Goal: Feedback & Contribution: Submit feedback/report problem

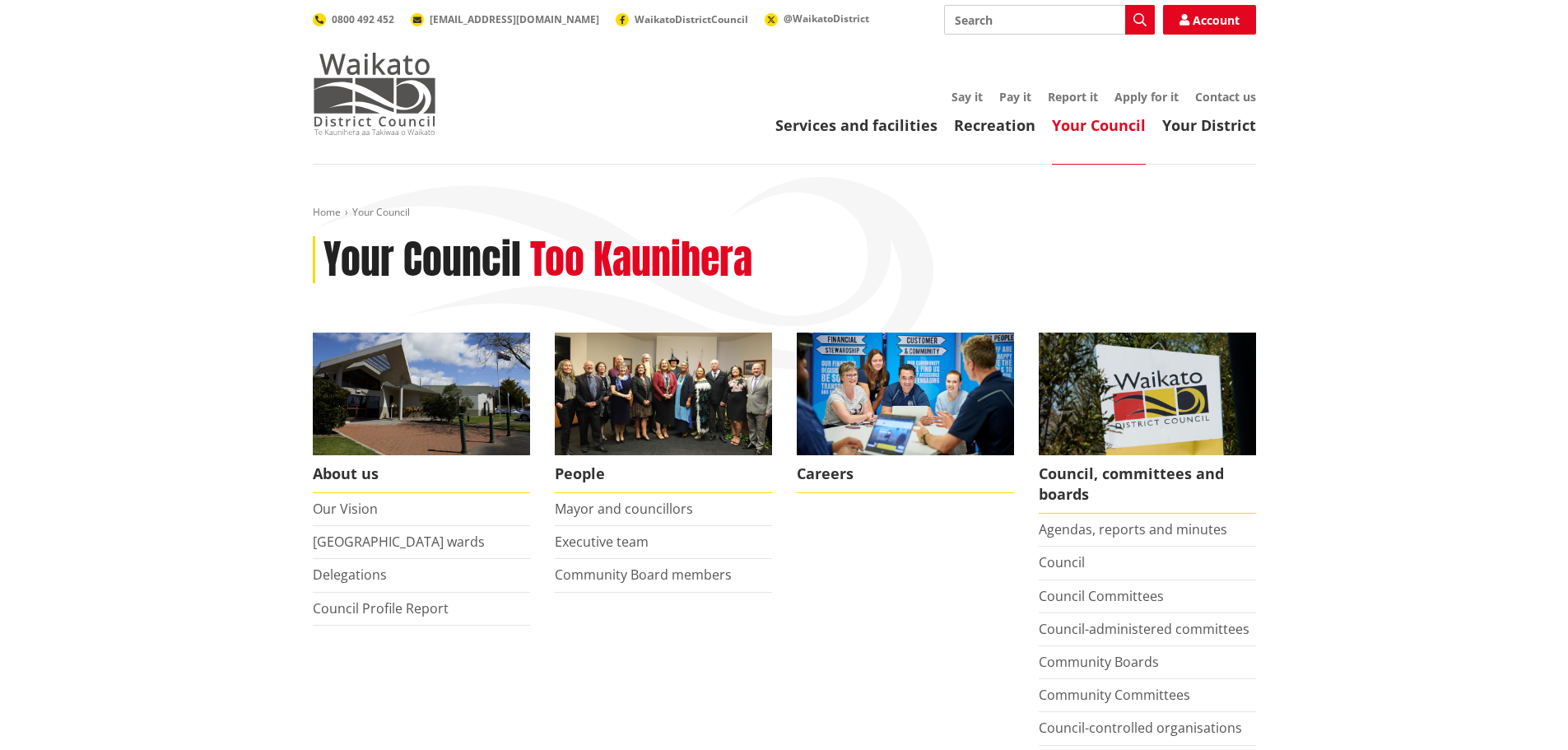
click at [332, 98] on img at bounding box center [374, 94] width 123 height 82
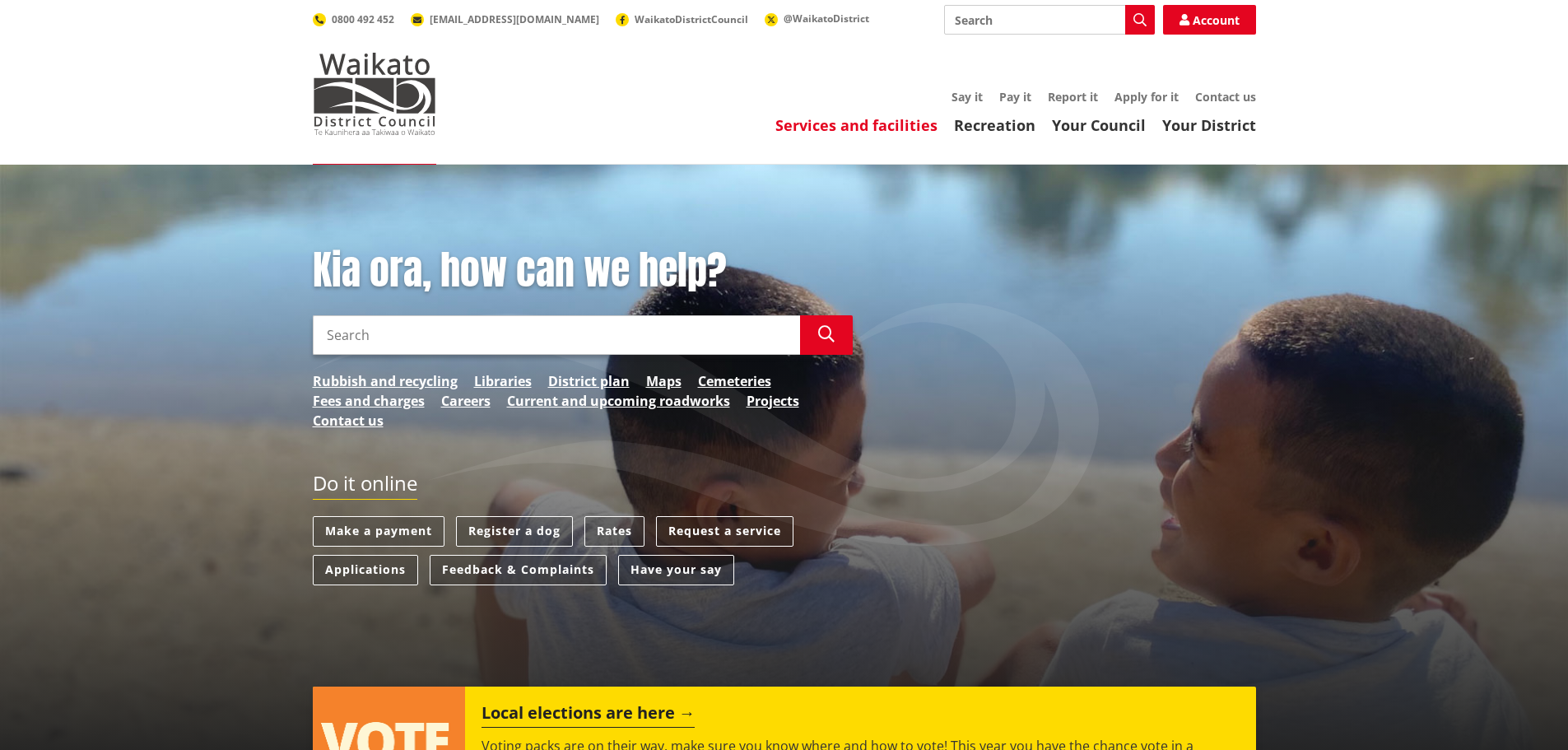
click at [845, 130] on link "Services and facilities" at bounding box center [856, 125] width 162 height 20
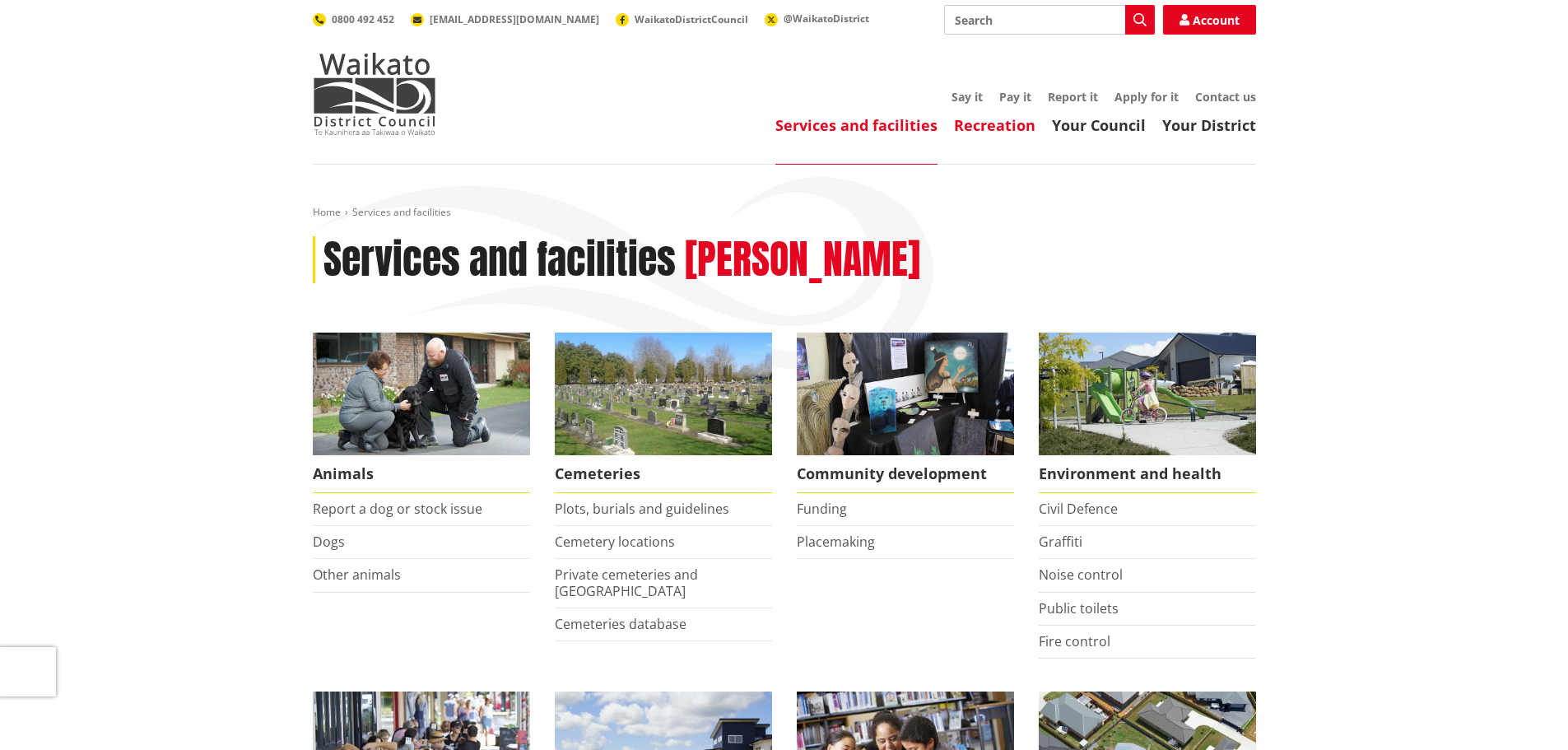
click at [984, 128] on link "Recreation" at bounding box center [994, 125] width 81 height 20
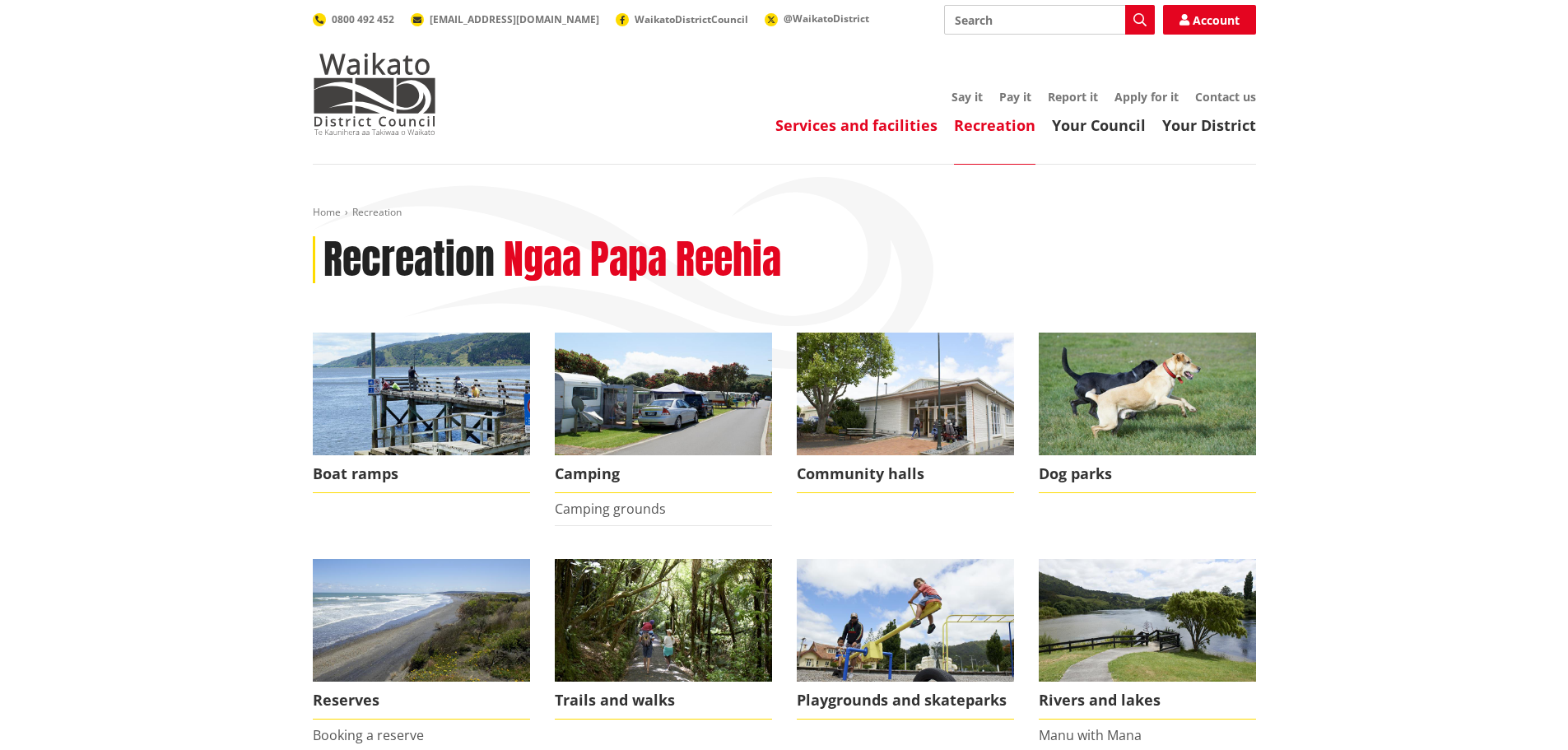
click at [877, 120] on link "Services and facilities" at bounding box center [856, 125] width 162 height 20
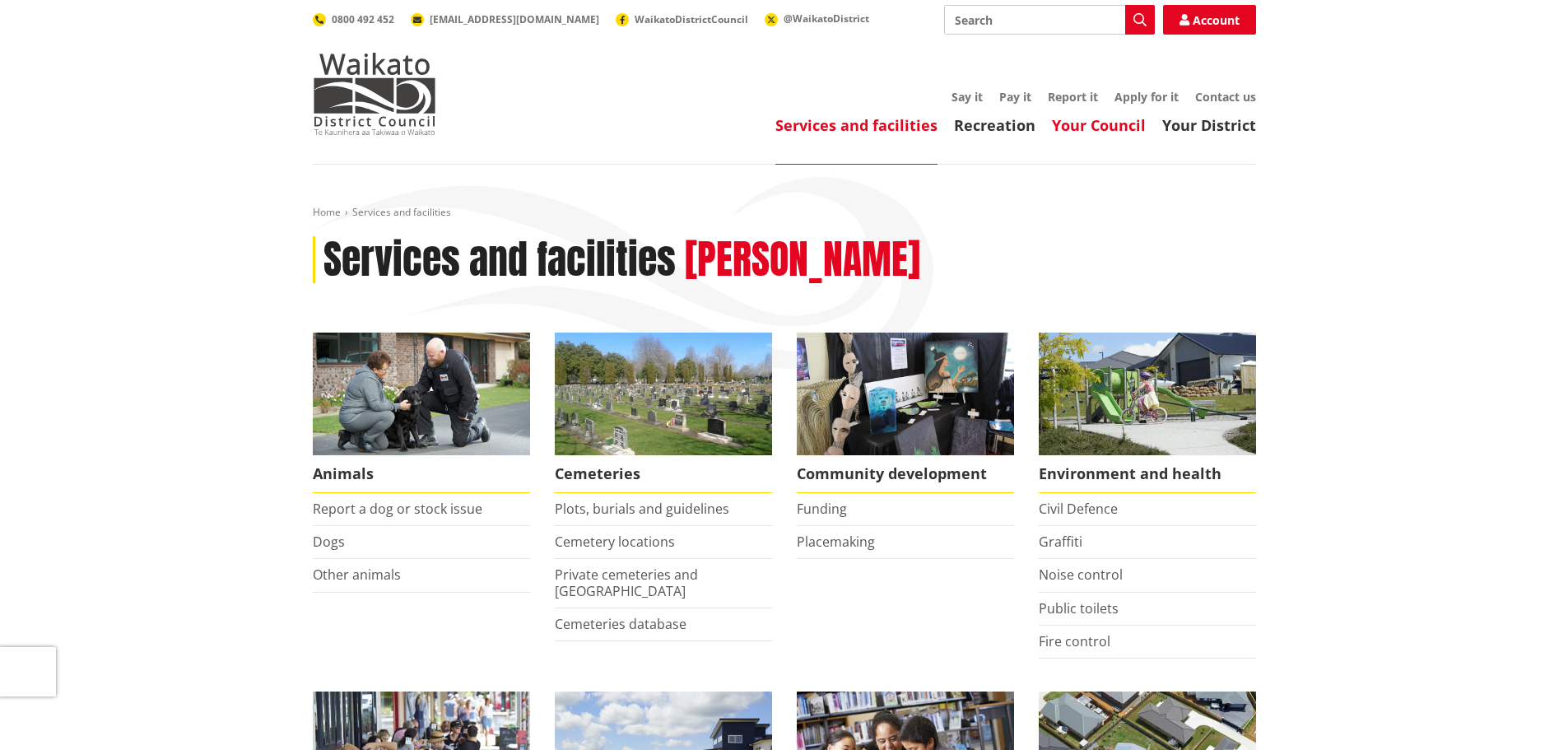
click at [1086, 129] on link "Your Council" at bounding box center [1098, 125] width 94 height 20
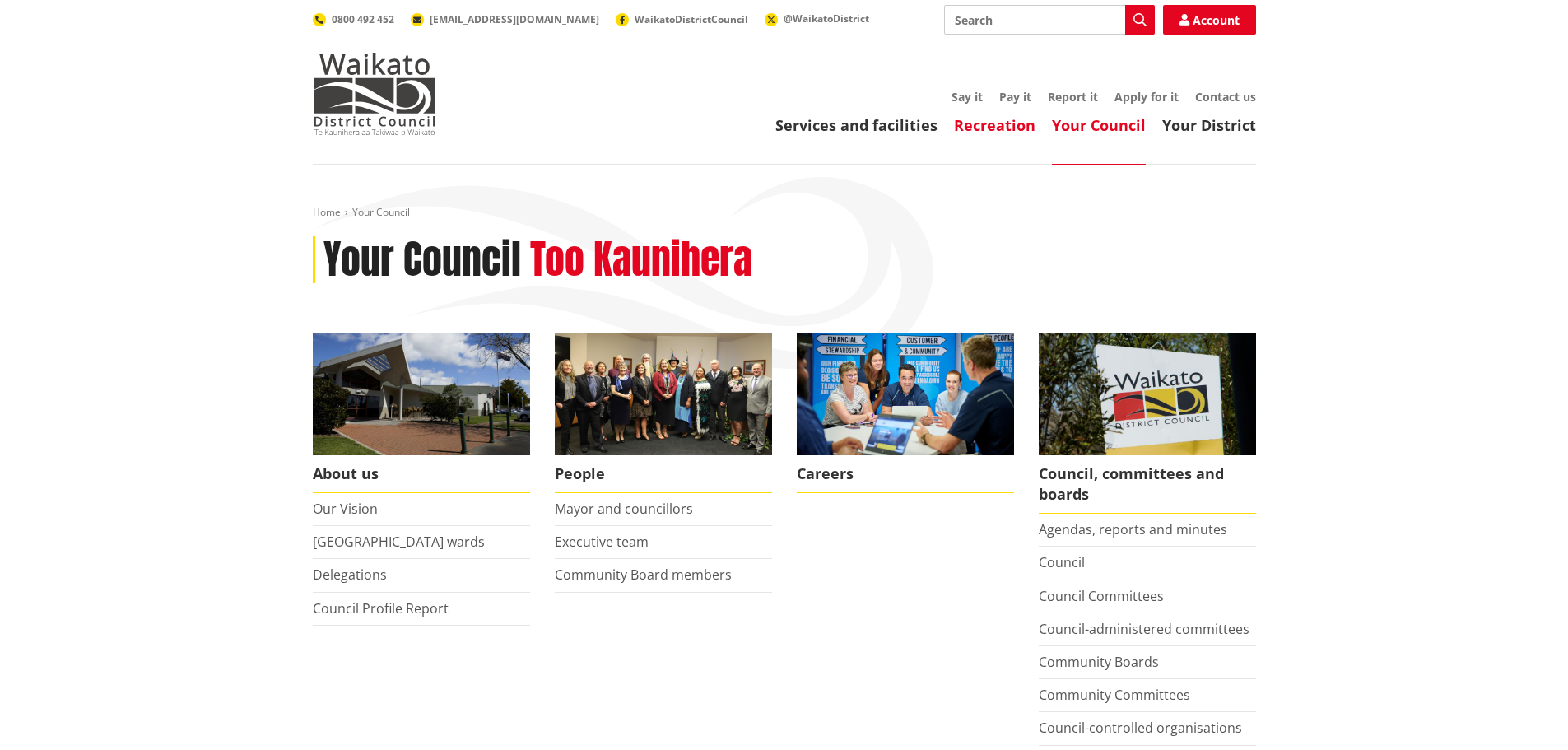
click at [989, 121] on link "Recreation" at bounding box center [994, 125] width 81 height 20
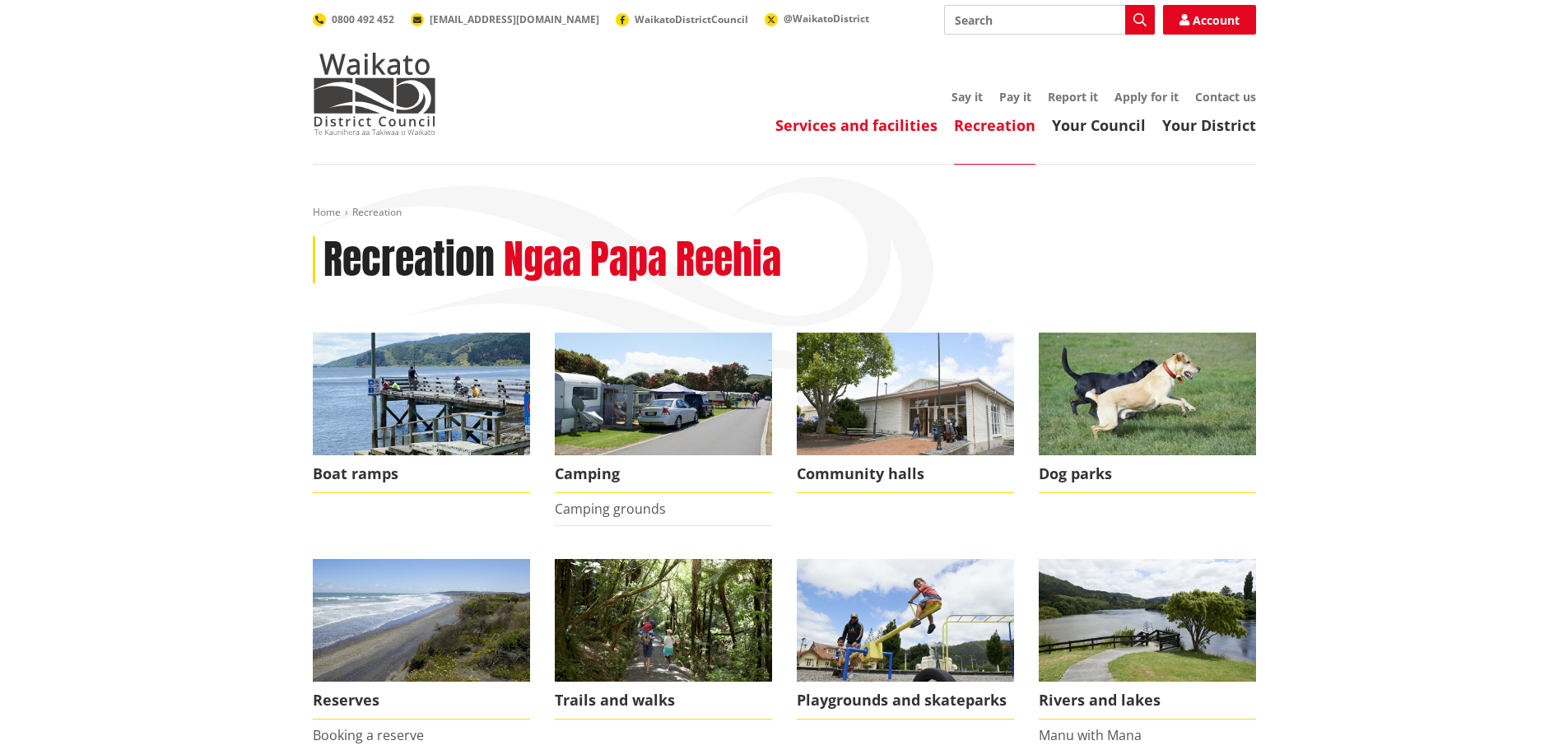
click at [910, 123] on link "Services and facilities" at bounding box center [856, 125] width 162 height 20
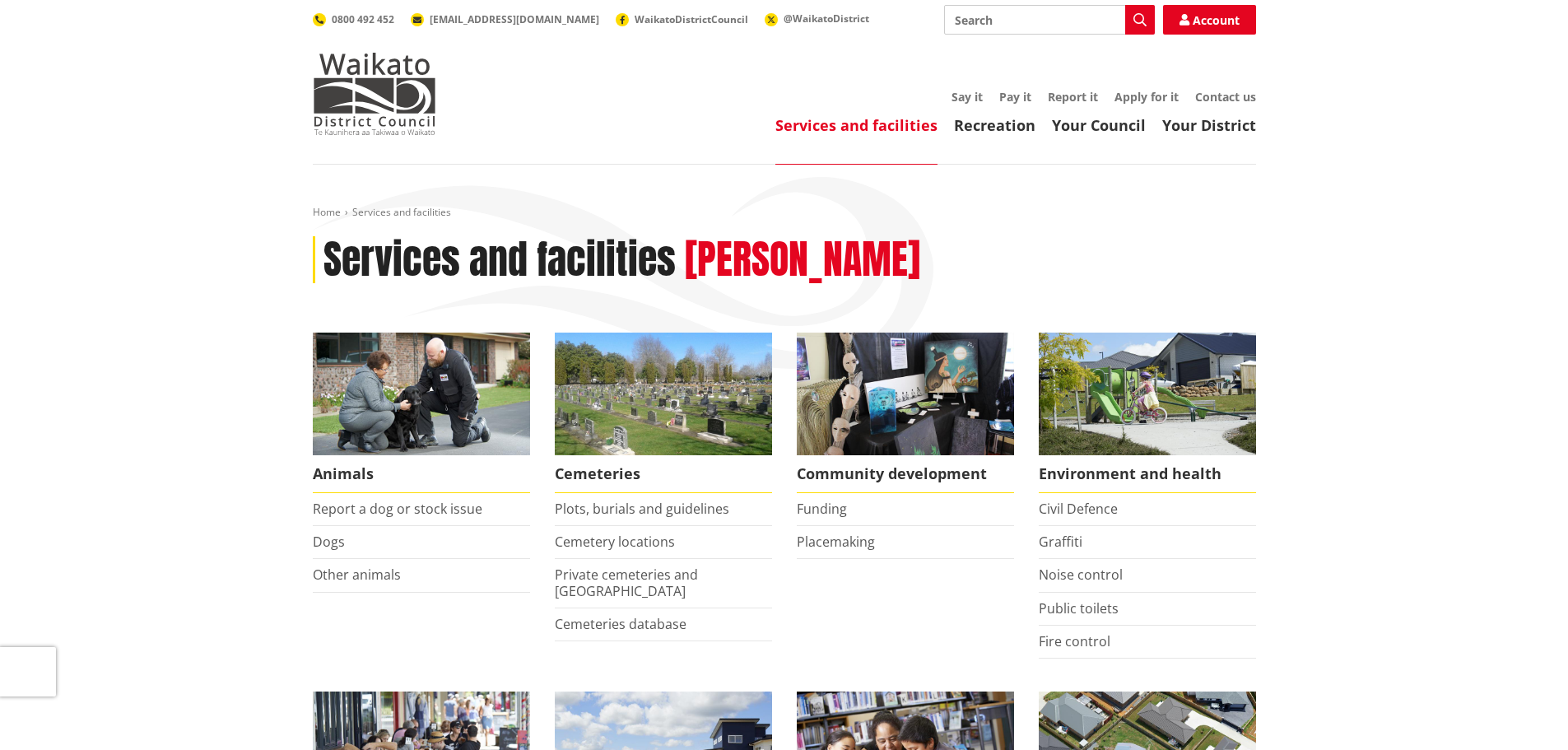
click at [1132, 123] on link "Your Council" at bounding box center [1098, 125] width 94 height 20
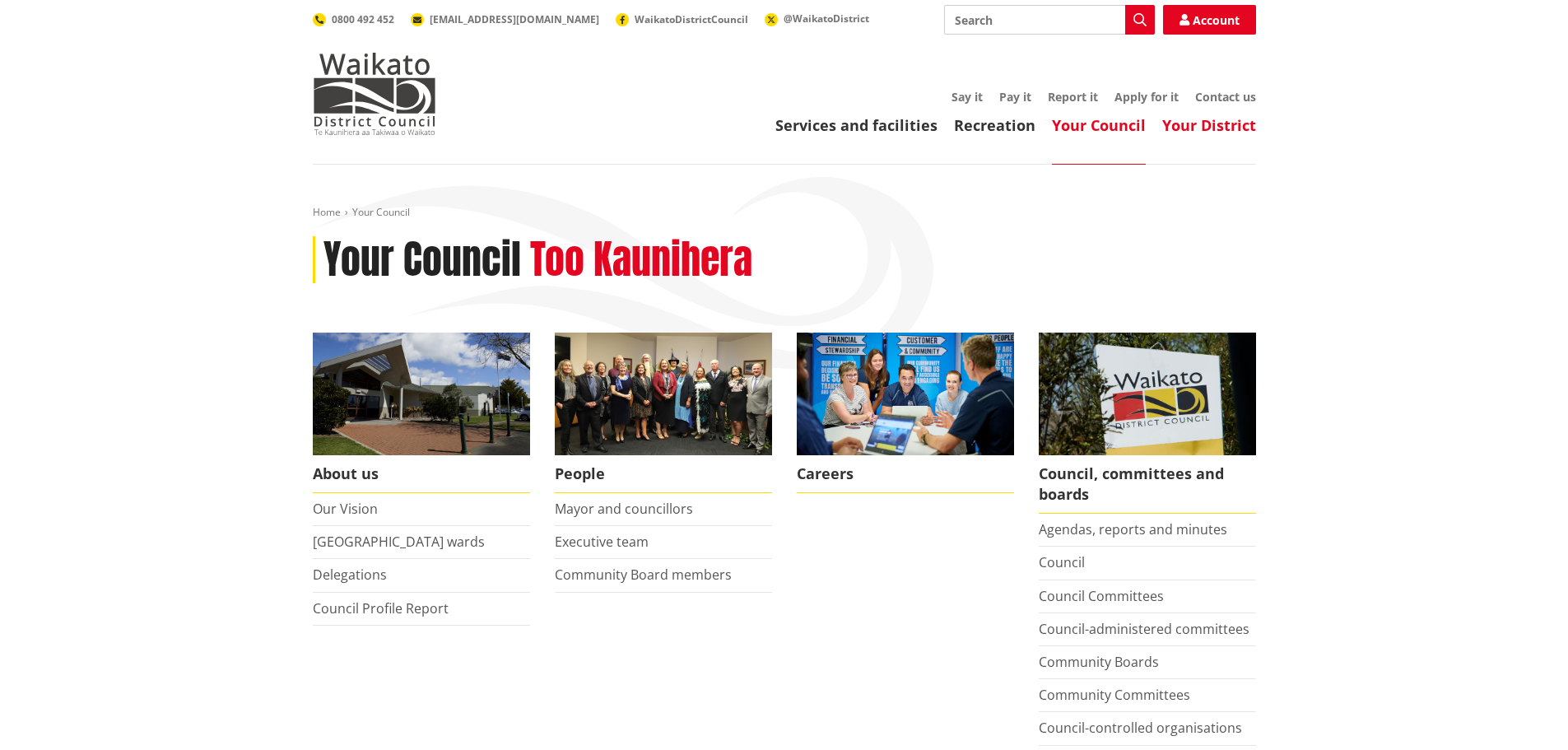
click at [1208, 119] on link "Your District" at bounding box center [1208, 125] width 94 height 20
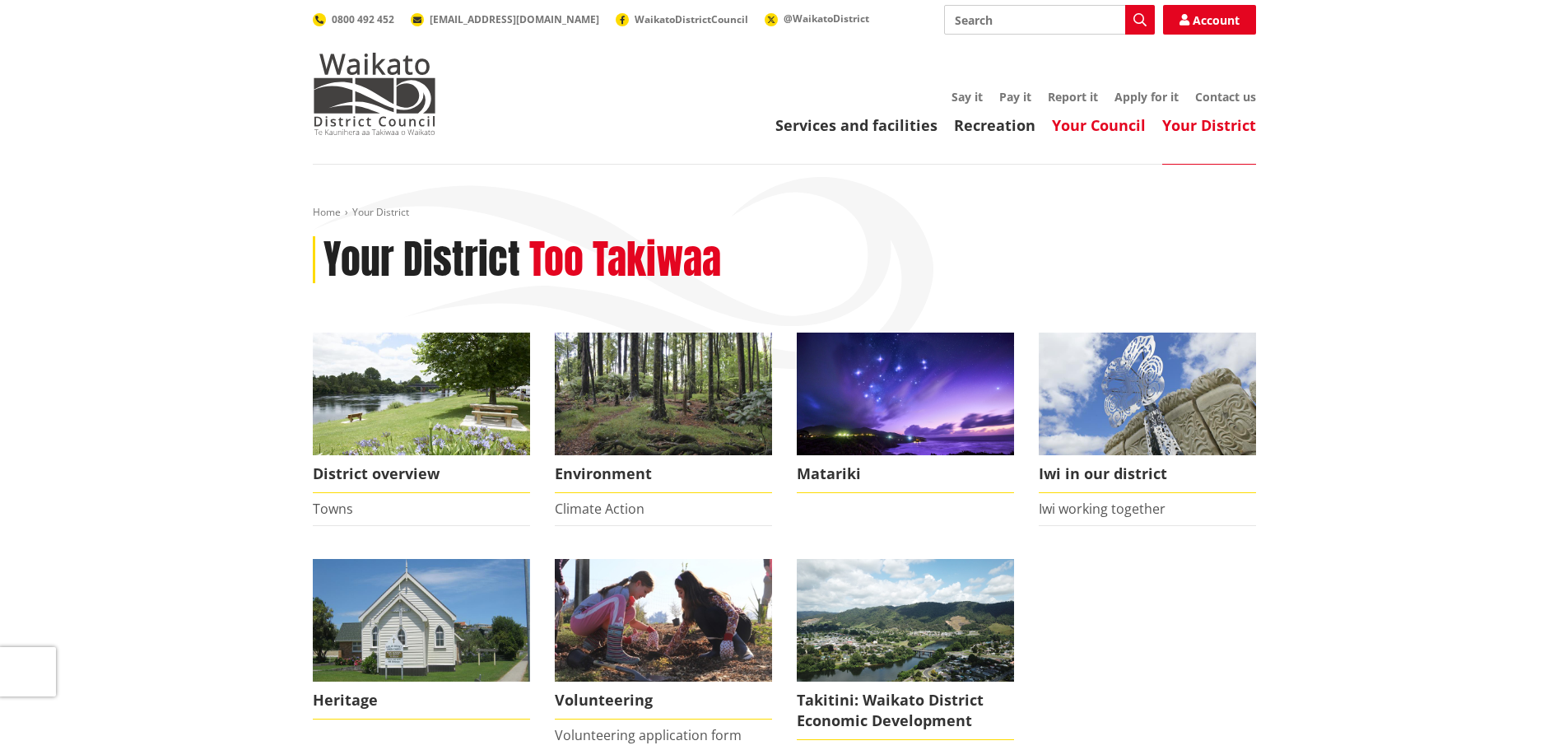
click at [1123, 130] on link "Your Council" at bounding box center [1098, 125] width 94 height 20
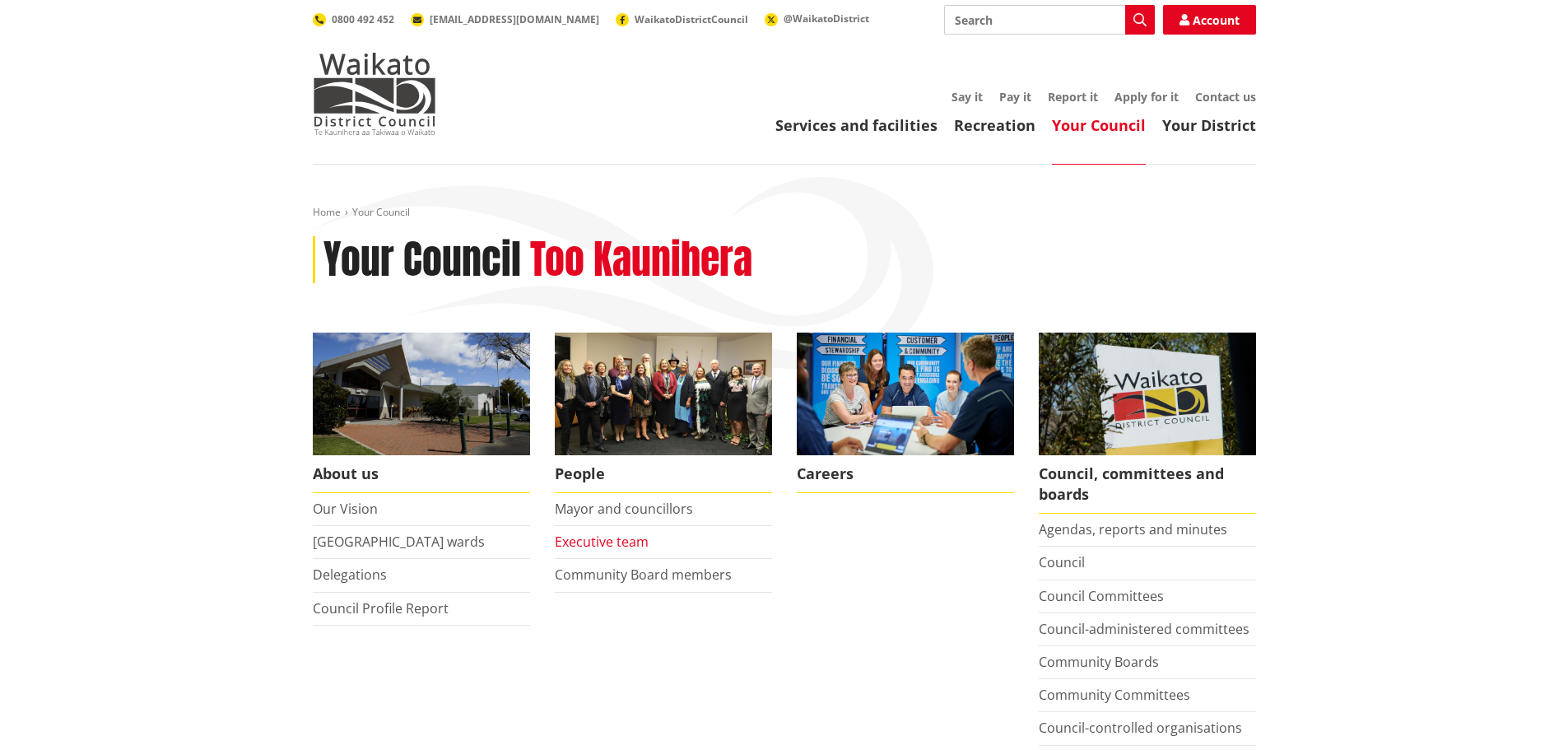
click at [617, 537] on link "Executive team" at bounding box center [601, 542] width 94 height 18
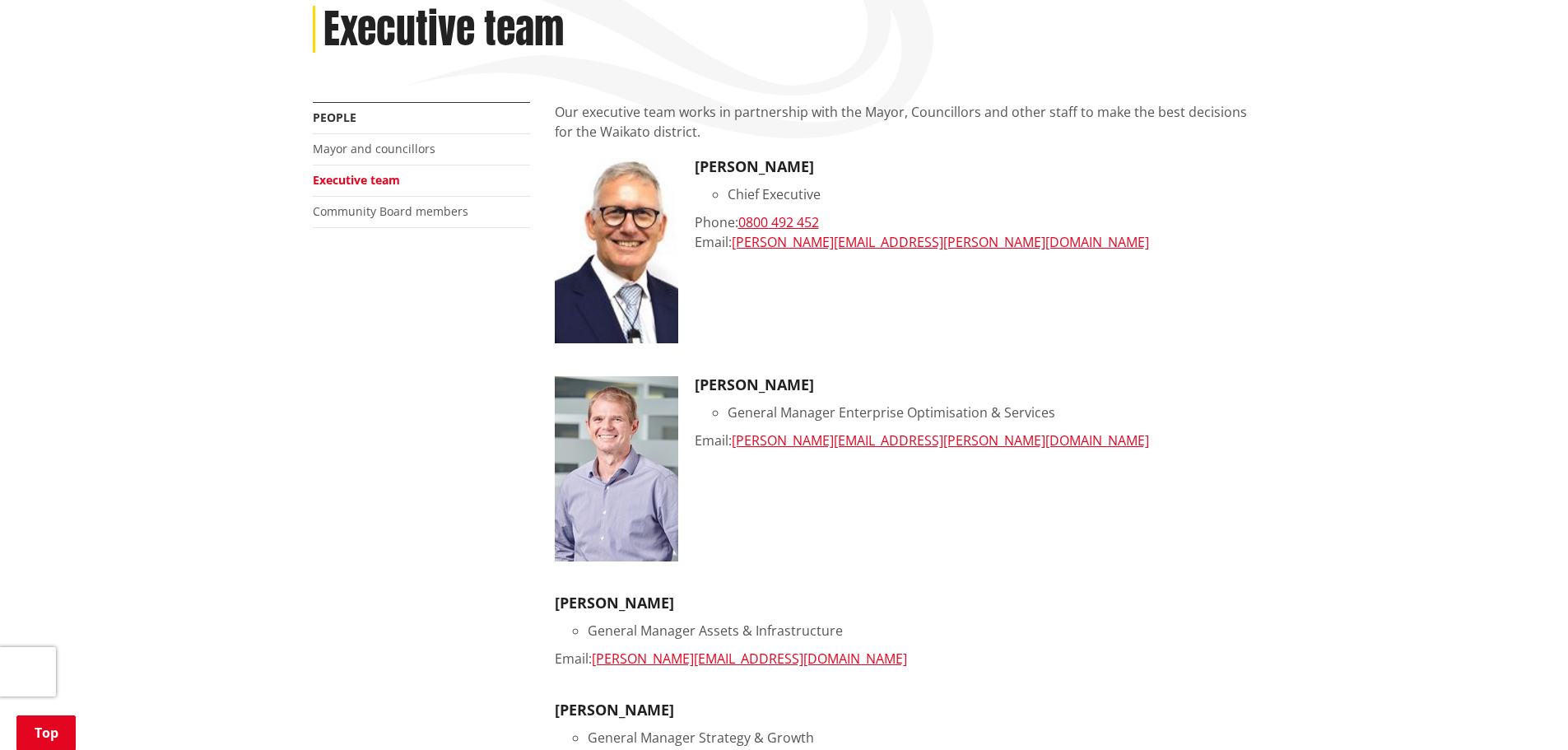
scroll to position [247, 0]
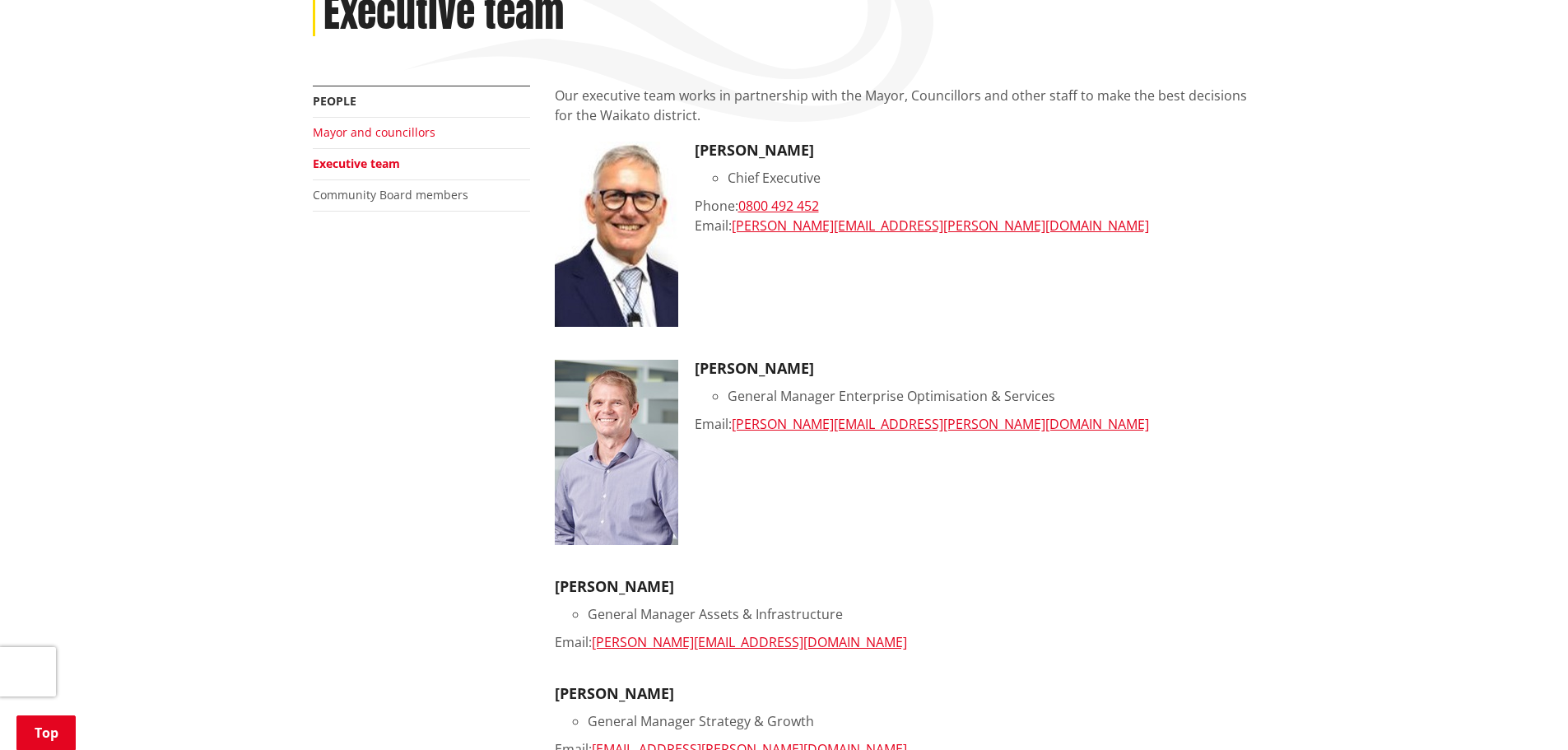
click at [390, 129] on link "Mayor and councillors" at bounding box center [374, 132] width 122 height 16
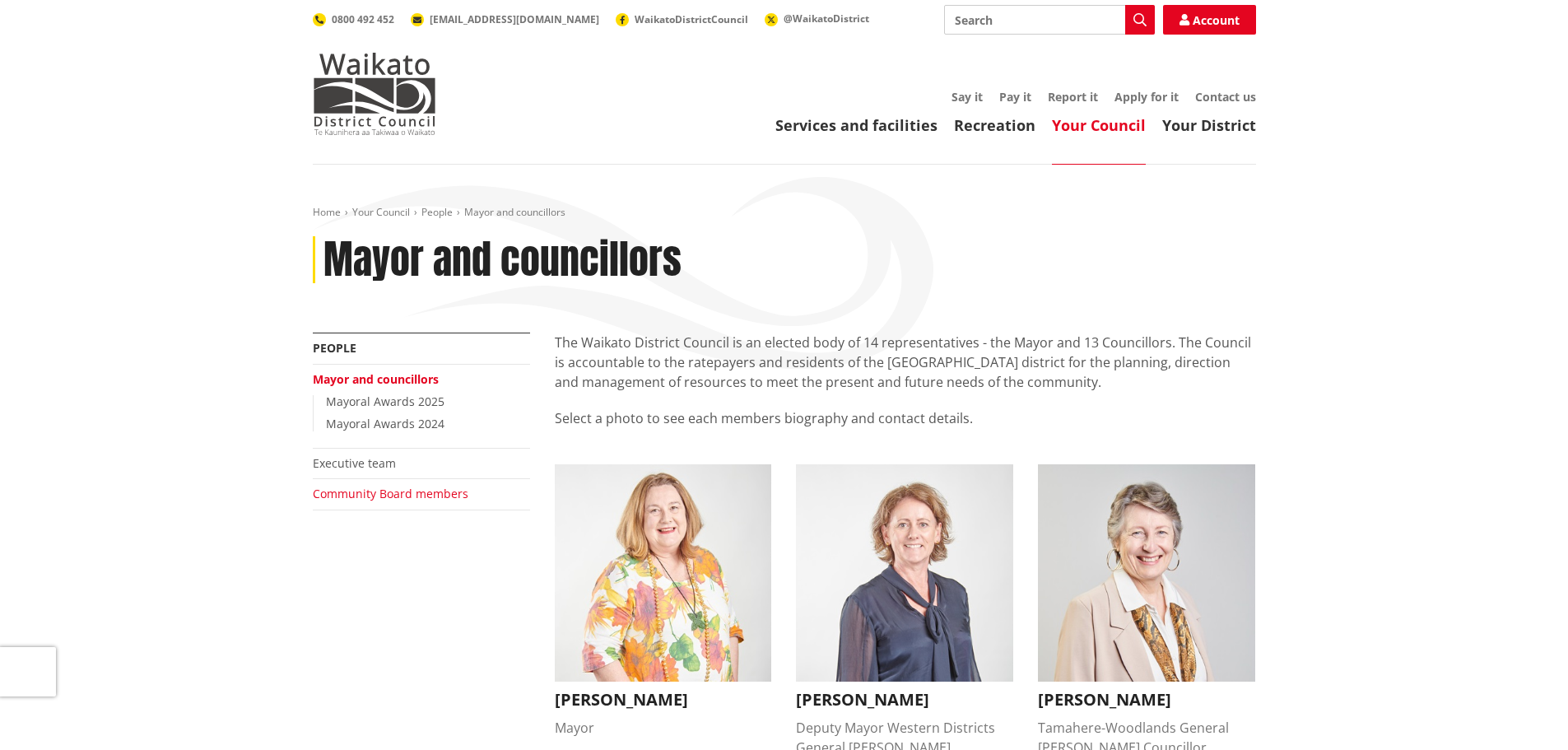
click at [405, 494] on link "Community Board members" at bounding box center [390, 494] width 156 height 16
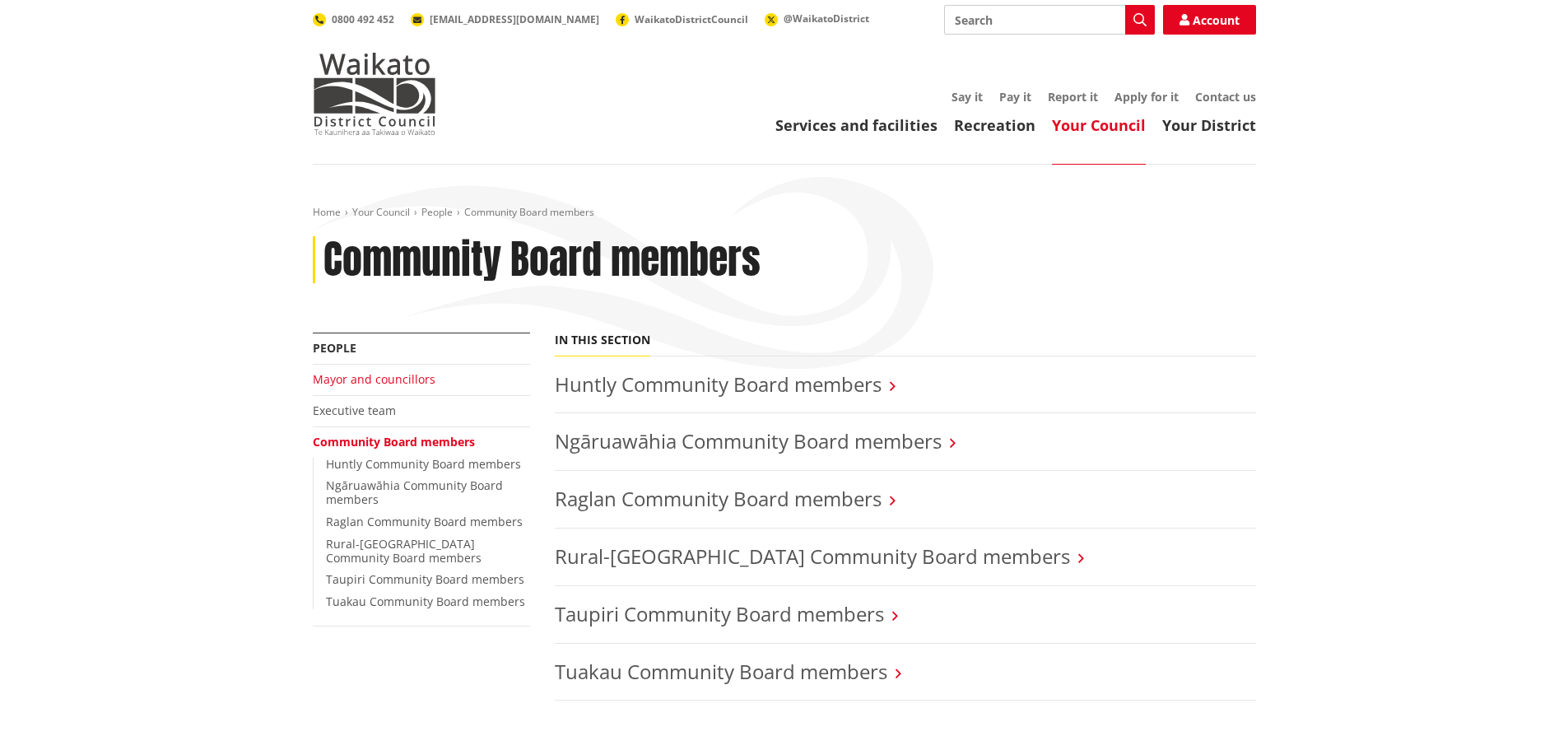
click at [384, 381] on link "Mayor and councillors" at bounding box center [374, 379] width 122 height 16
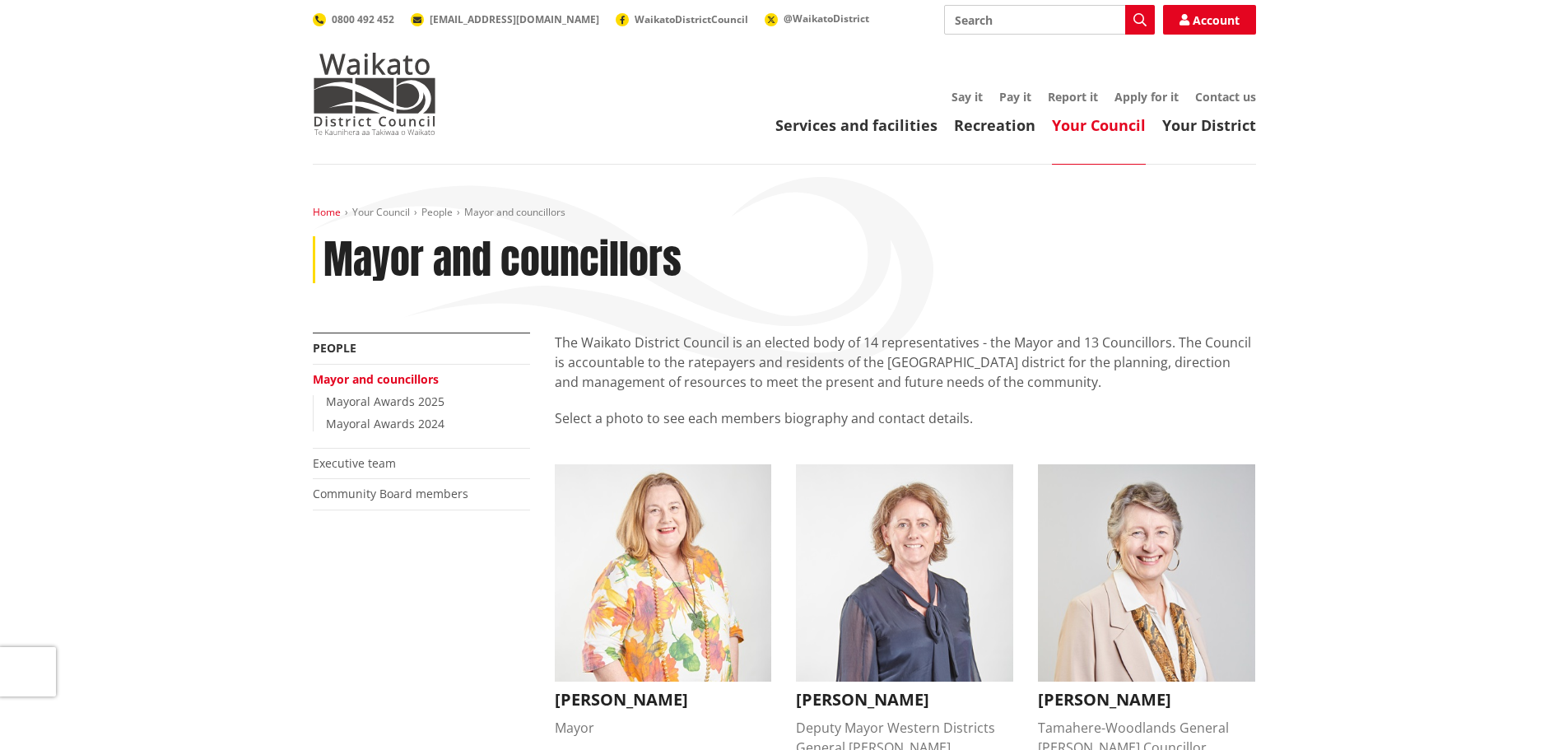
click at [332, 214] on link "Home" at bounding box center [326, 212] width 28 height 14
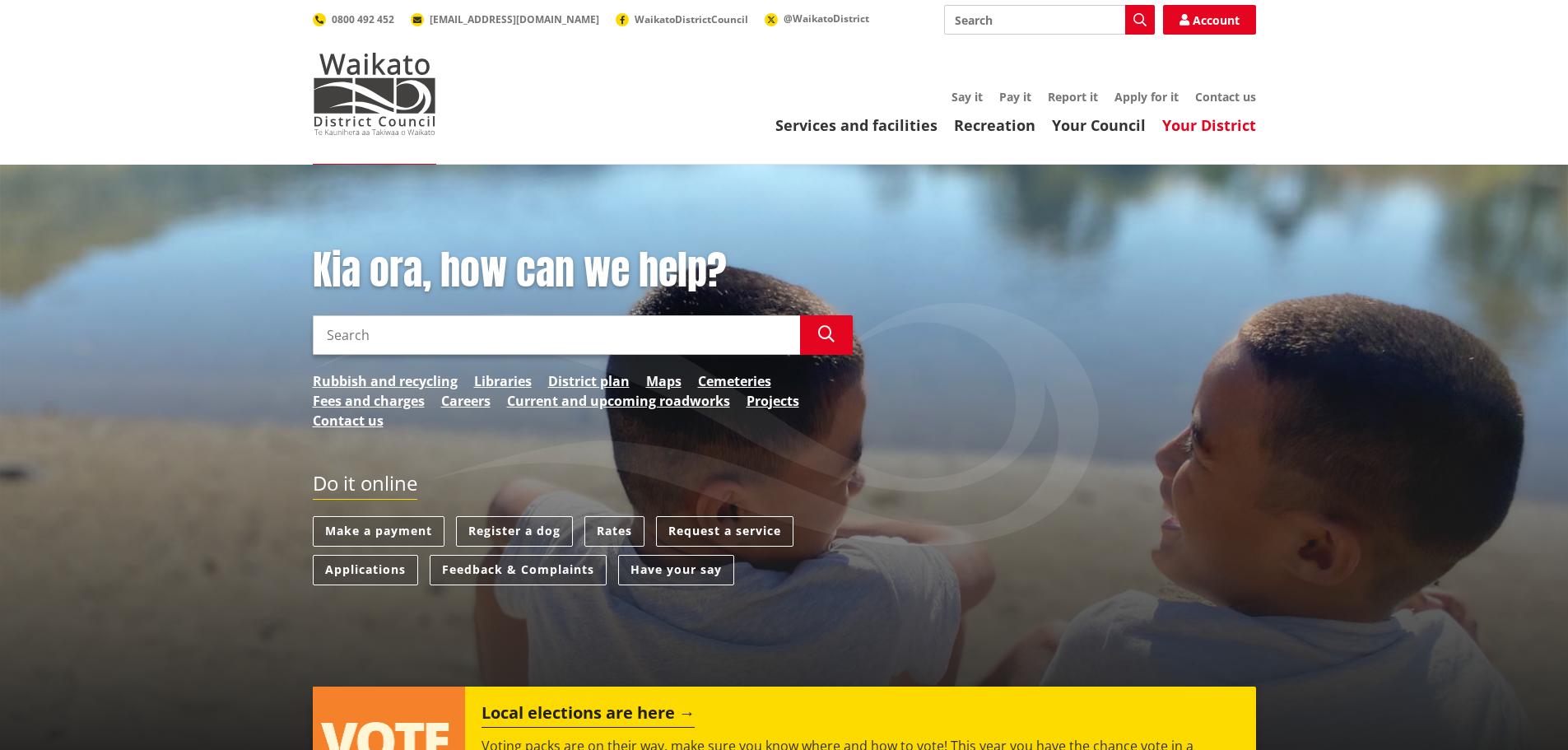
click at [1184, 124] on link "Your District" at bounding box center [1208, 125] width 94 height 20
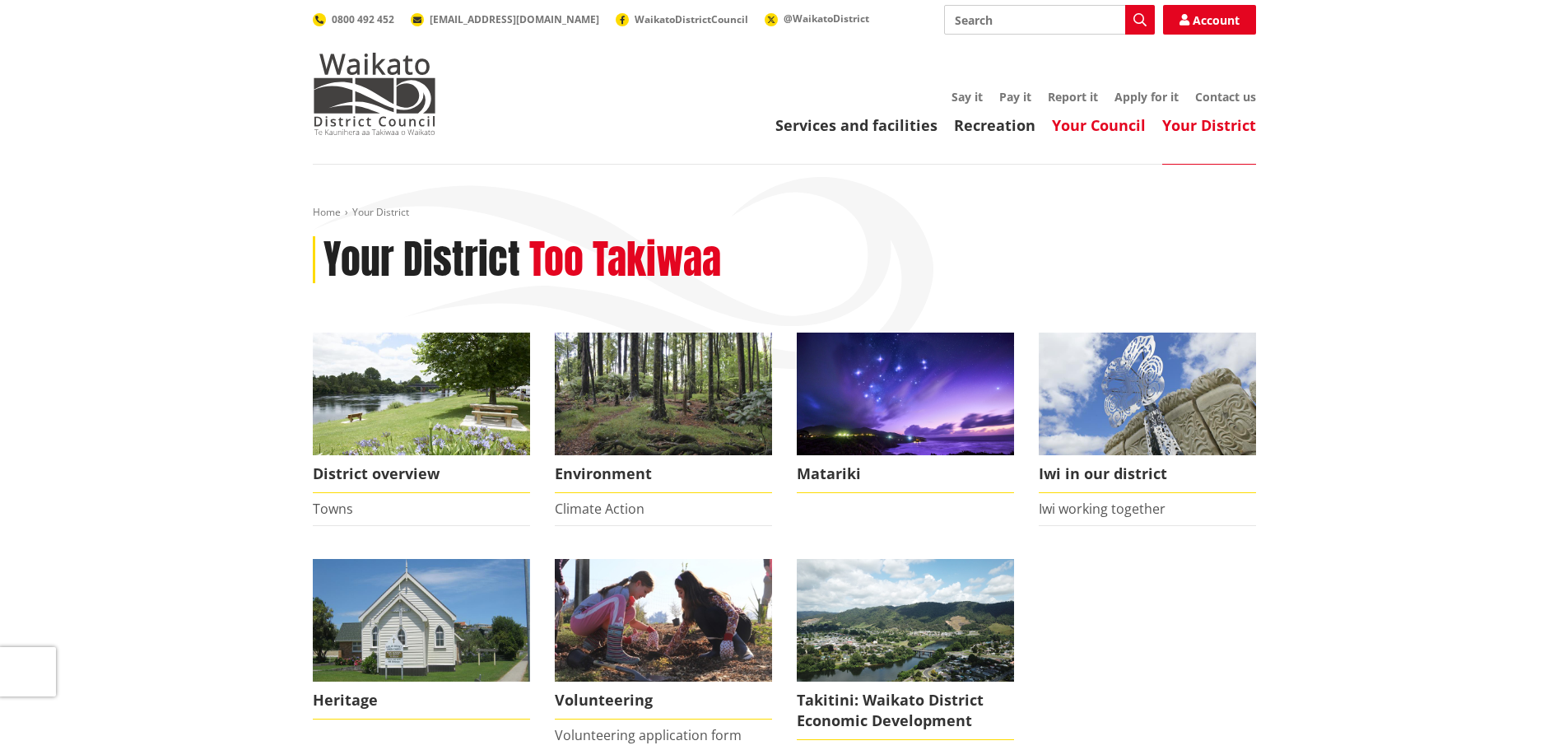
click at [1118, 124] on link "Your Council" at bounding box center [1098, 125] width 94 height 20
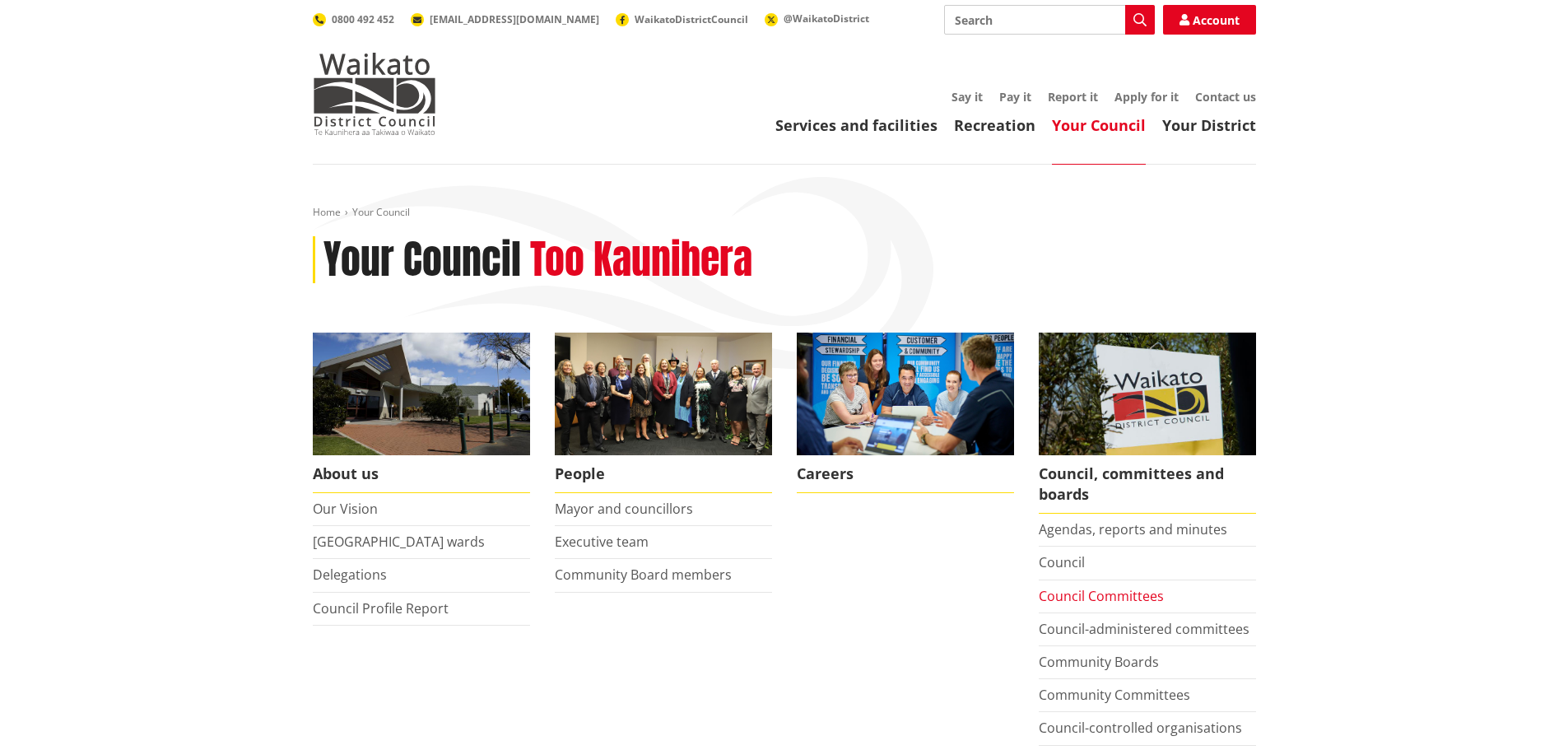
click at [1077, 594] on link "Council Committees" at bounding box center [1101, 596] width 125 height 18
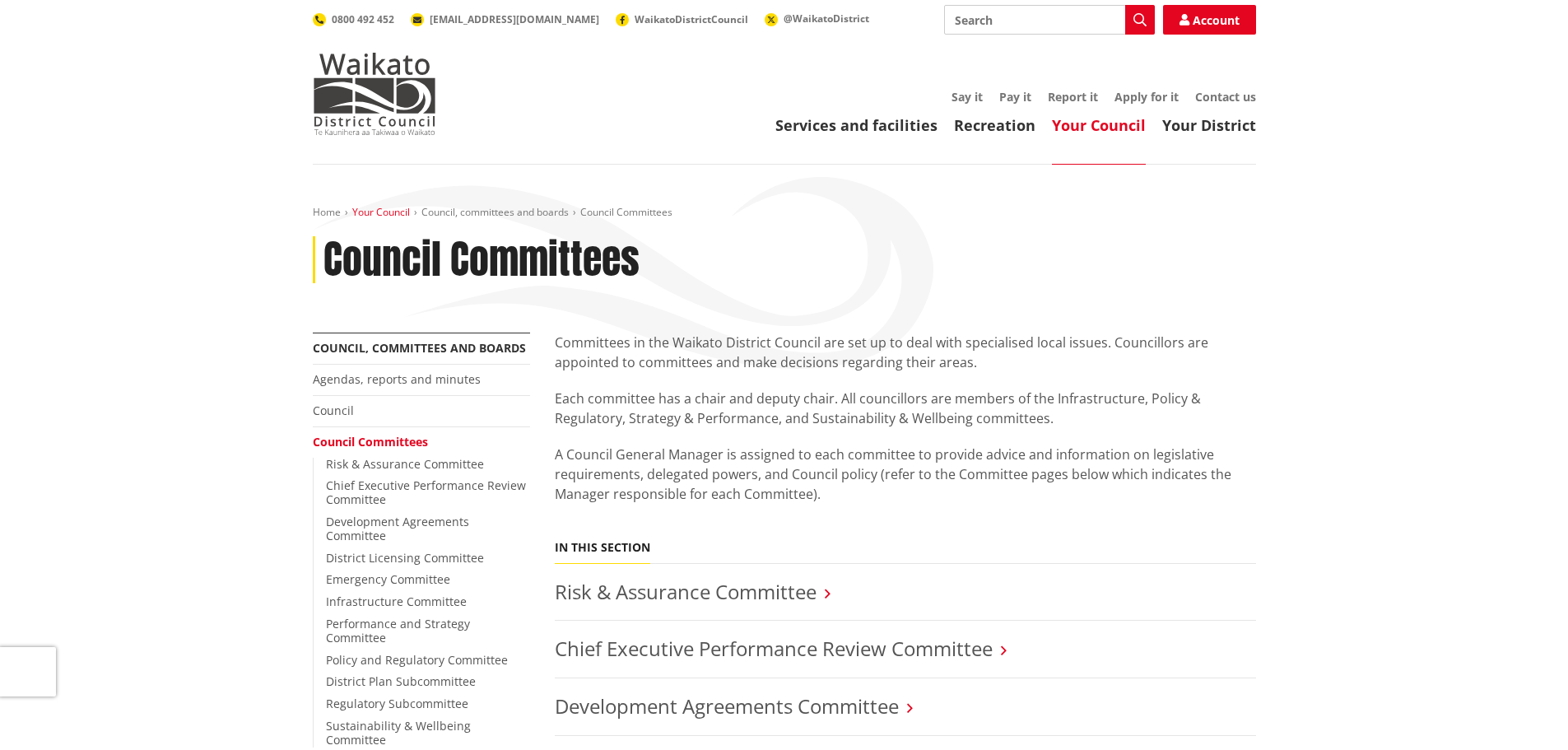
click at [373, 214] on link "Your Council" at bounding box center [382, 212] width 58 height 14
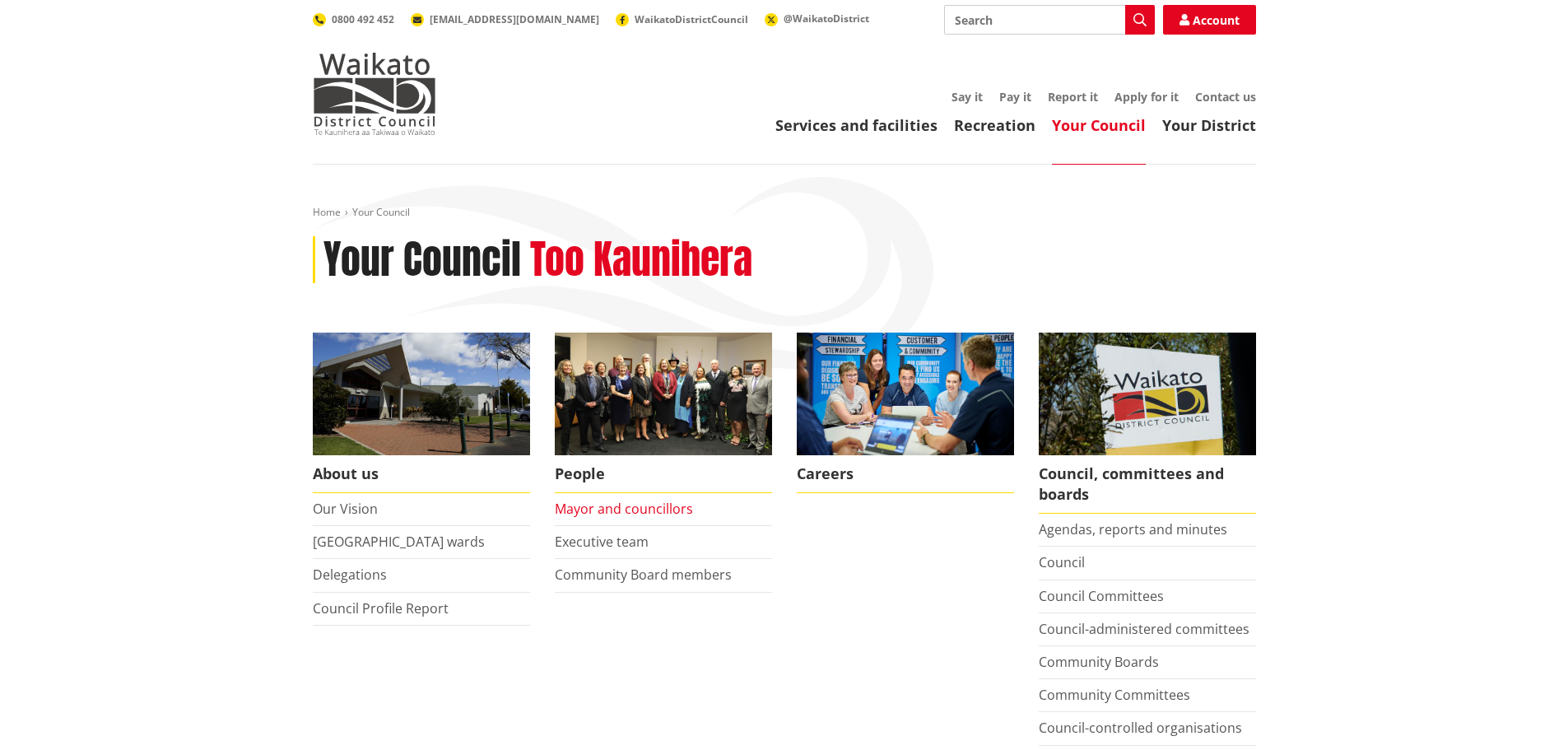
click at [679, 508] on link "Mayor and councillors" at bounding box center [624, 508] width 138 height 18
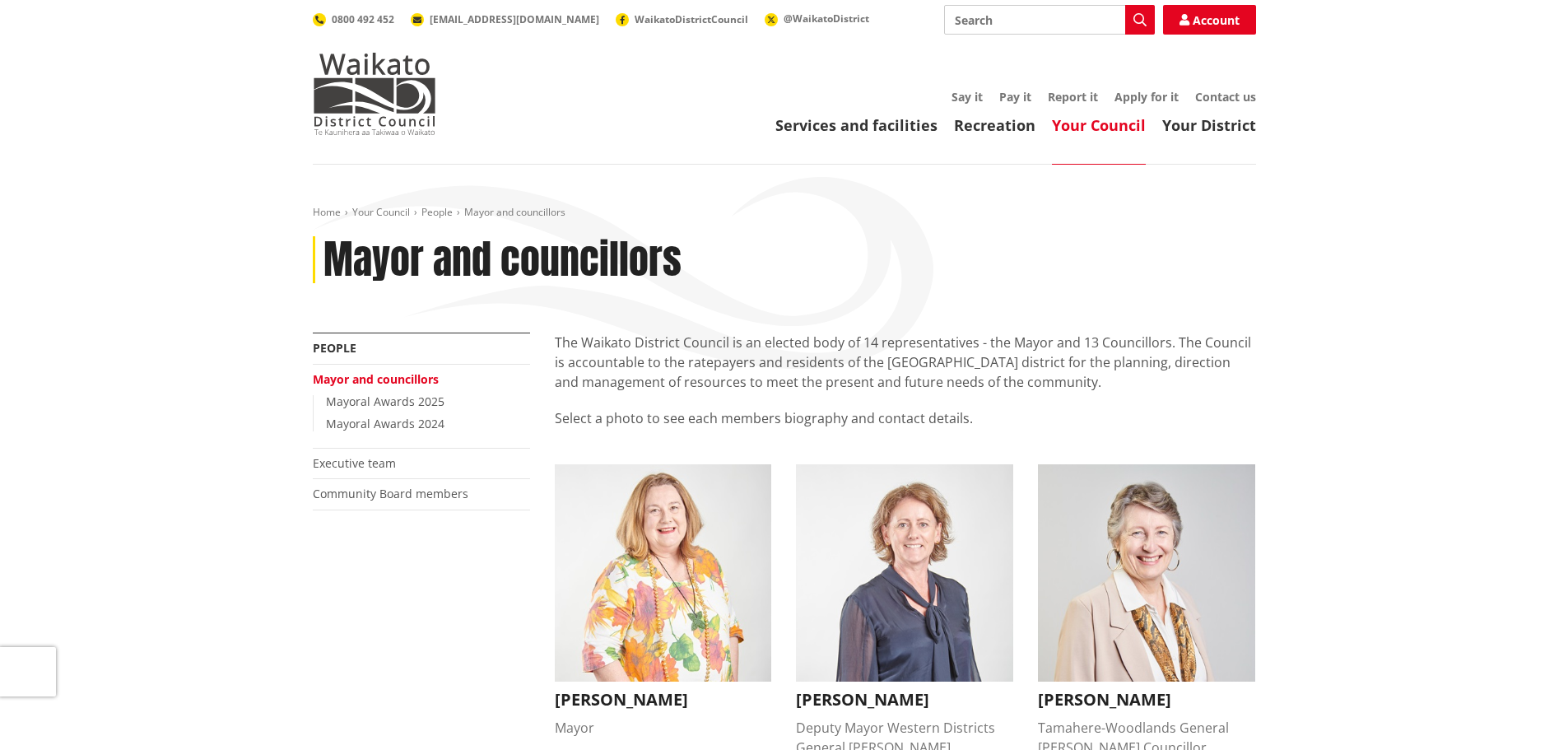
click at [308, 214] on div "Home Your Council People Mayor and councillors Mayor and councillors" at bounding box center [784, 269] width 968 height 127
click at [323, 213] on link "Home" at bounding box center [326, 212] width 28 height 14
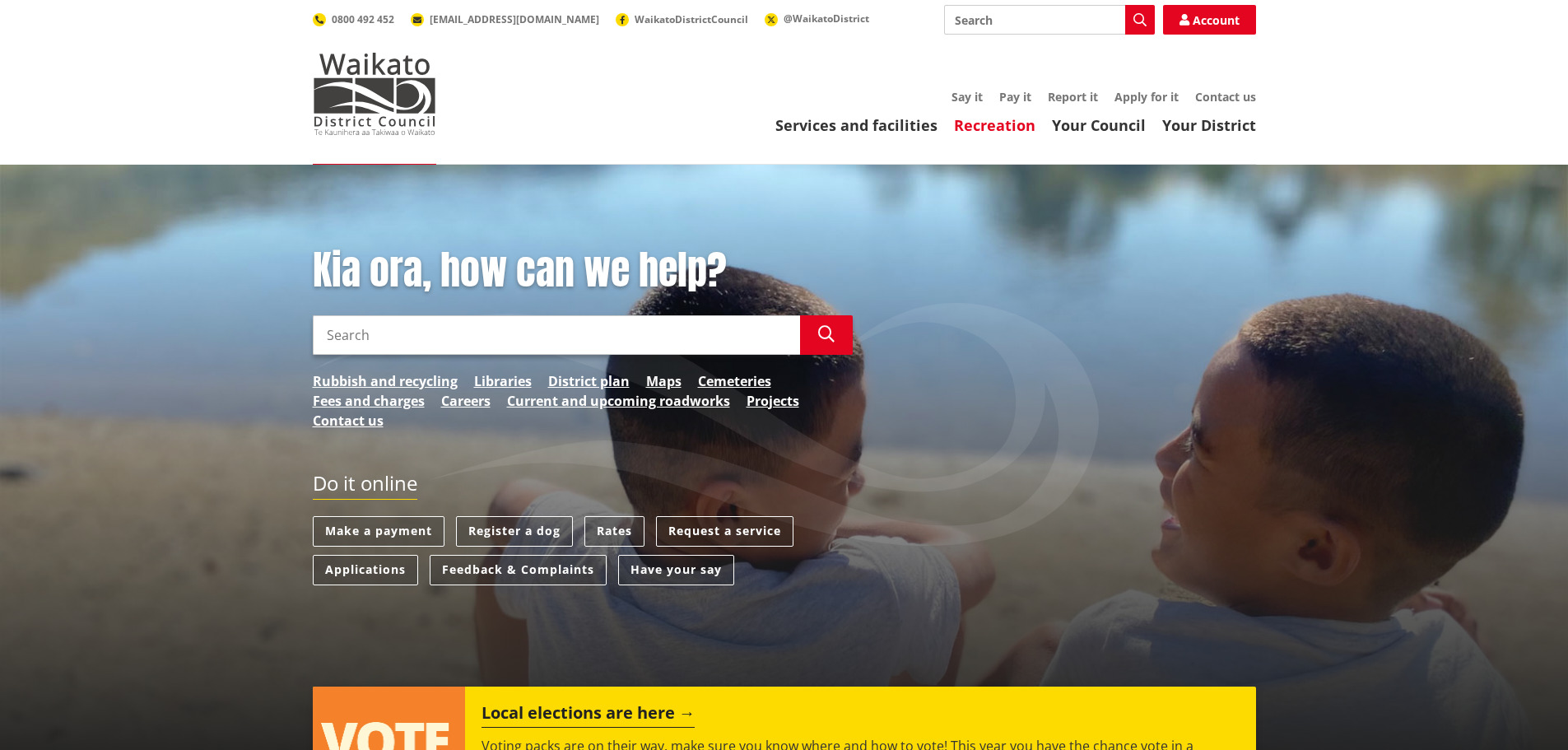
click at [984, 119] on link "Recreation" at bounding box center [994, 125] width 81 height 20
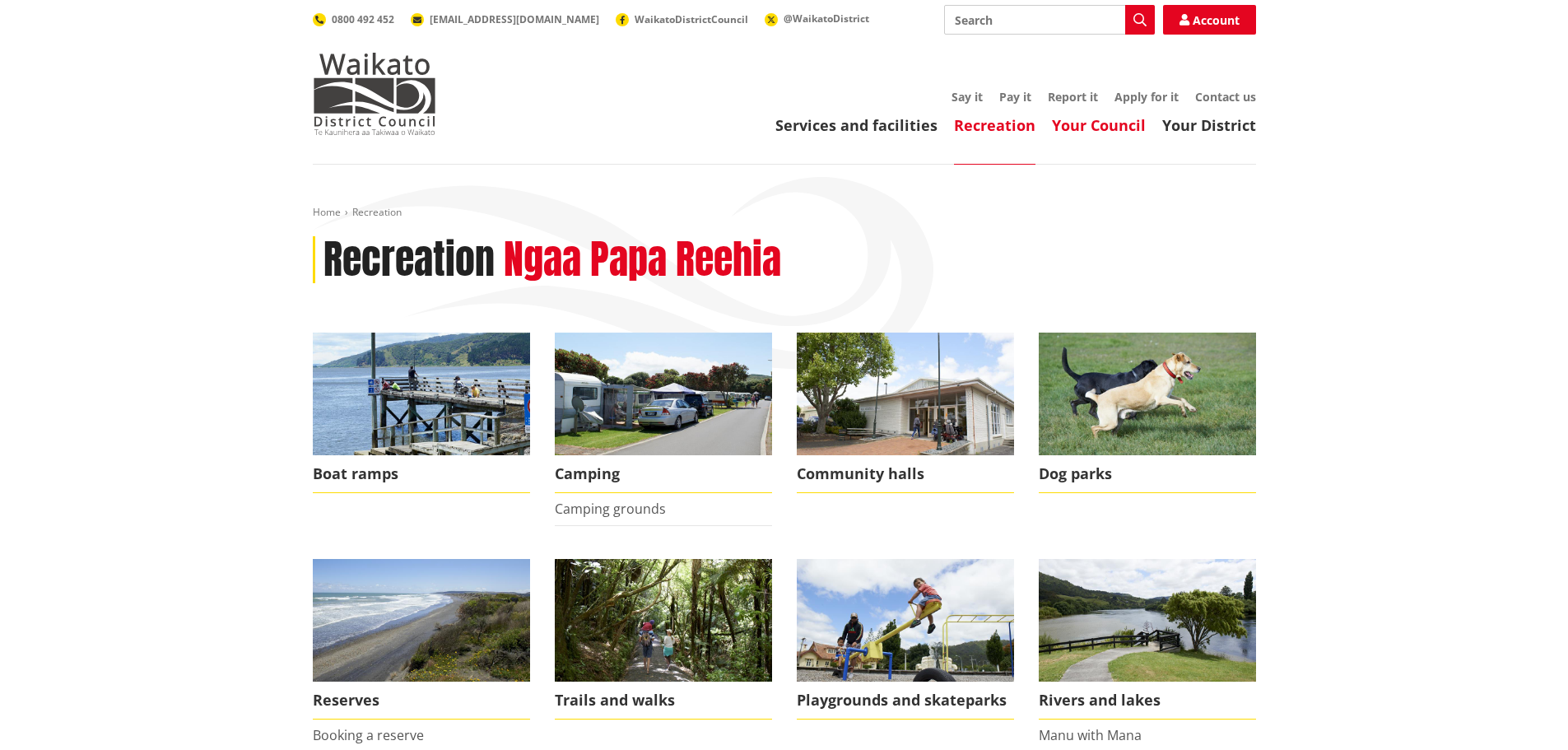
click at [1091, 123] on link "Your Council" at bounding box center [1098, 125] width 94 height 20
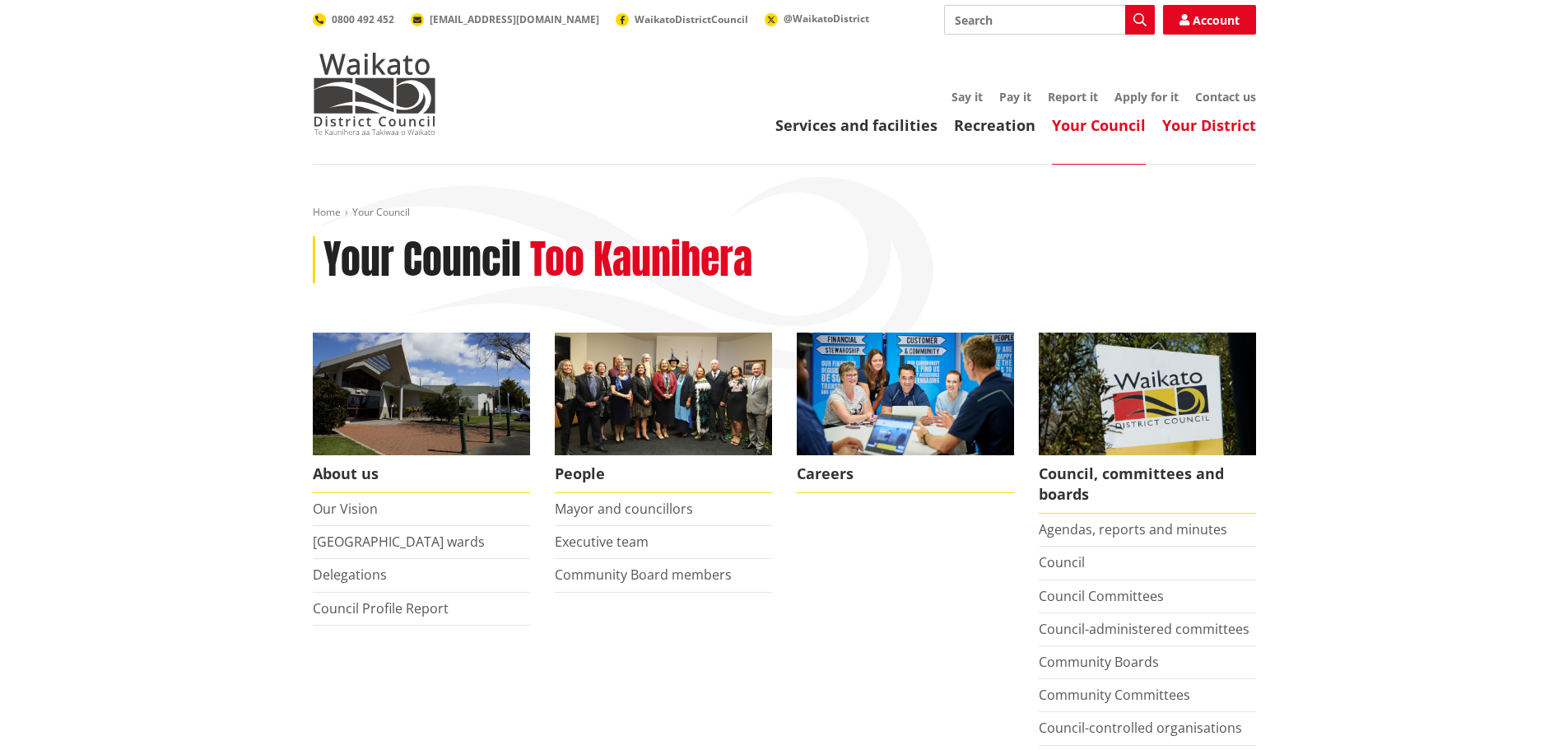
click at [1213, 118] on link "Your District" at bounding box center [1208, 125] width 94 height 20
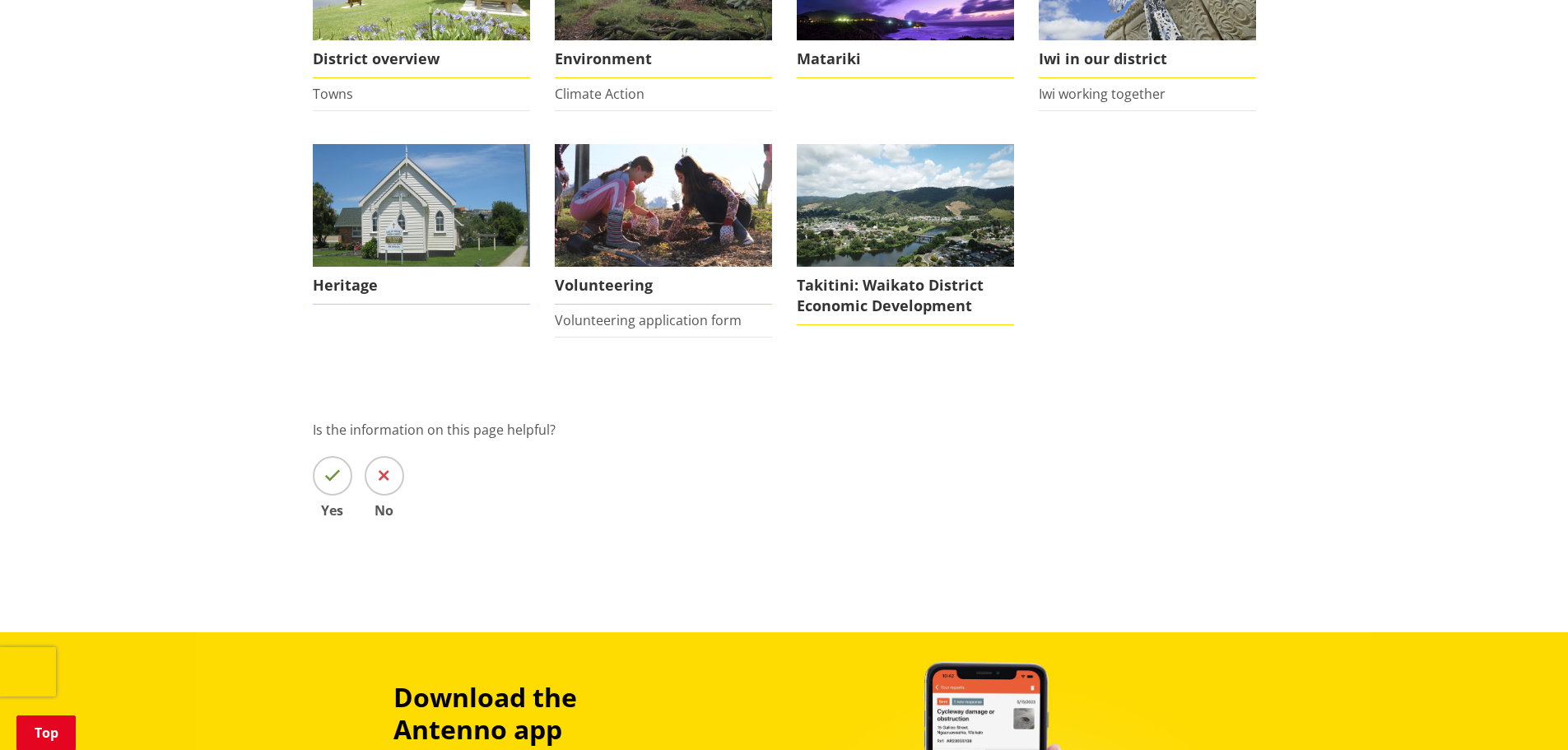
scroll to position [411, 0]
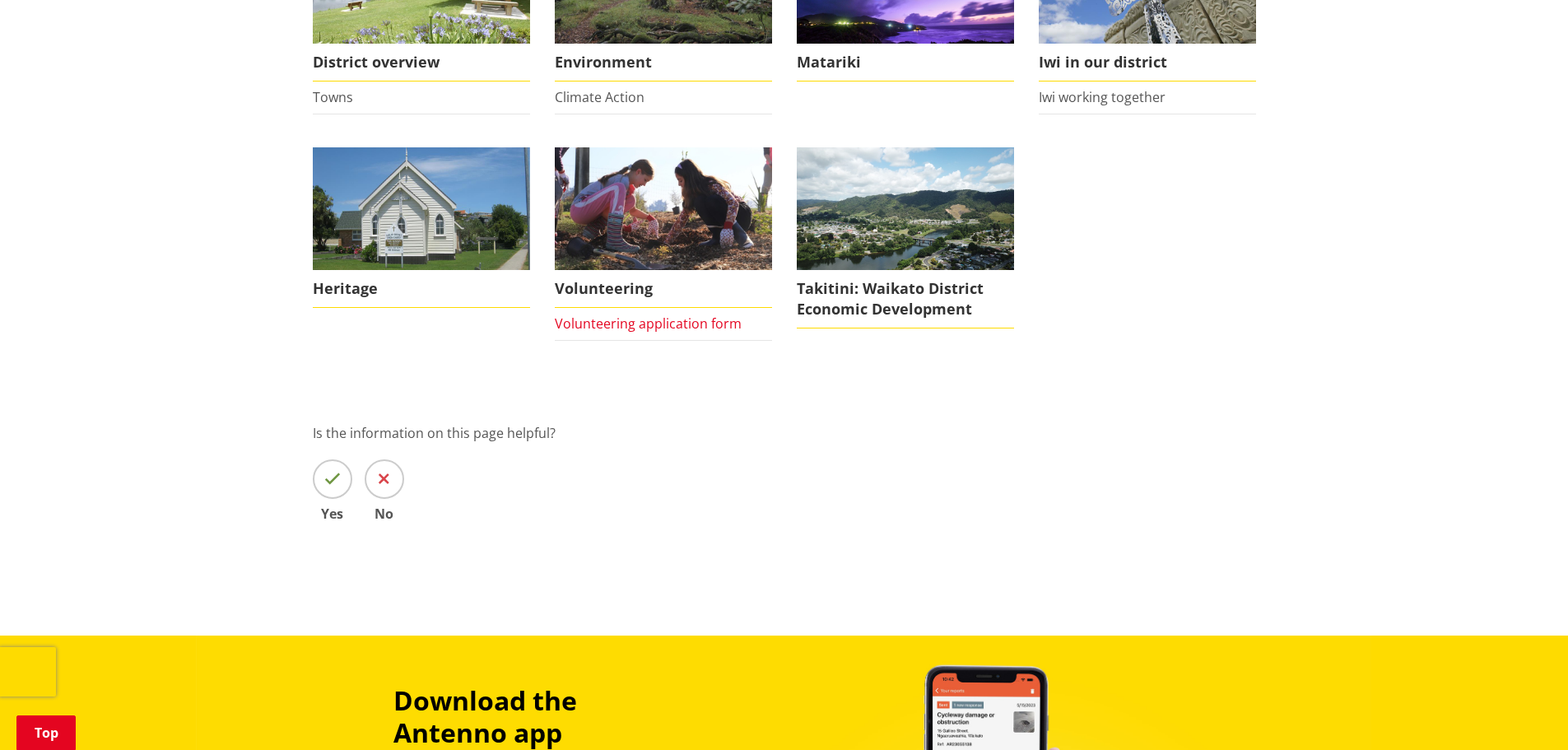
click at [691, 320] on link "Volunteering application form" at bounding box center [648, 323] width 187 height 18
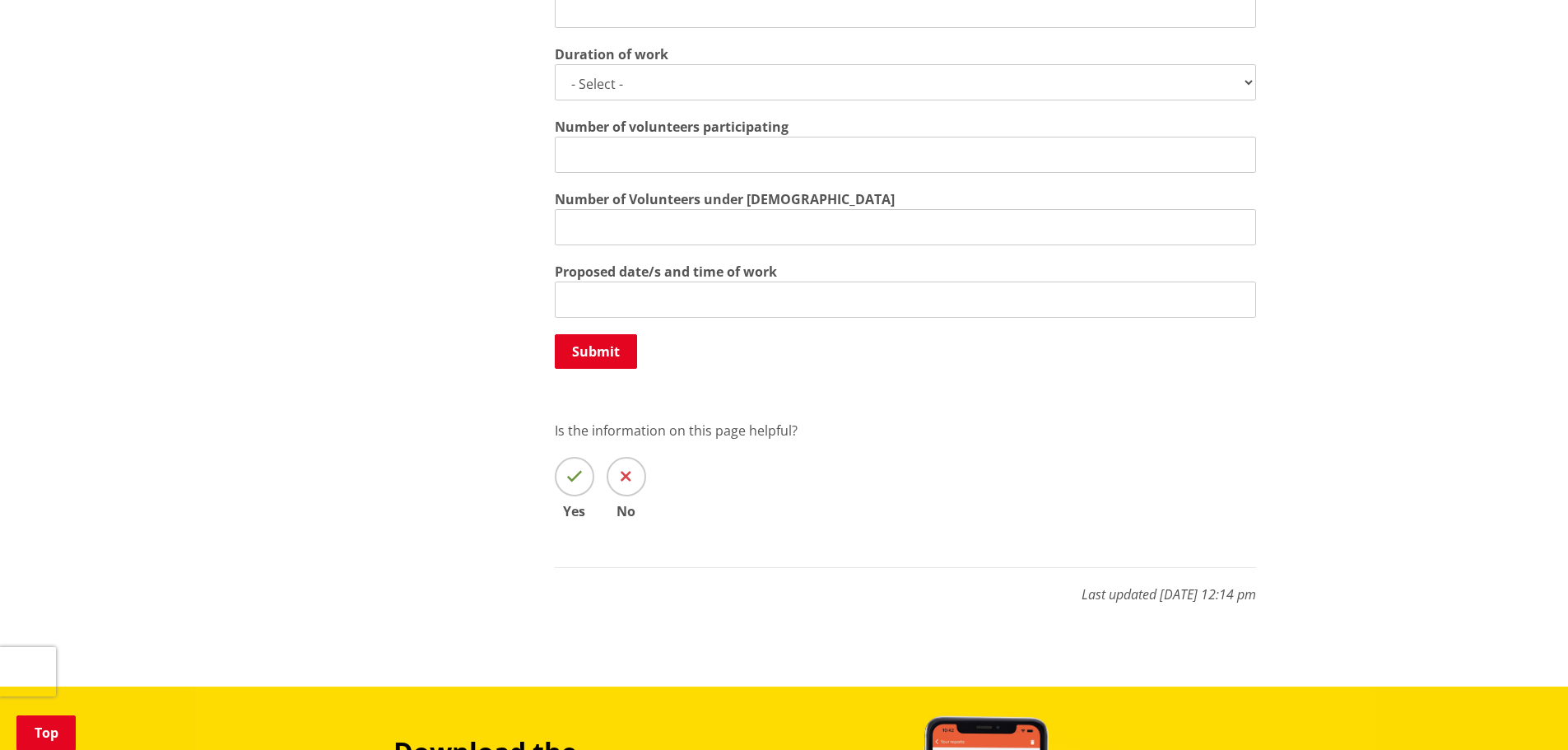
scroll to position [1812, 0]
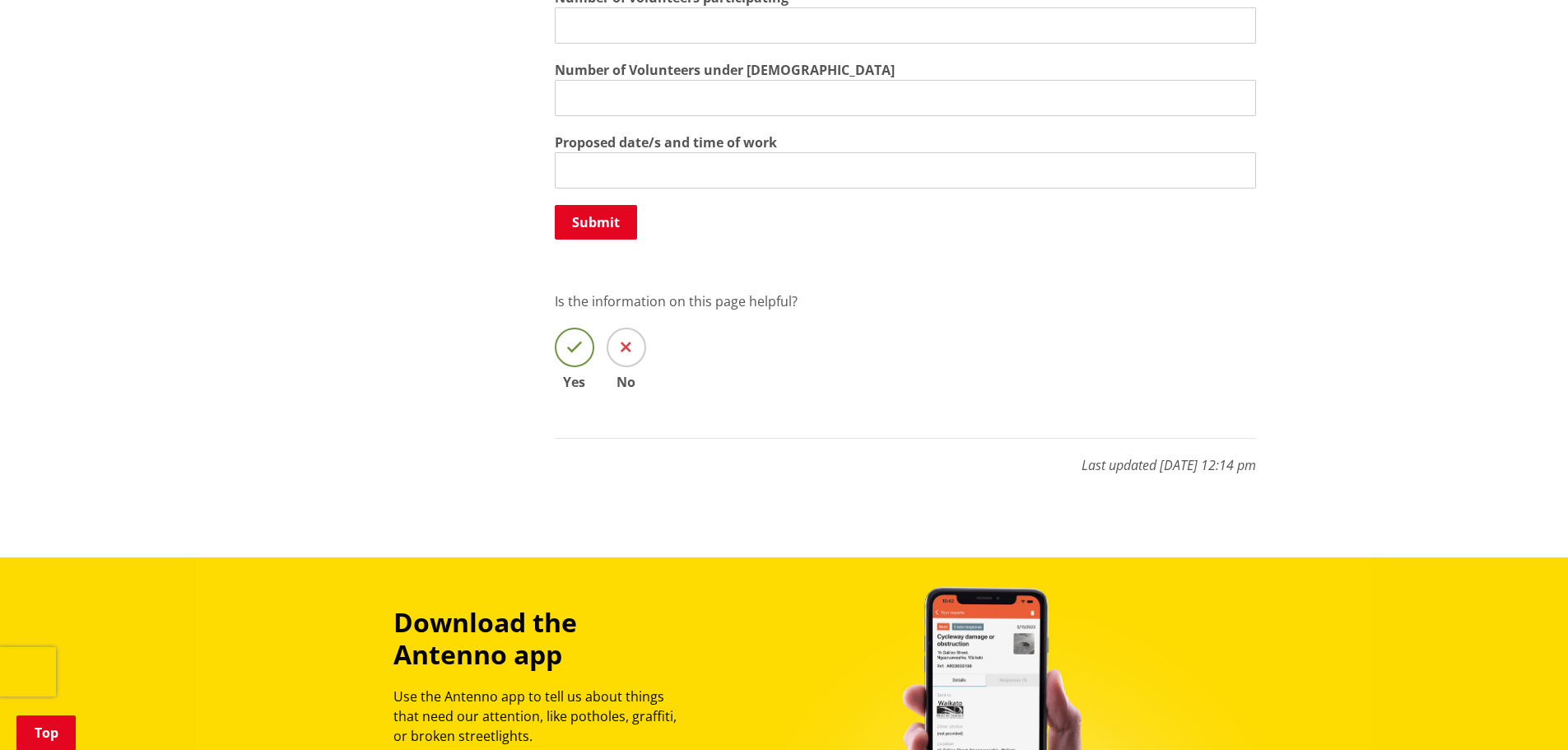
click at [576, 355] on icon at bounding box center [574, 347] width 17 height 17
click at [0, 0] on input "Yes" at bounding box center [0, 0] width 0 height 0
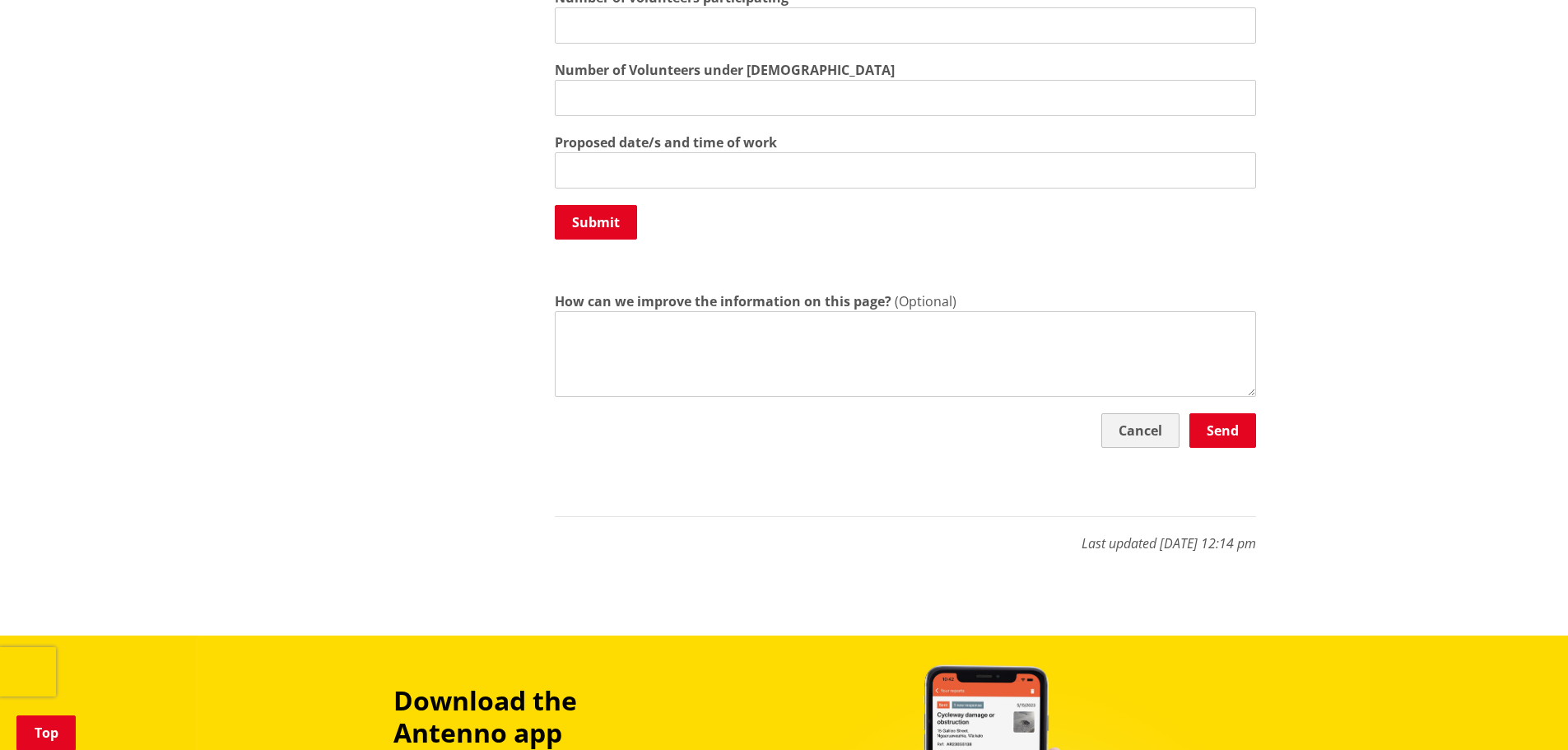
click at [1127, 437] on button "Cancel" at bounding box center [1140, 431] width 78 height 35
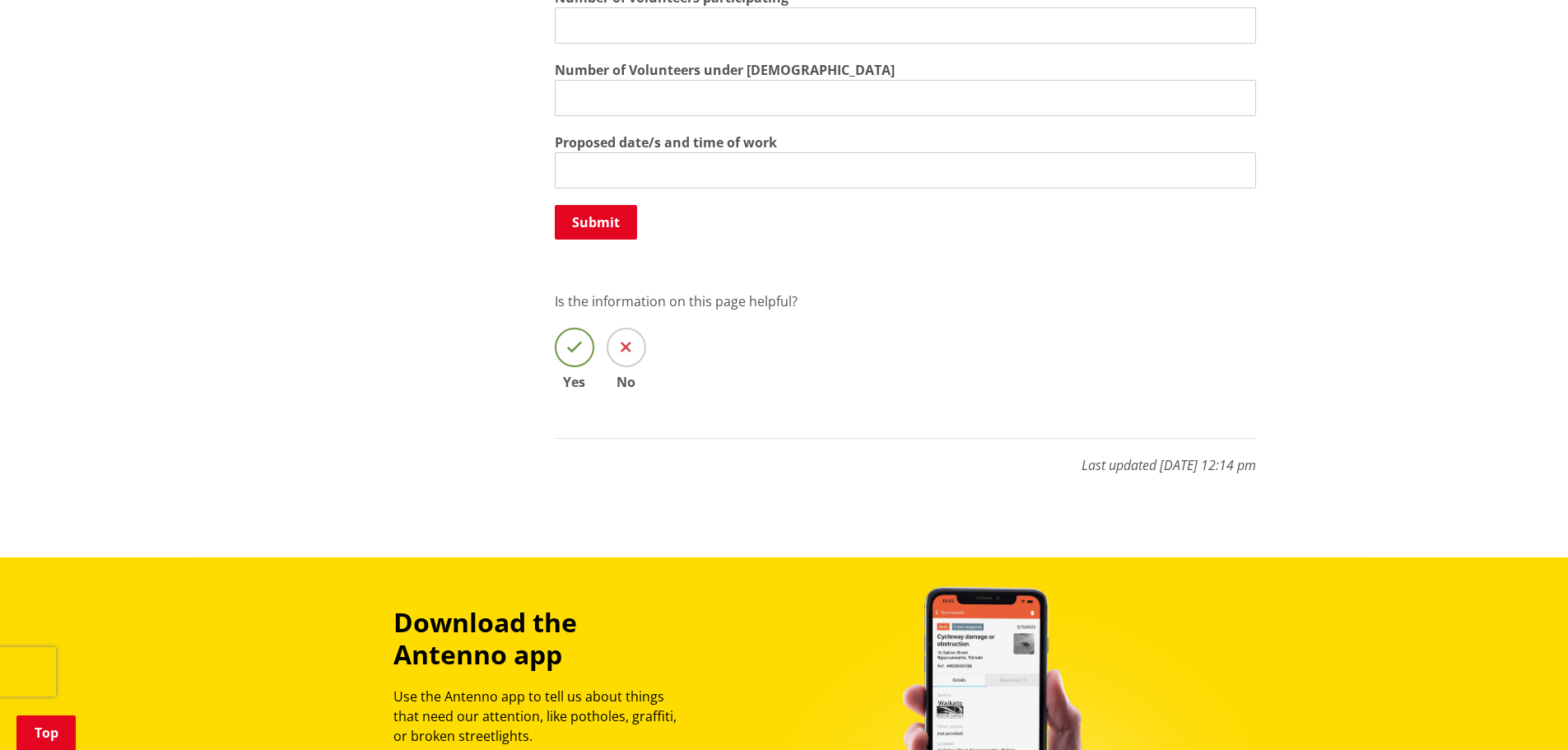
click at [566, 352] on icon at bounding box center [574, 347] width 17 height 17
click at [0, 0] on input "Yes" at bounding box center [0, 0] width 0 height 0
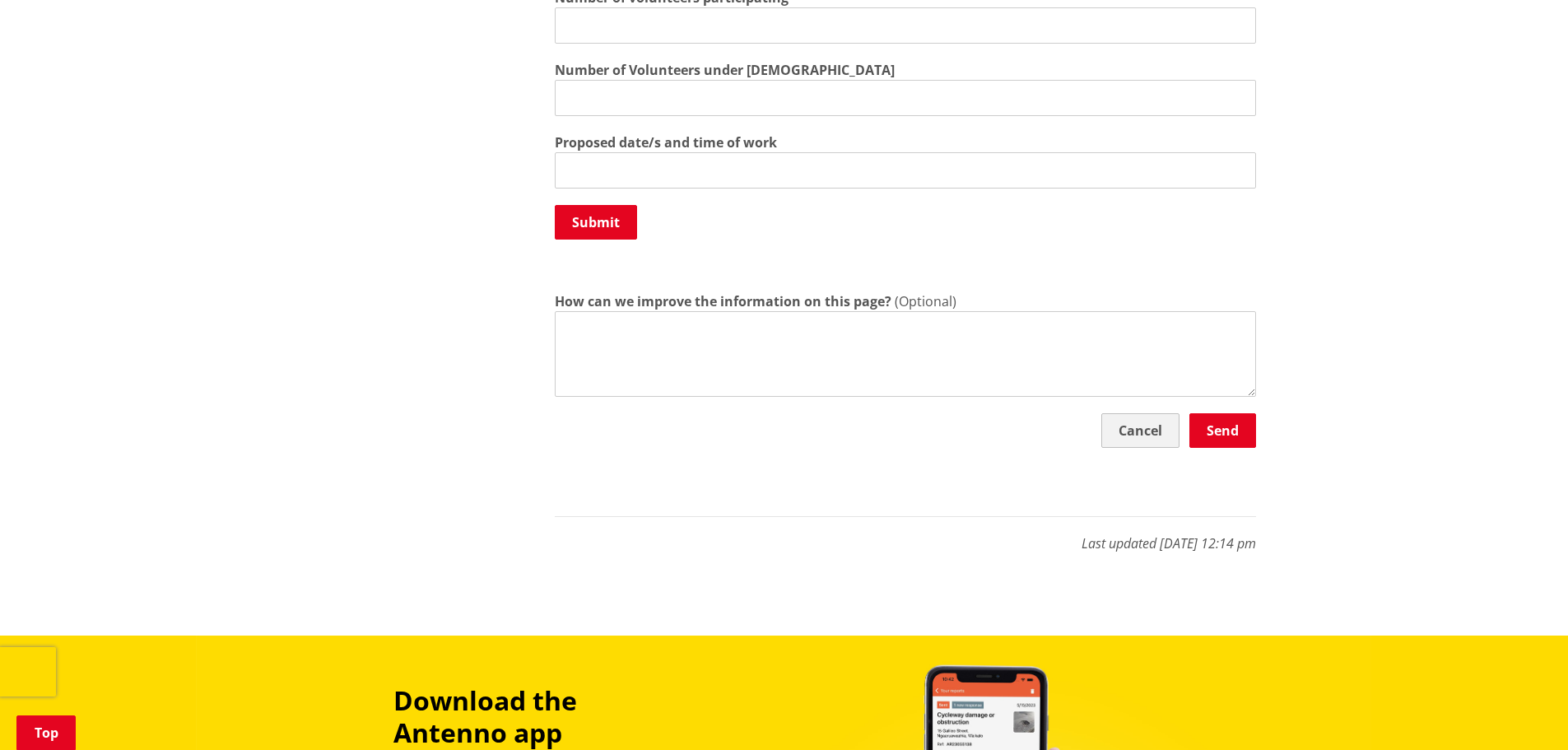
click at [1132, 436] on button "Cancel" at bounding box center [1140, 431] width 78 height 35
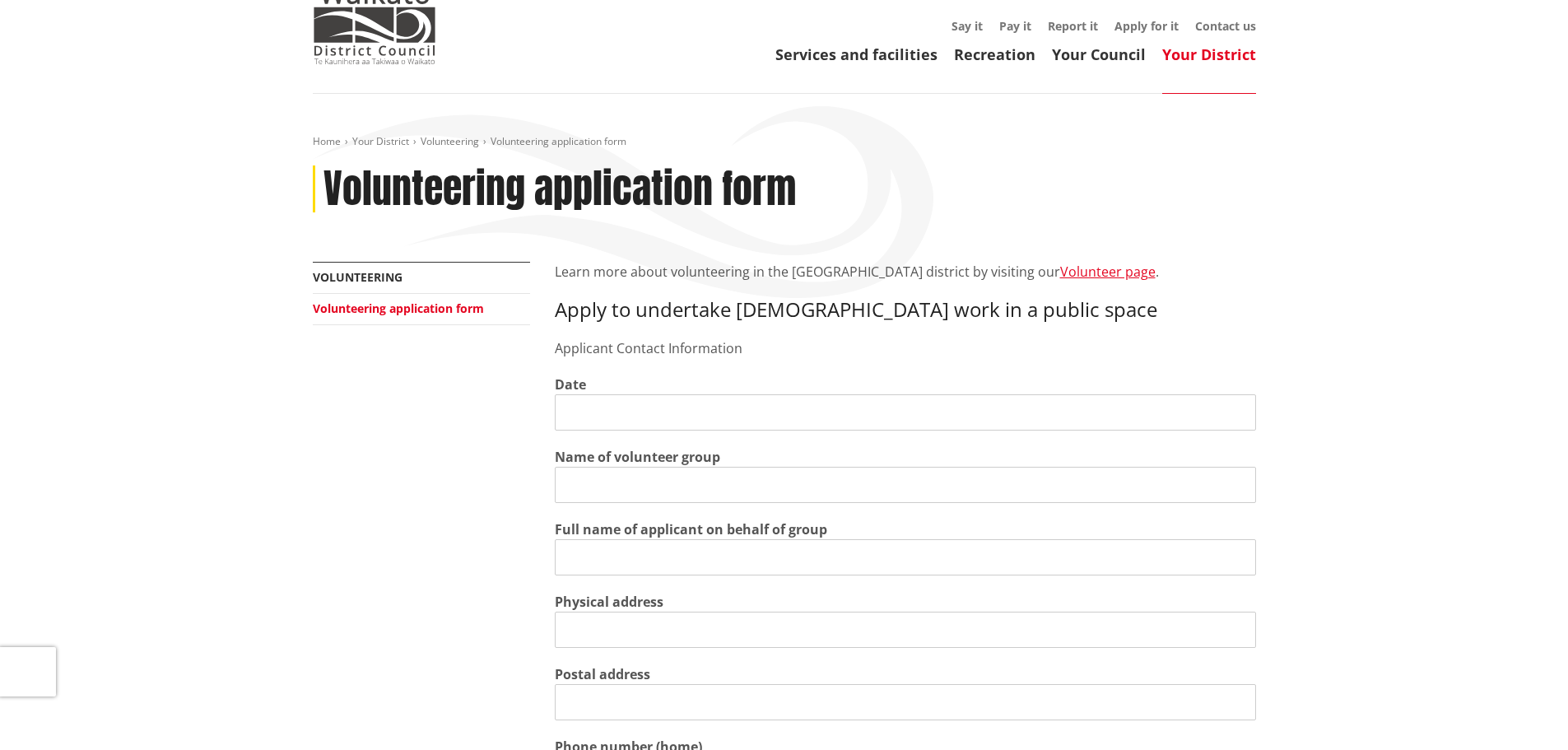
scroll to position [0, 0]
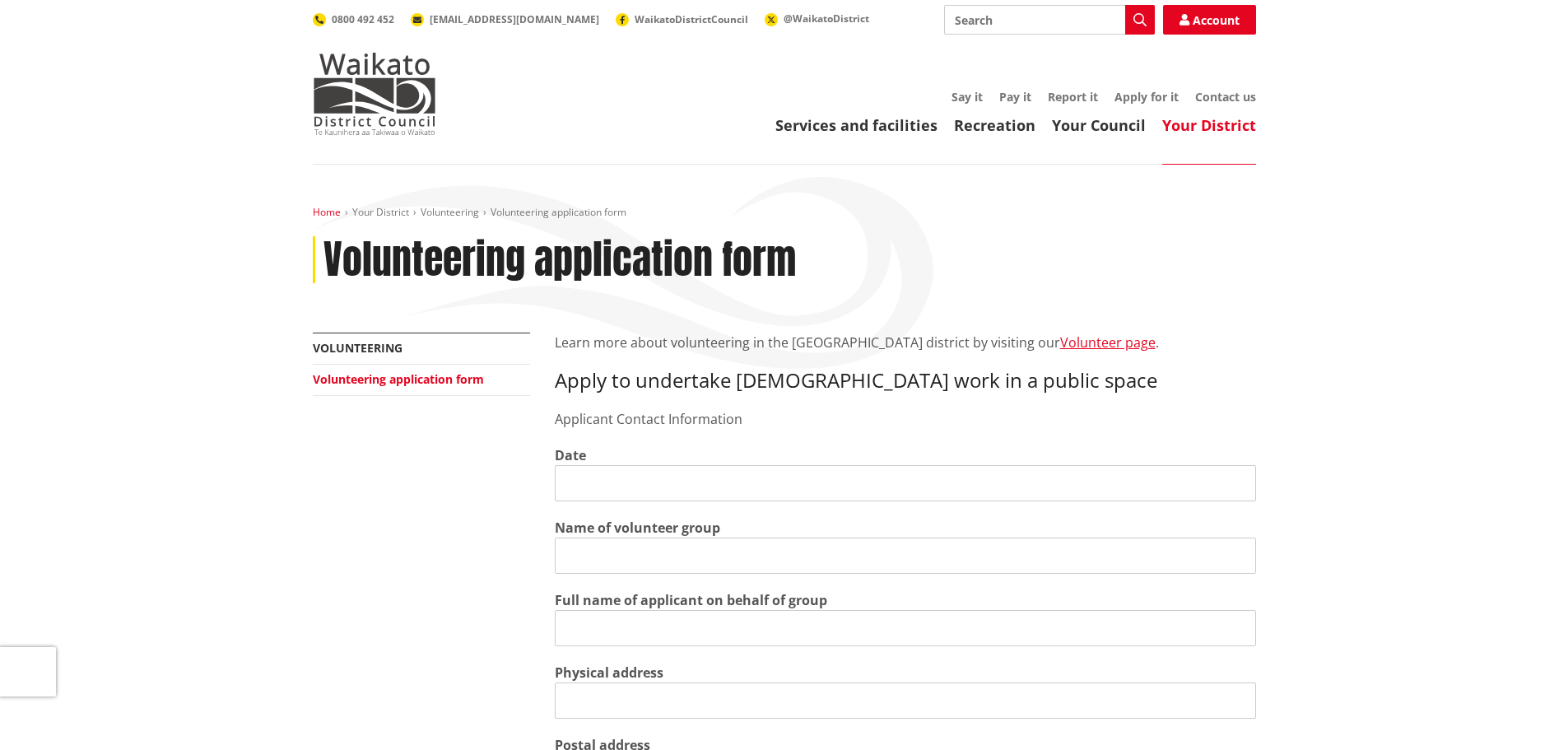
click at [317, 214] on link "Home" at bounding box center [326, 212] width 28 height 14
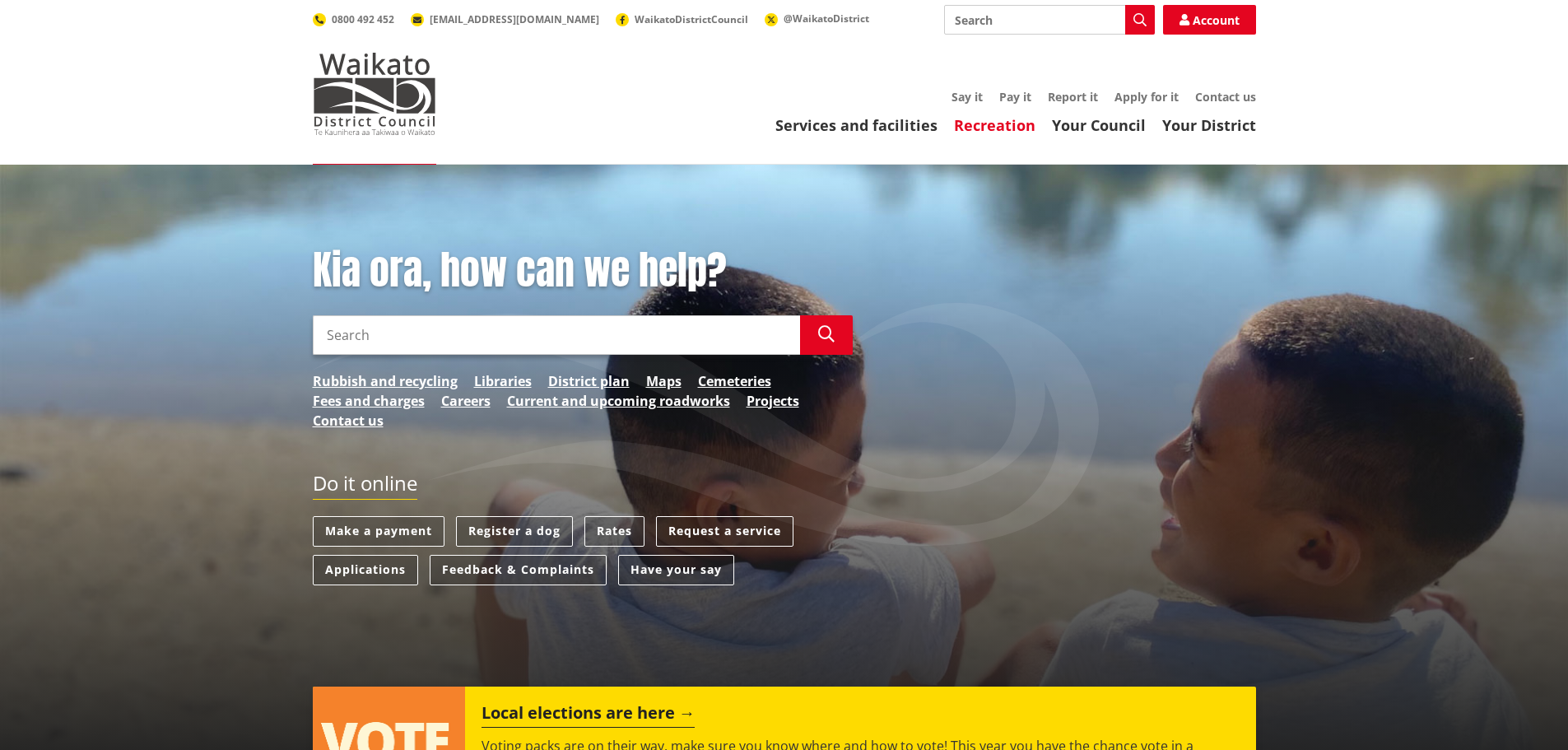
click at [985, 122] on link "Recreation" at bounding box center [994, 125] width 81 height 20
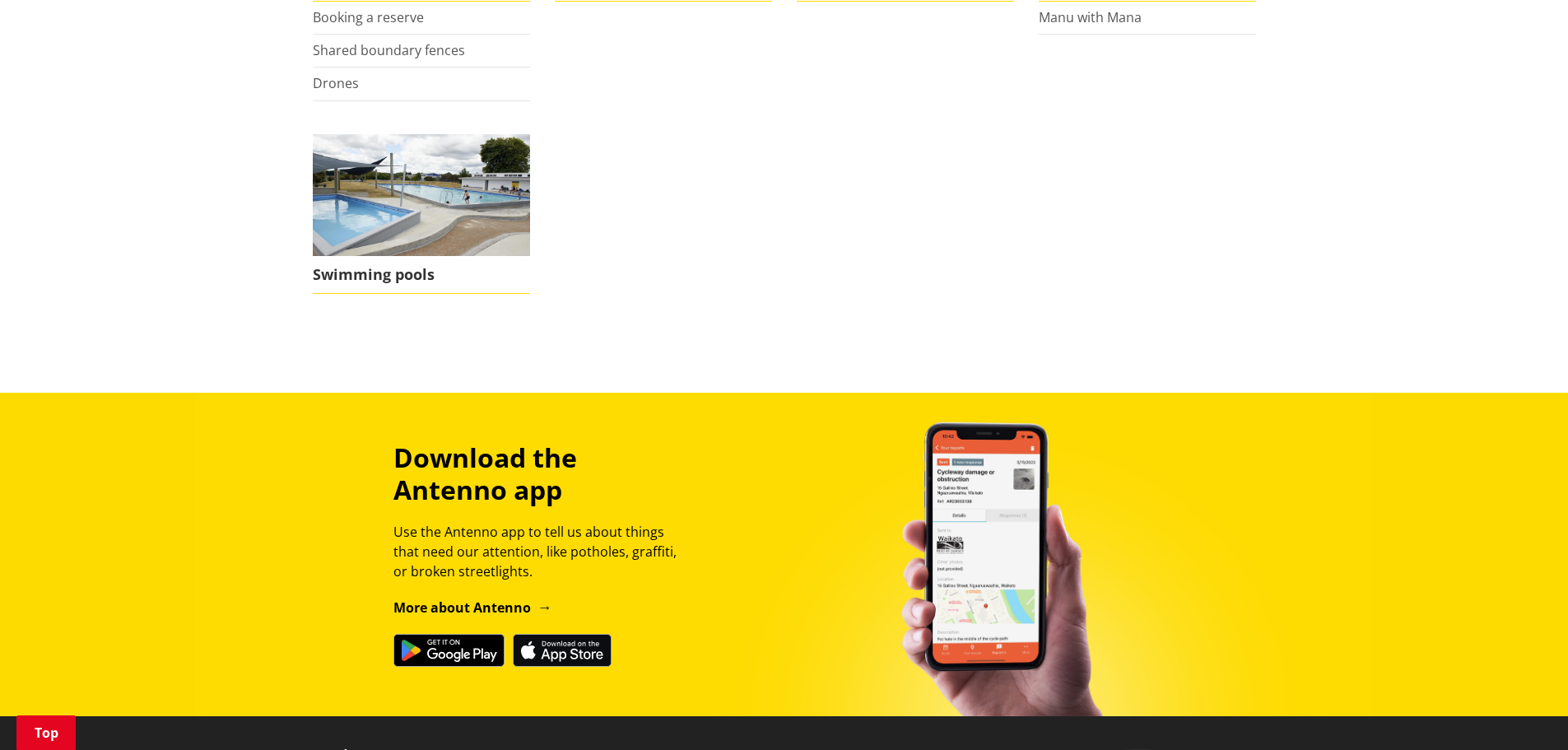
scroll to position [494, 0]
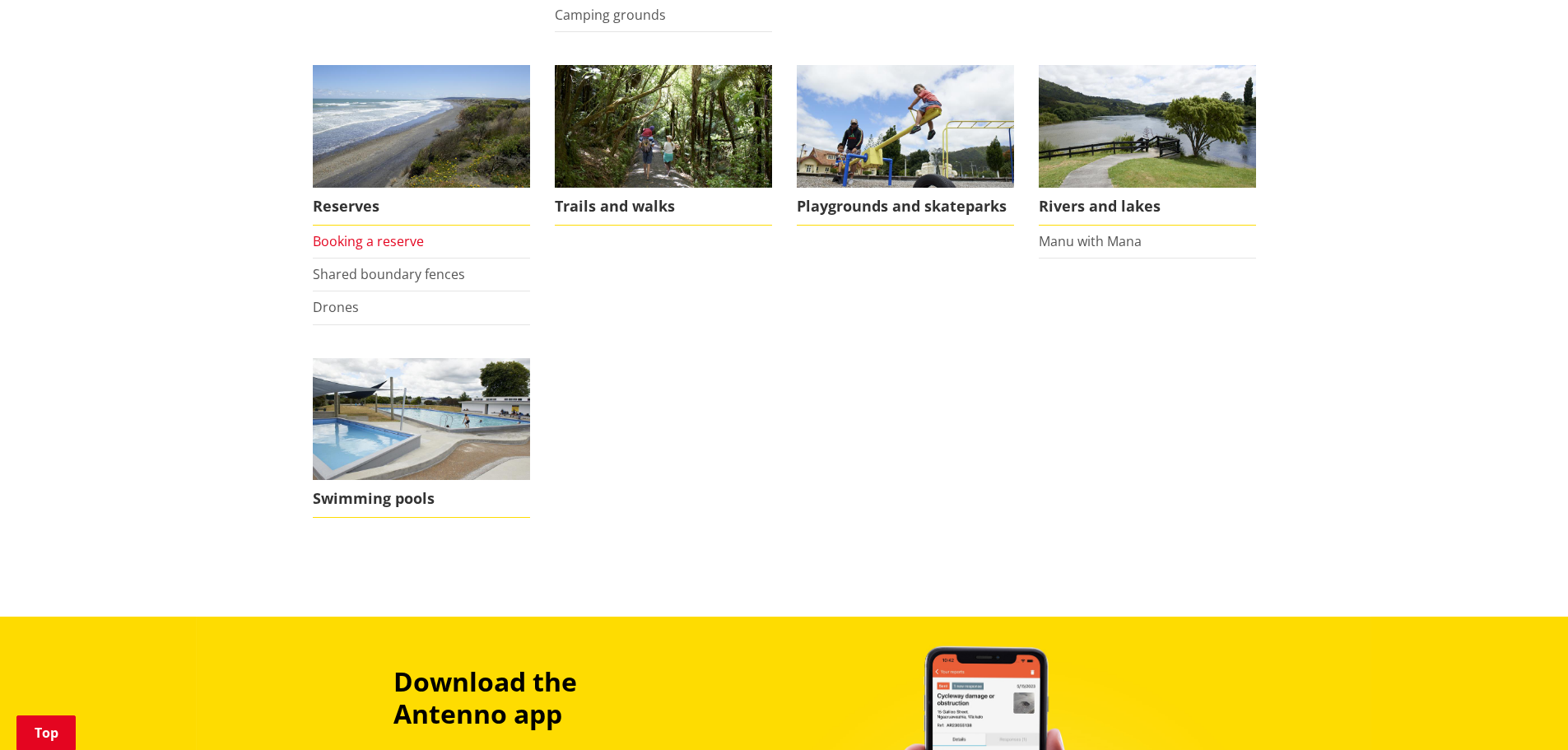
click at [341, 243] on link "Booking a reserve" at bounding box center [368, 241] width 111 height 18
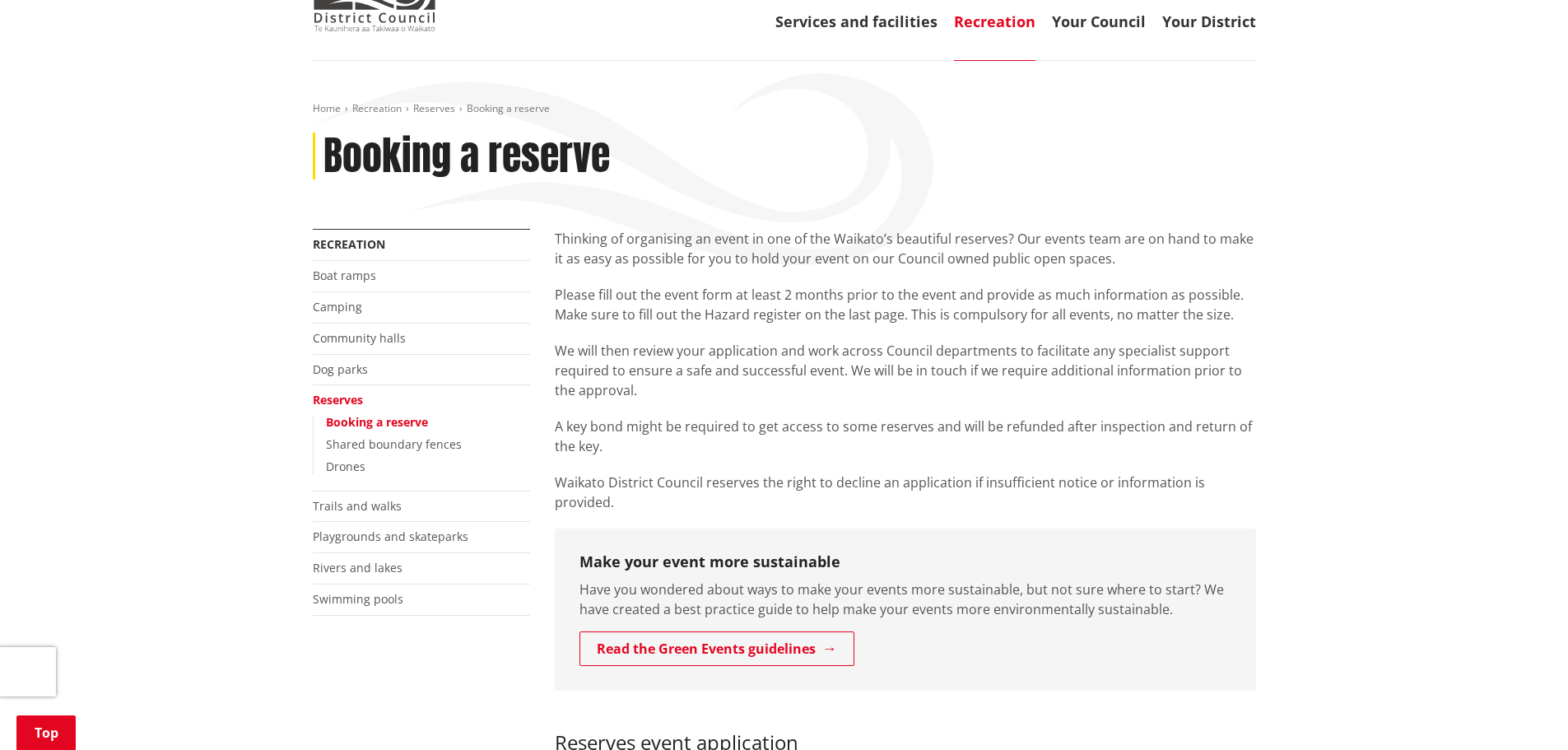
scroll to position [247, 0]
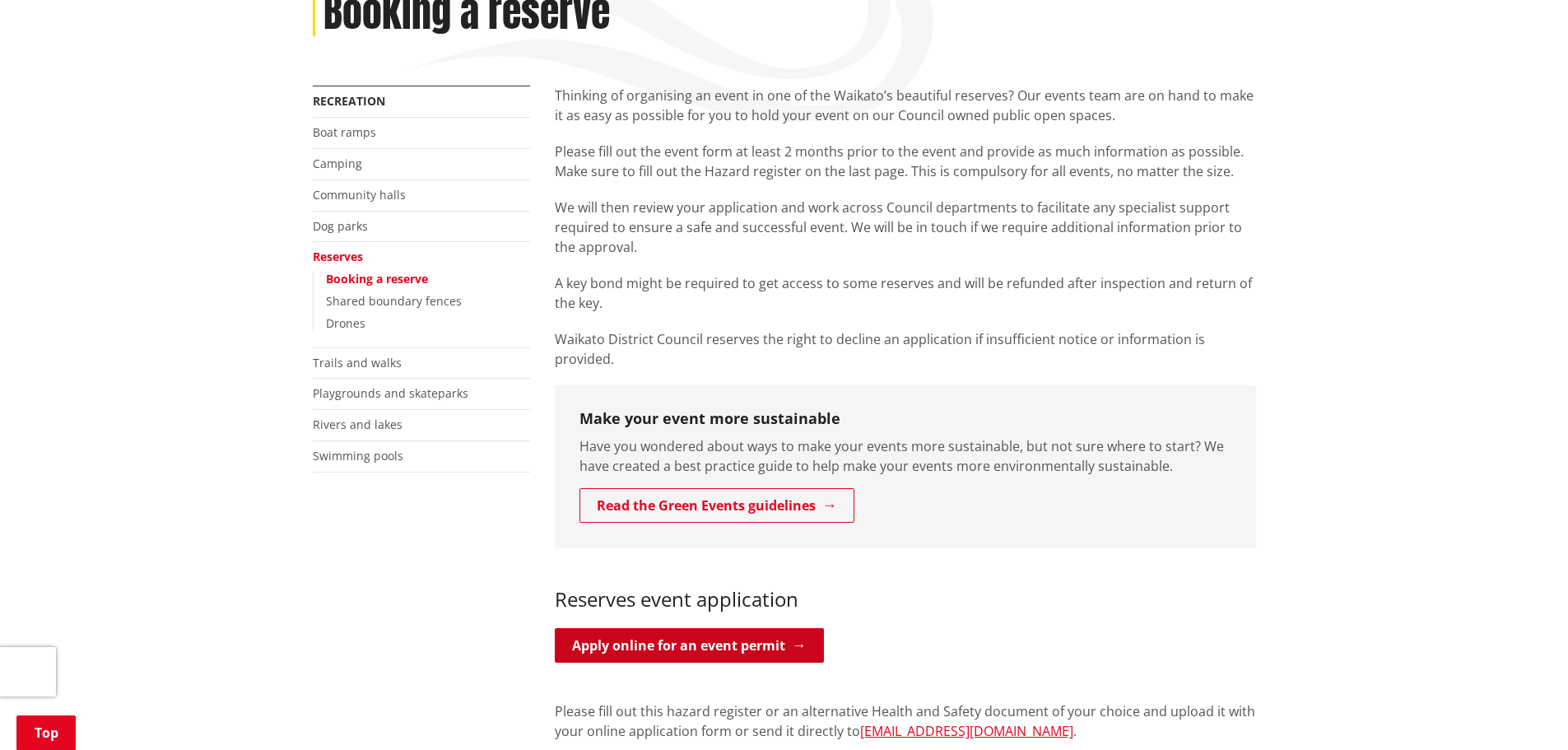
click at [687, 628] on link "Apply online for an event permit" at bounding box center [690, 646] width 270 height 35
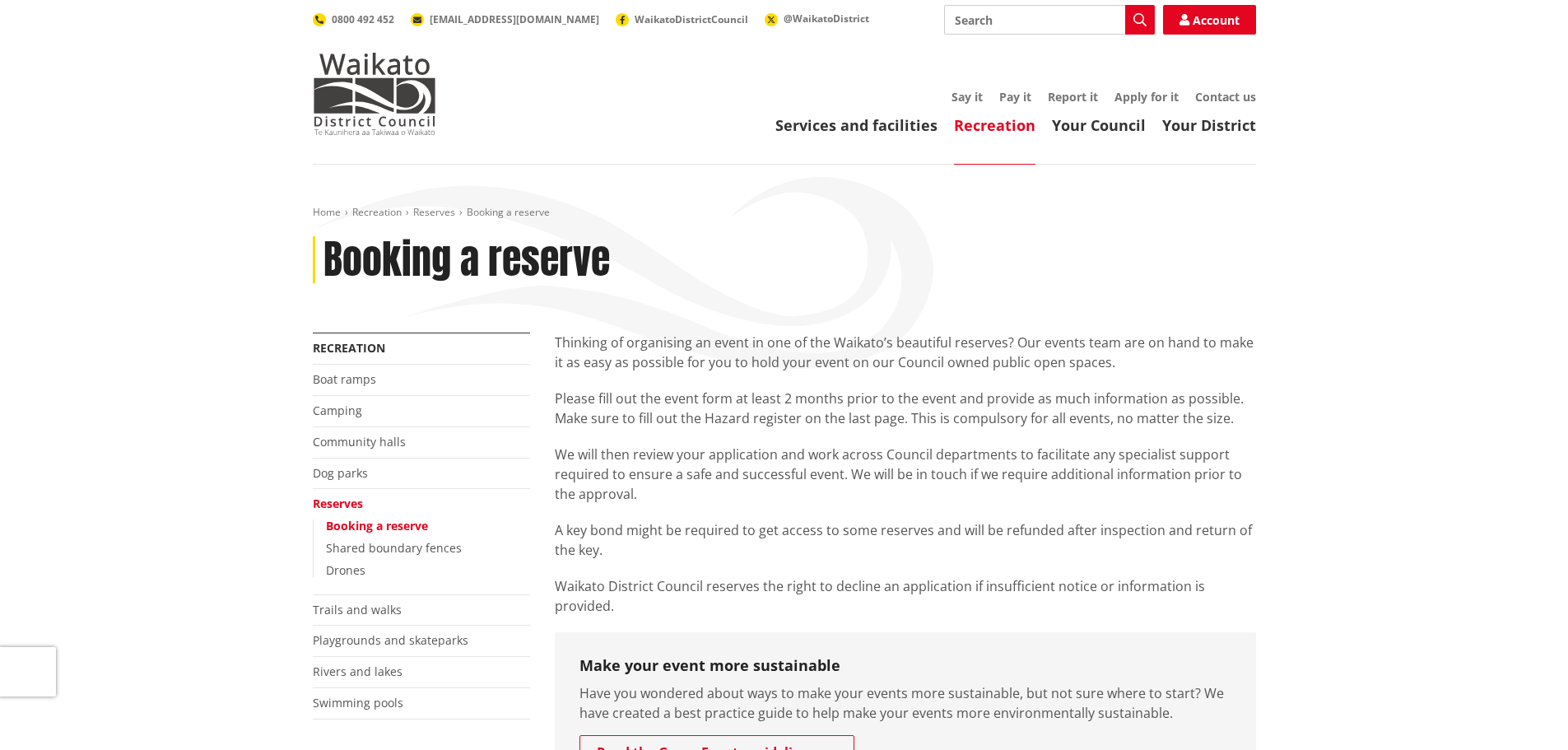
scroll to position [247, 0]
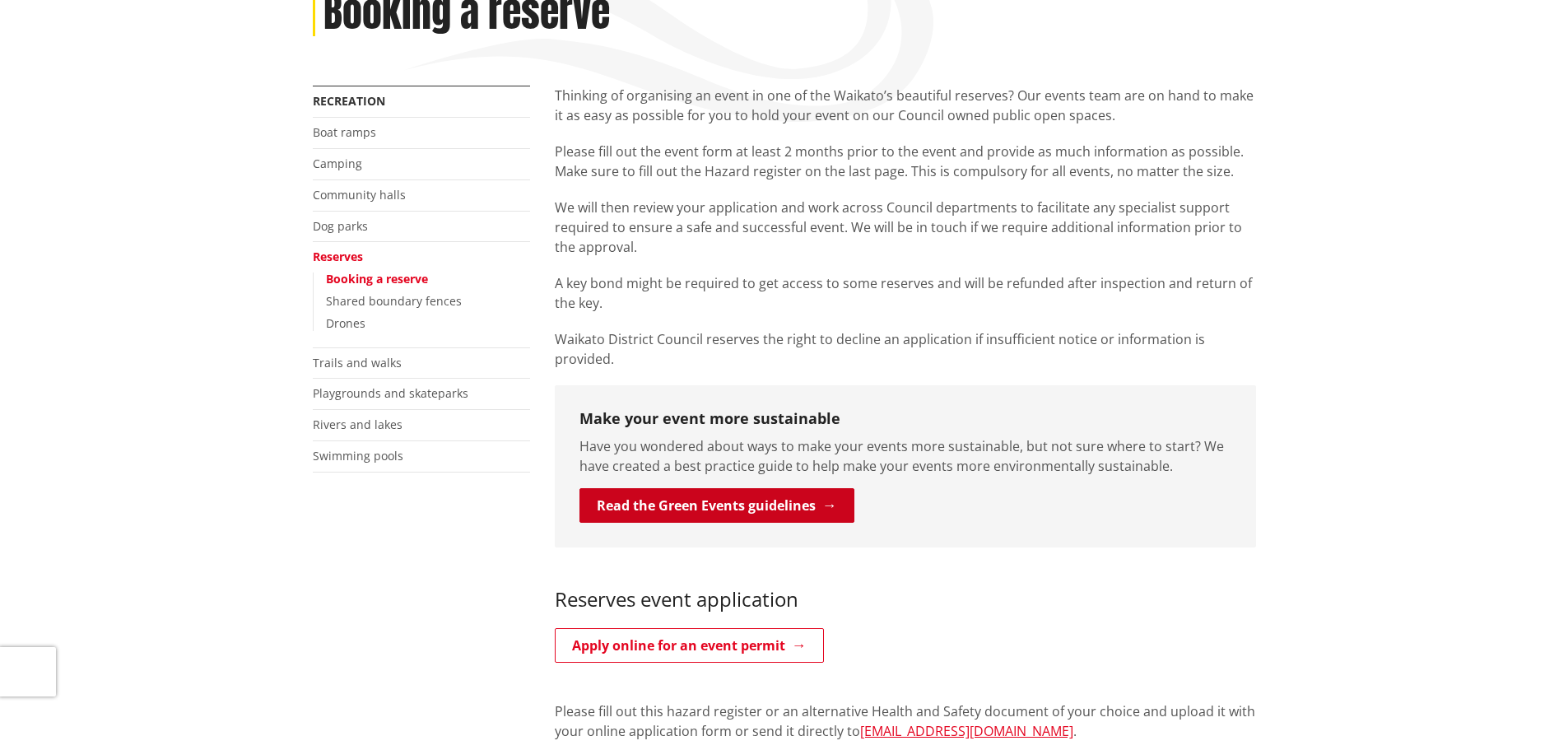
click at [715, 488] on link "Read the Green Events guidelines" at bounding box center [717, 506] width 275 height 35
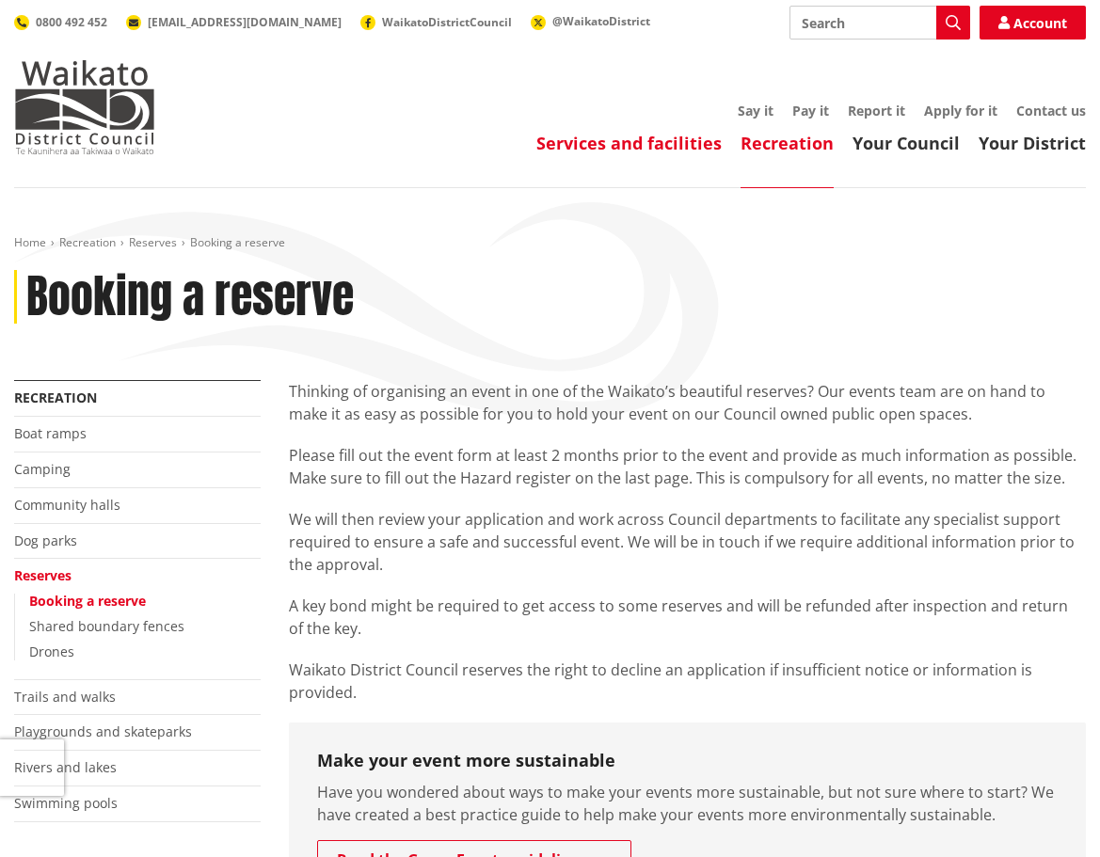
click at [619, 141] on link "Services and facilities" at bounding box center [628, 143] width 185 height 23
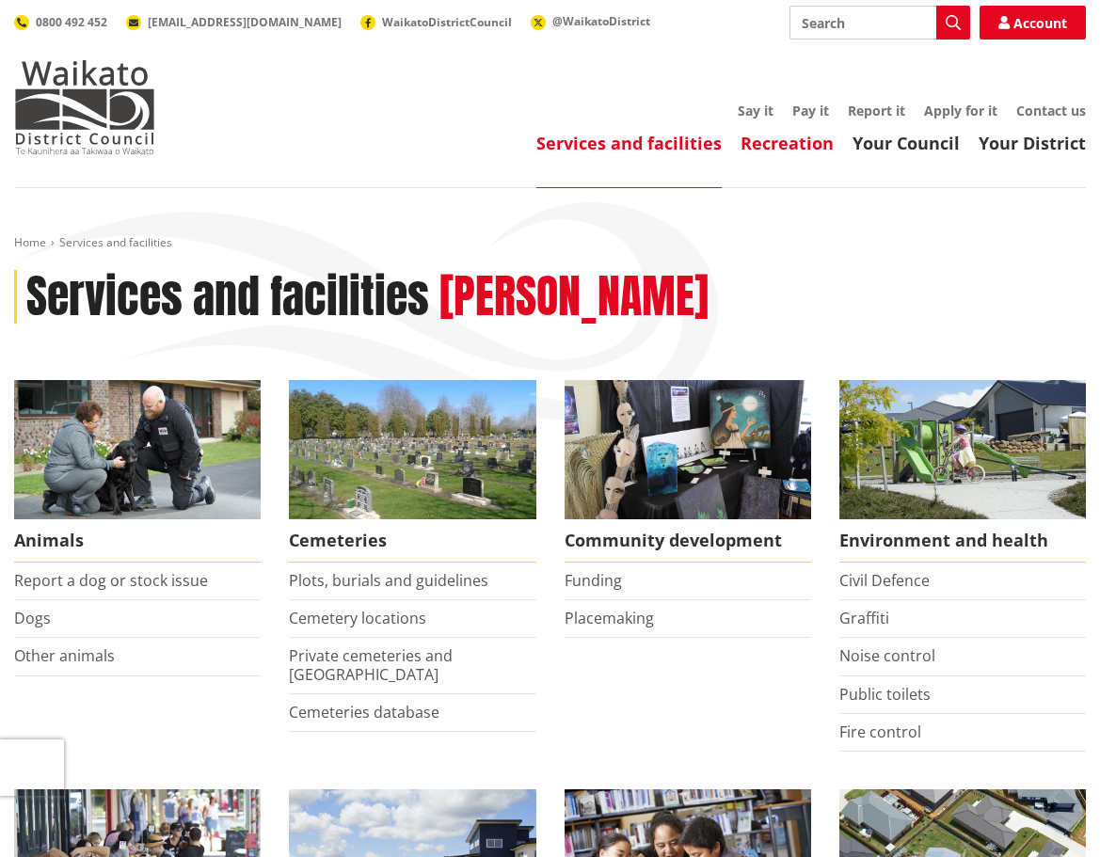
click at [783, 137] on link "Recreation" at bounding box center [786, 143] width 93 height 23
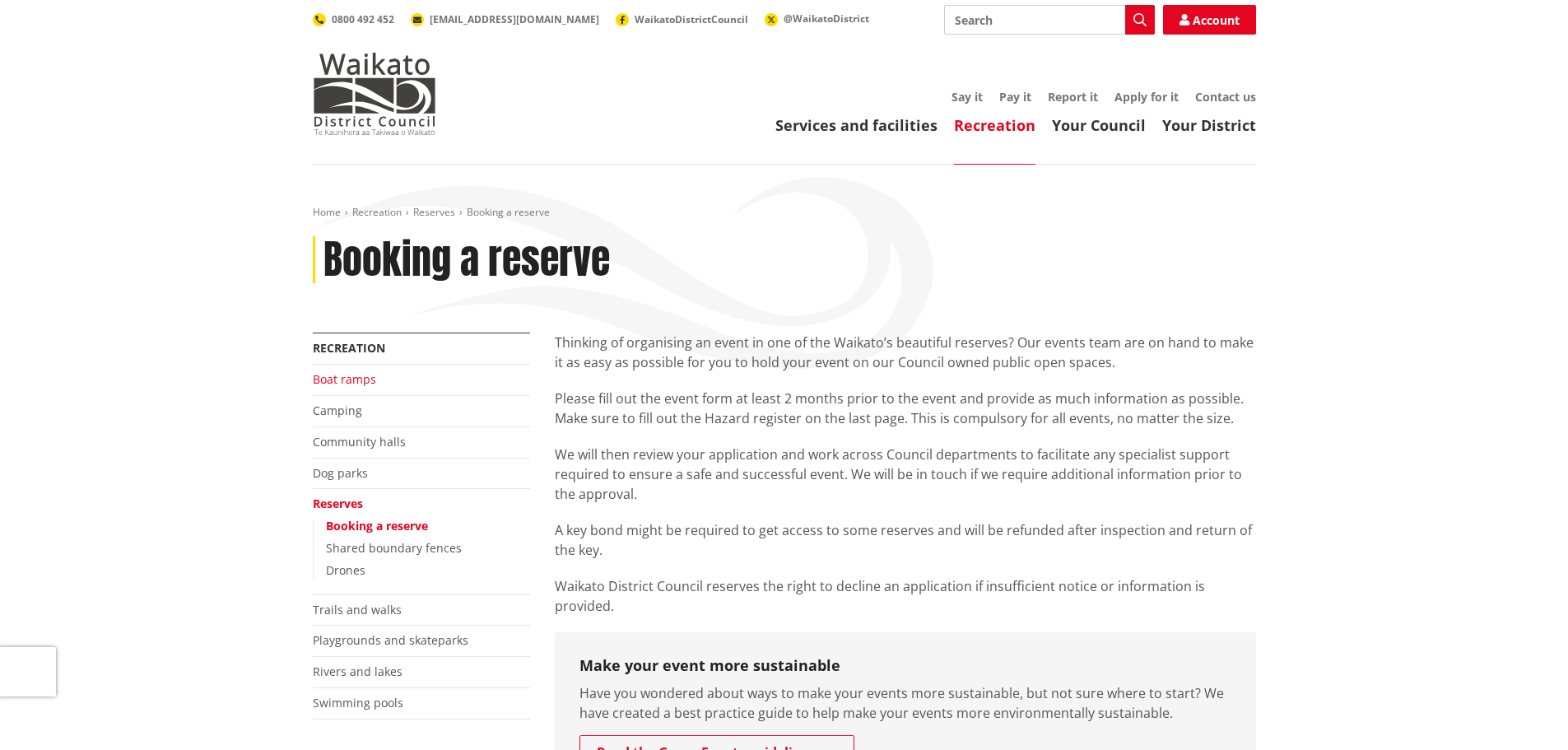
click at [335, 380] on link "Boat ramps" at bounding box center [344, 379] width 63 height 16
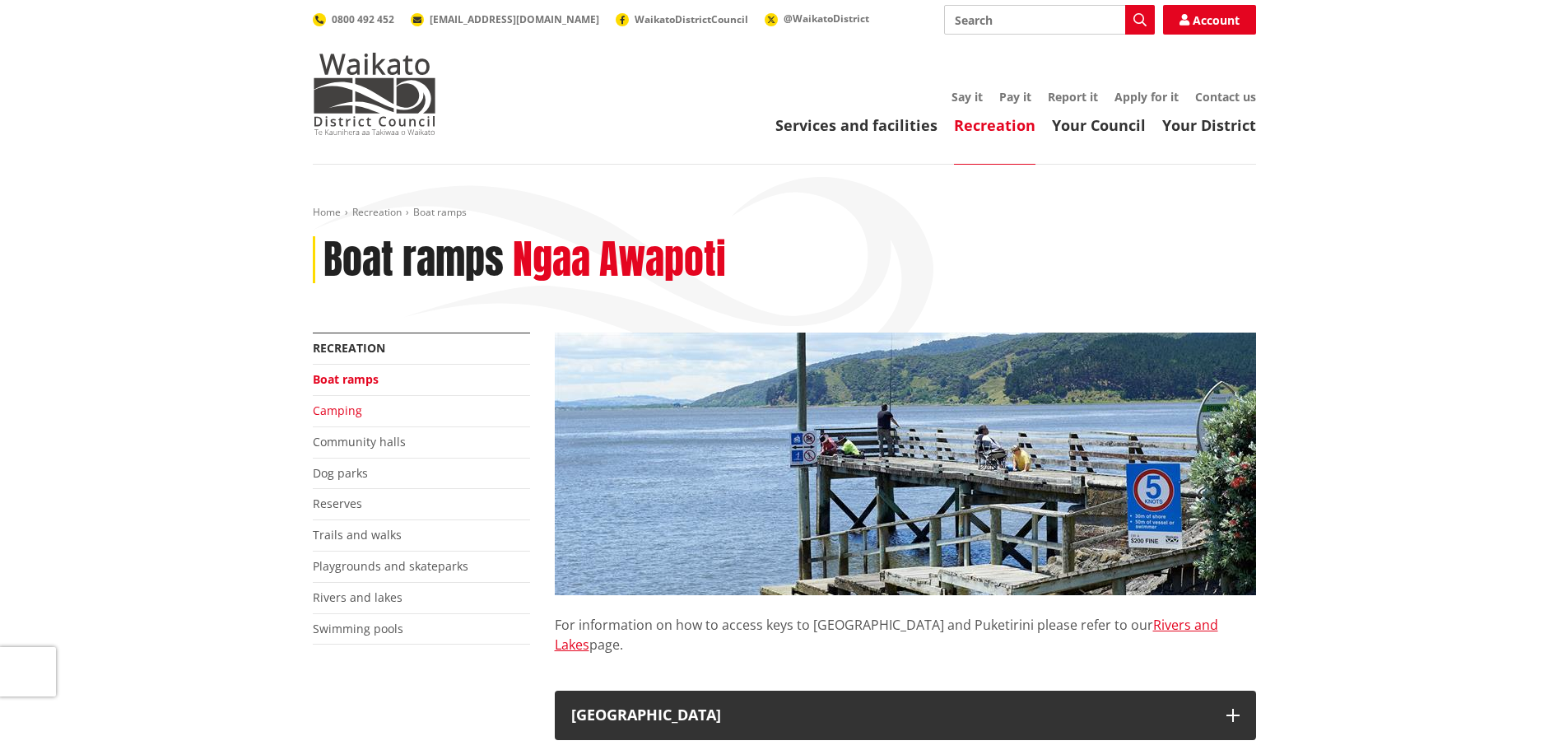
click at [331, 408] on link "Camping" at bounding box center [337, 410] width 49 height 16
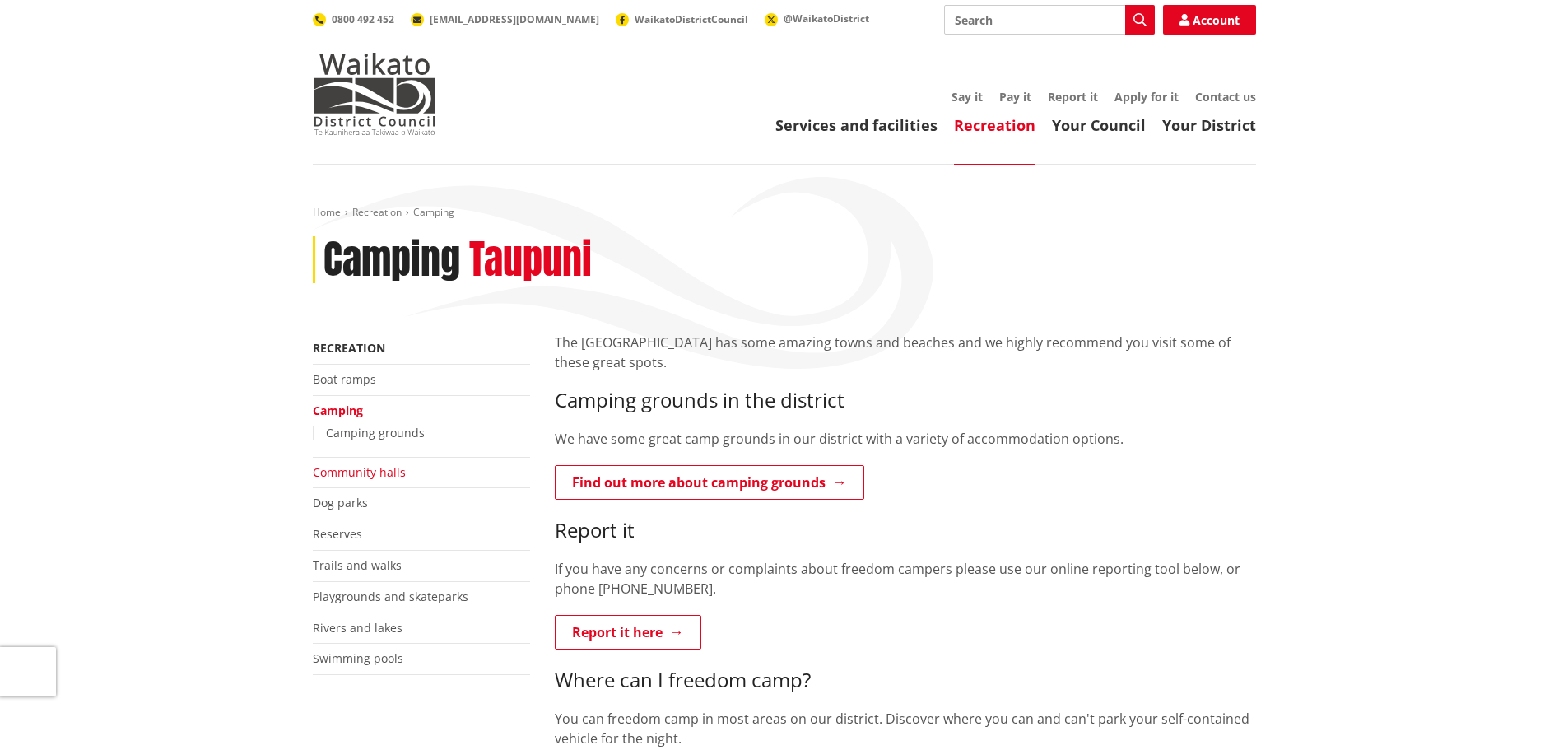
click at [359, 467] on link "Community halls" at bounding box center [359, 473] width 93 height 16
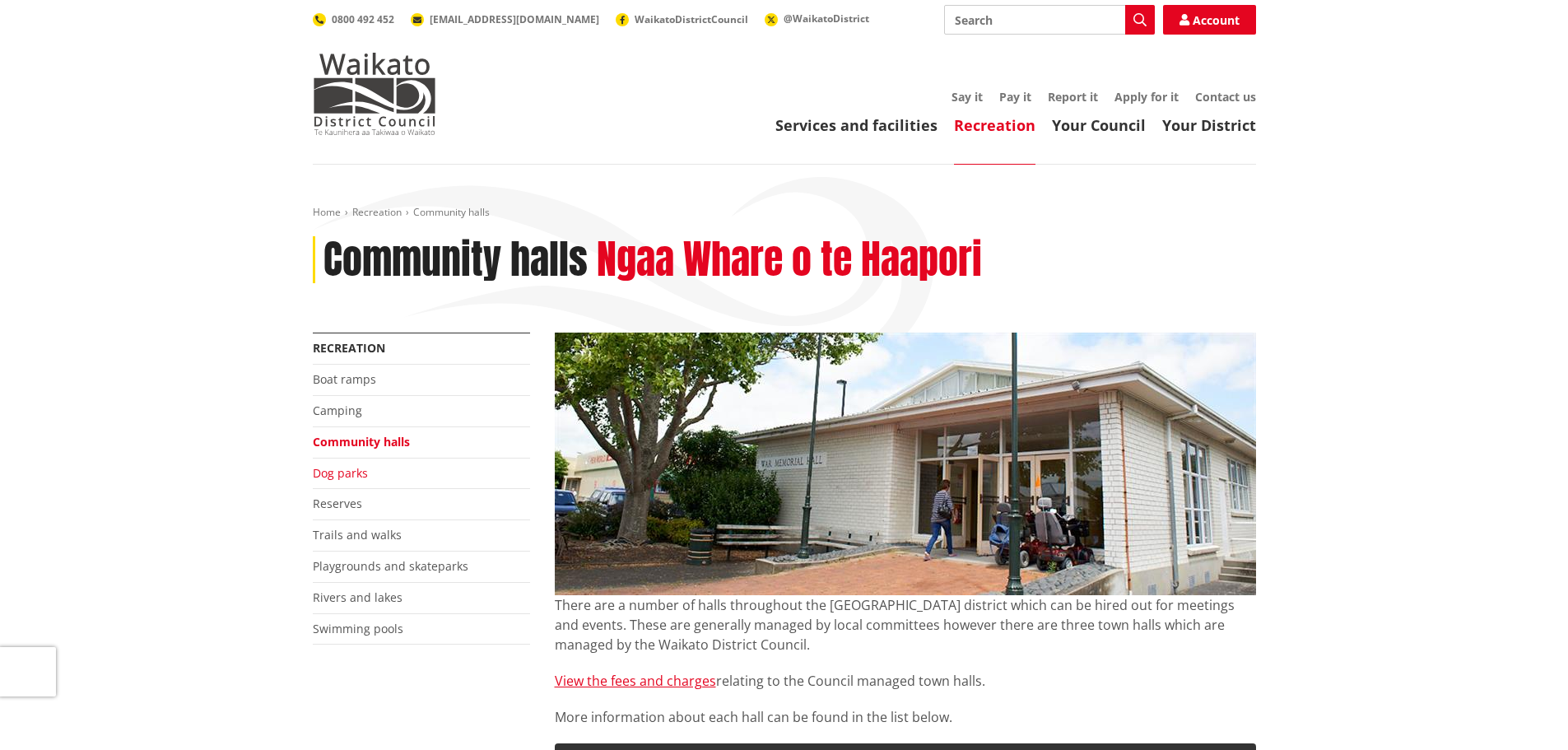
click at [346, 475] on link "Dog parks" at bounding box center [340, 473] width 55 height 16
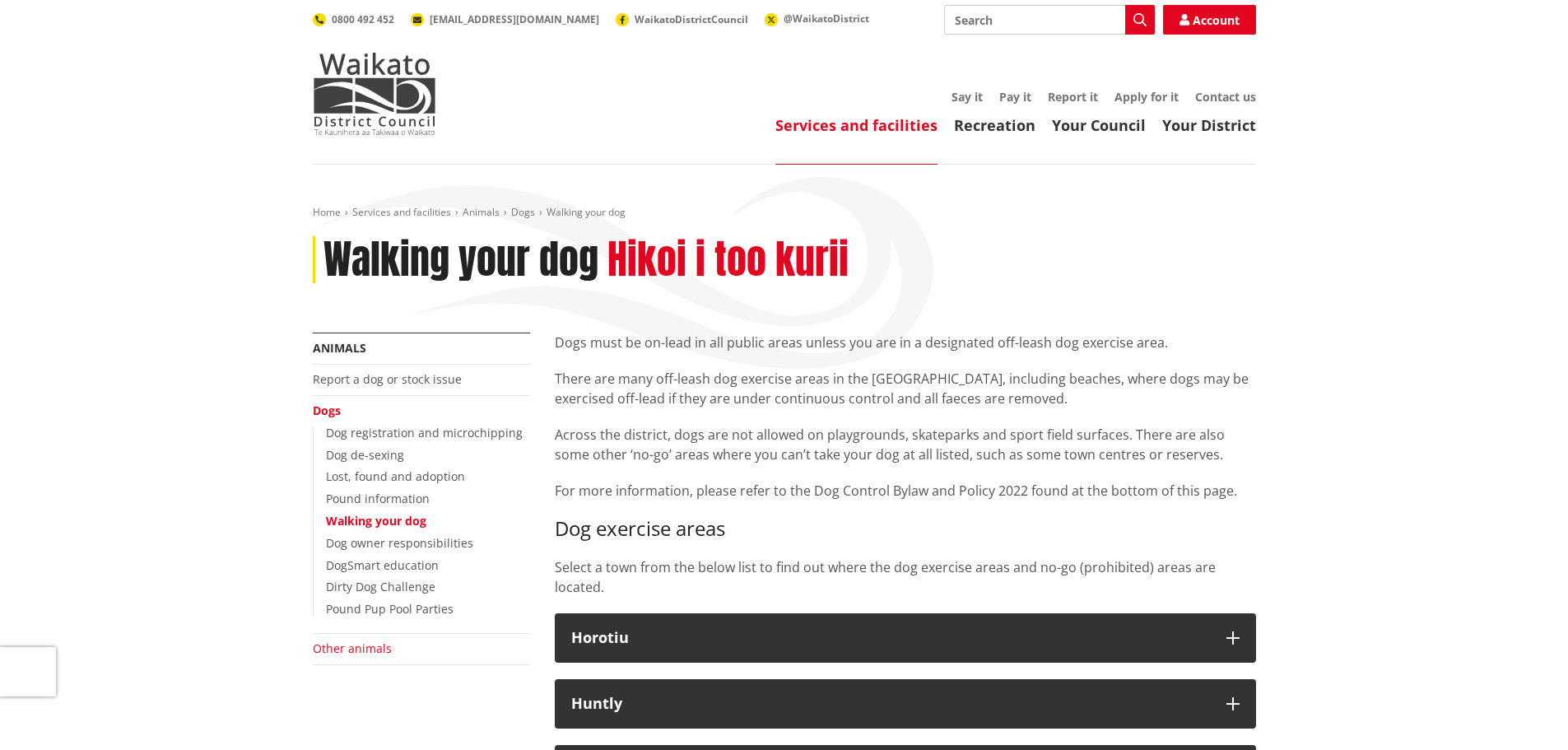
click at [360, 648] on link "Other animals" at bounding box center [352, 648] width 79 height 16
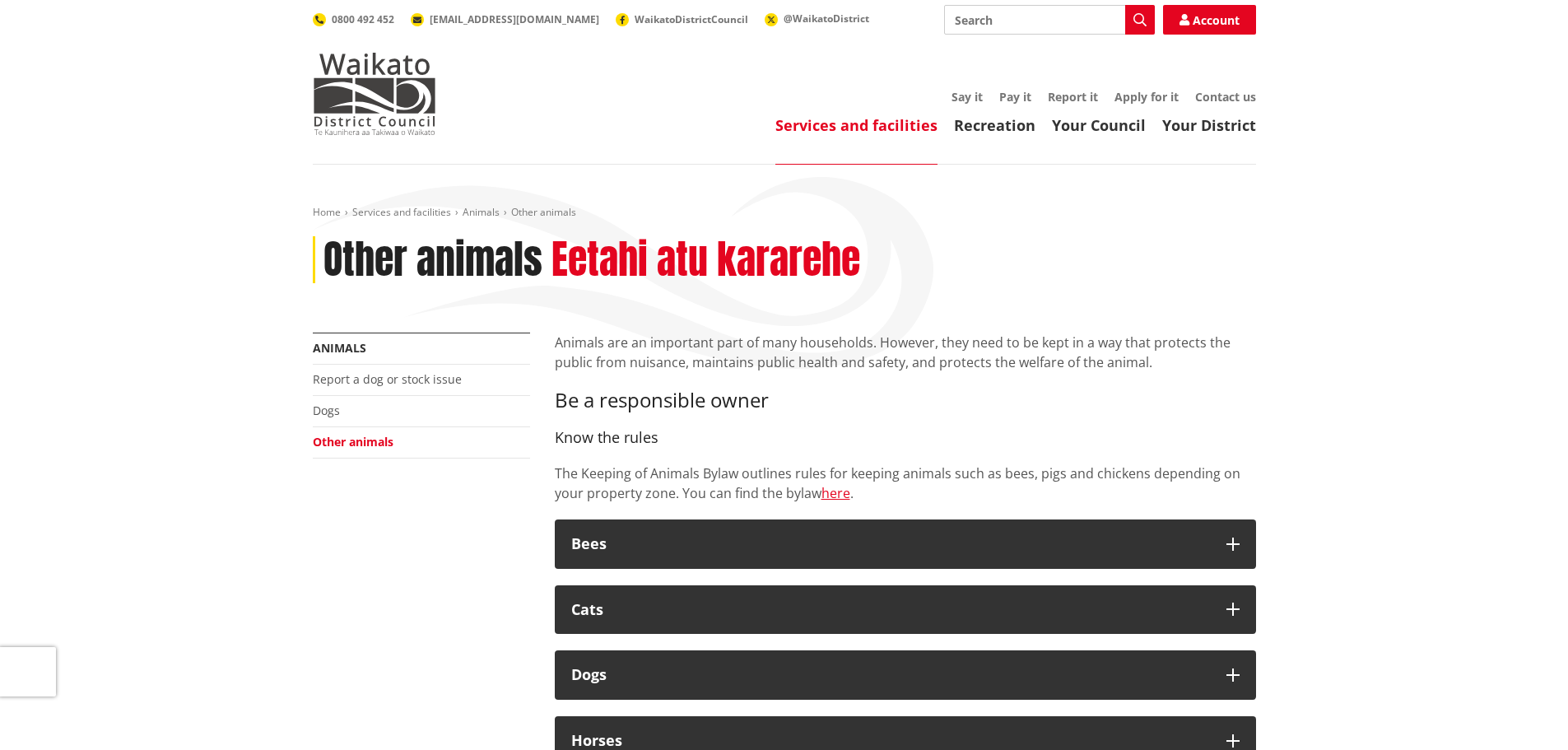
click at [359, 370] on li "Report a dog or stock issue" at bounding box center [421, 381] width 217 height 32
click at [359, 377] on link "Report a dog or stock issue" at bounding box center [387, 379] width 149 height 16
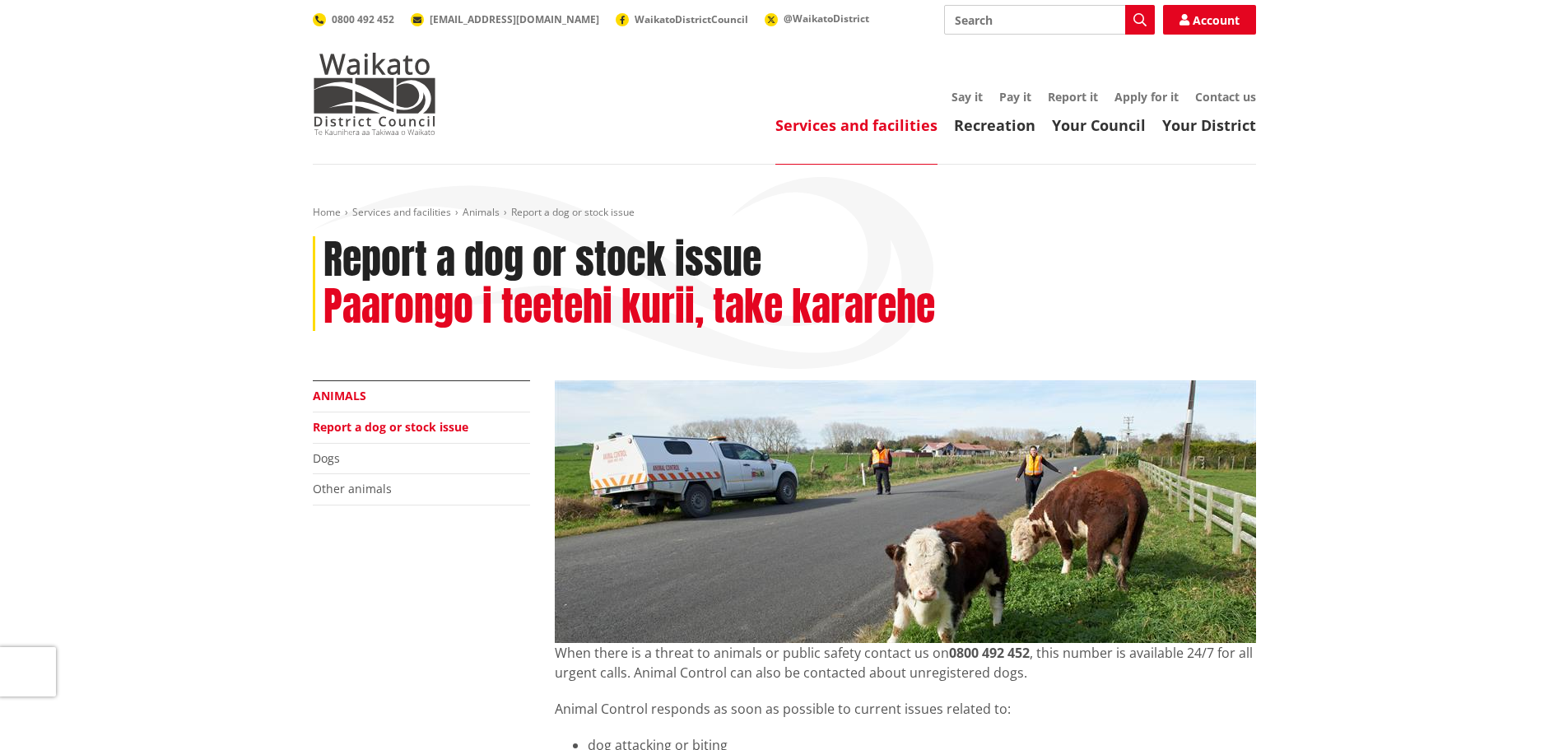
click at [345, 391] on link "Animals" at bounding box center [339, 396] width 53 height 16
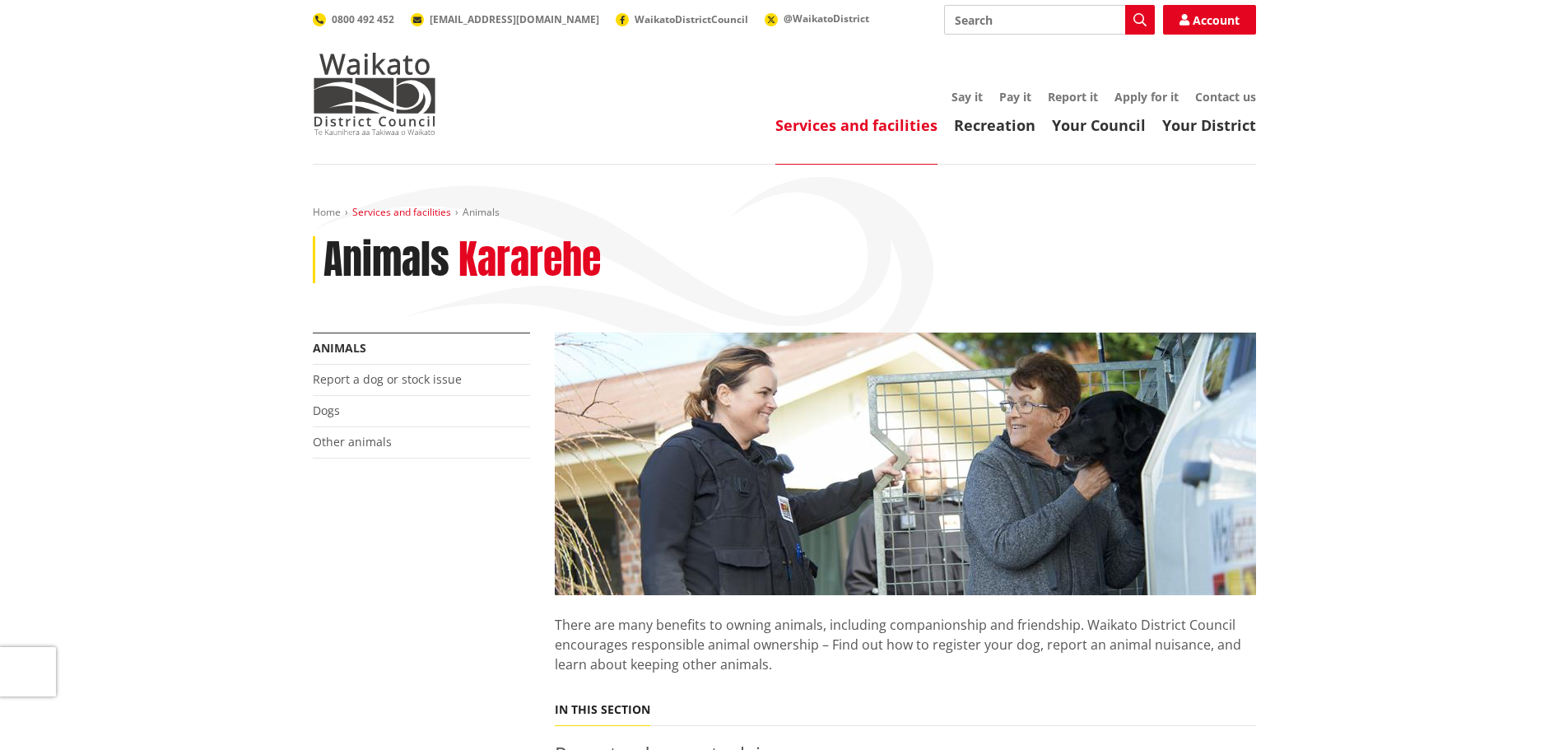
click at [389, 215] on link "Services and facilities" at bounding box center [402, 212] width 99 height 14
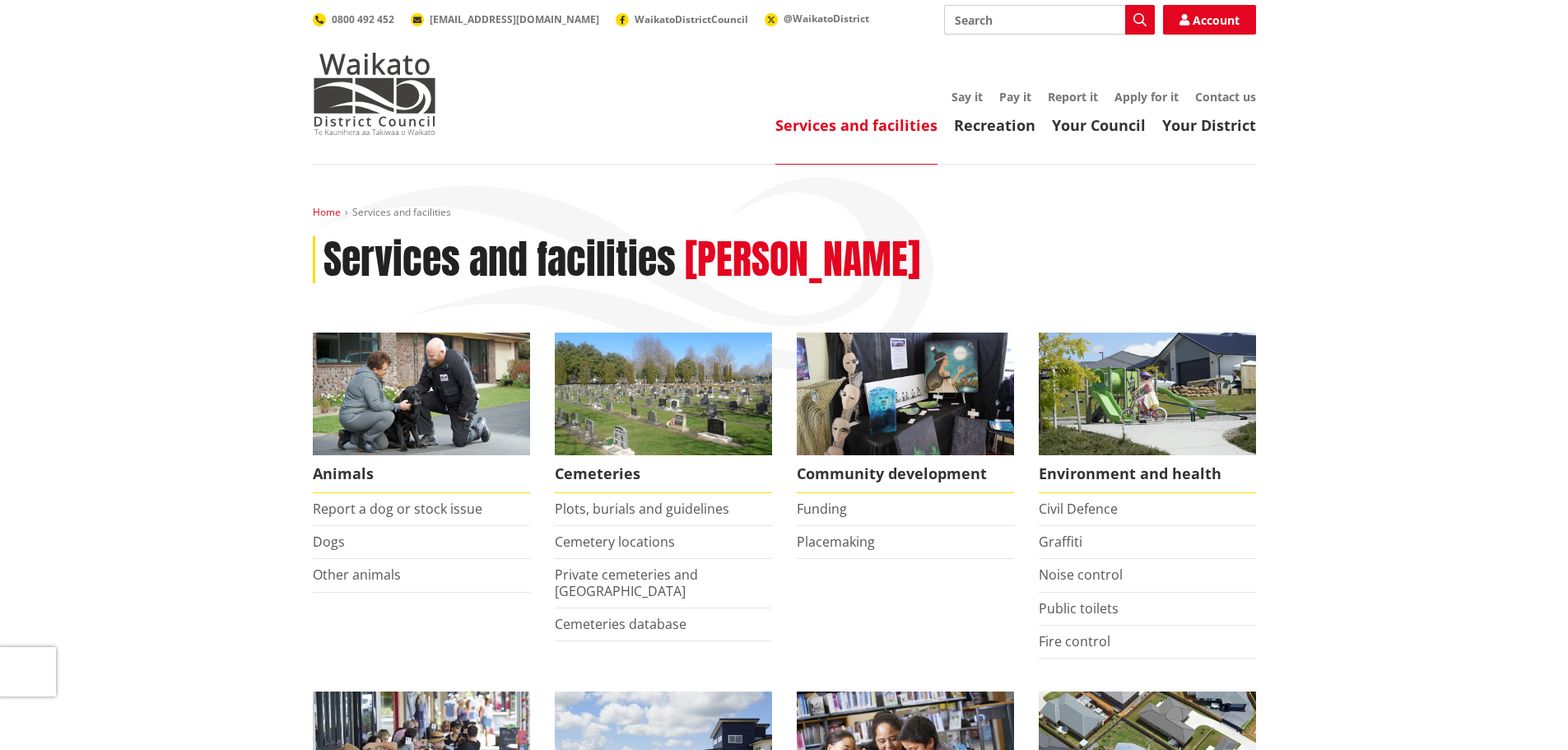
click at [326, 214] on link "Home" at bounding box center [326, 212] width 28 height 14
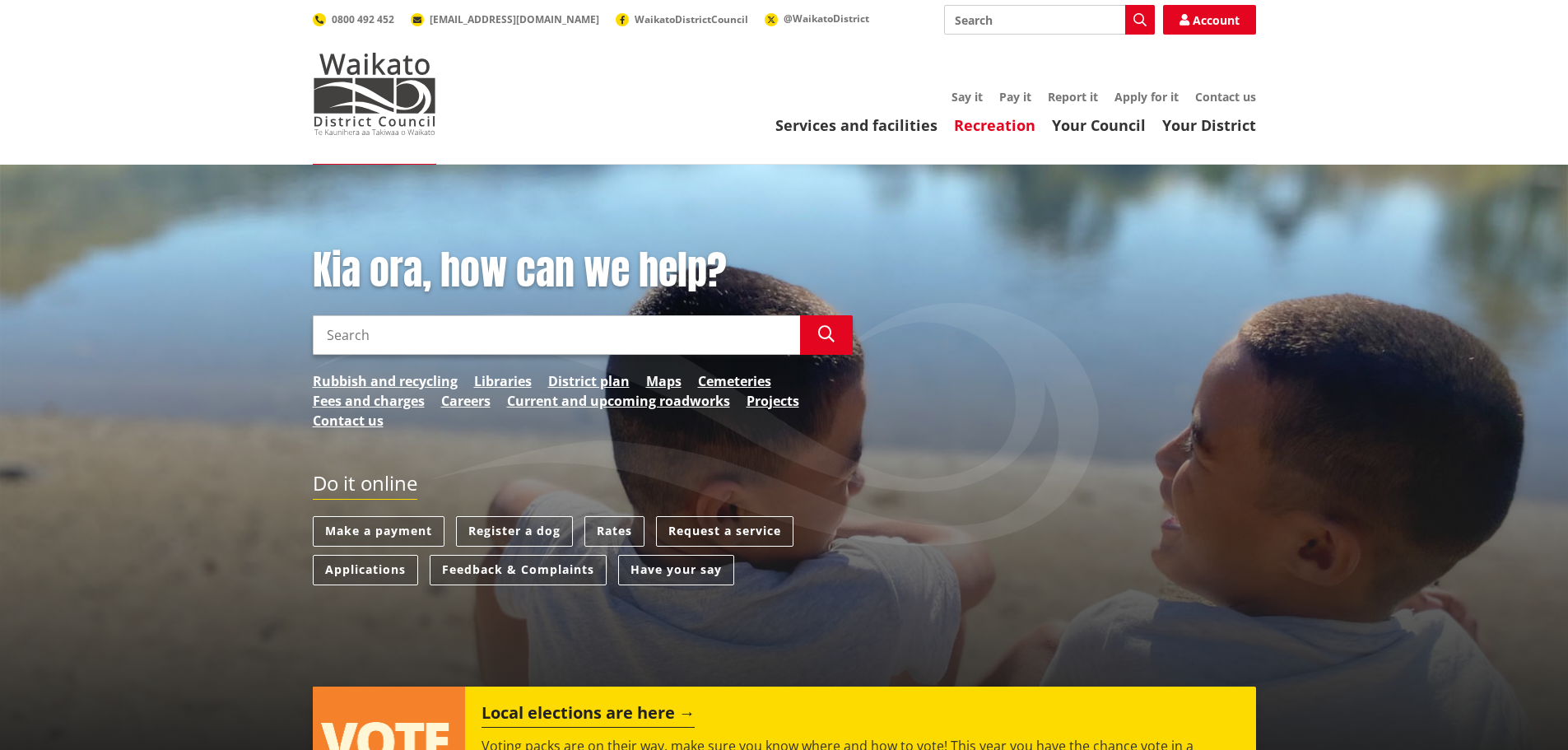
click at [1007, 123] on link "Recreation" at bounding box center [994, 125] width 81 height 20
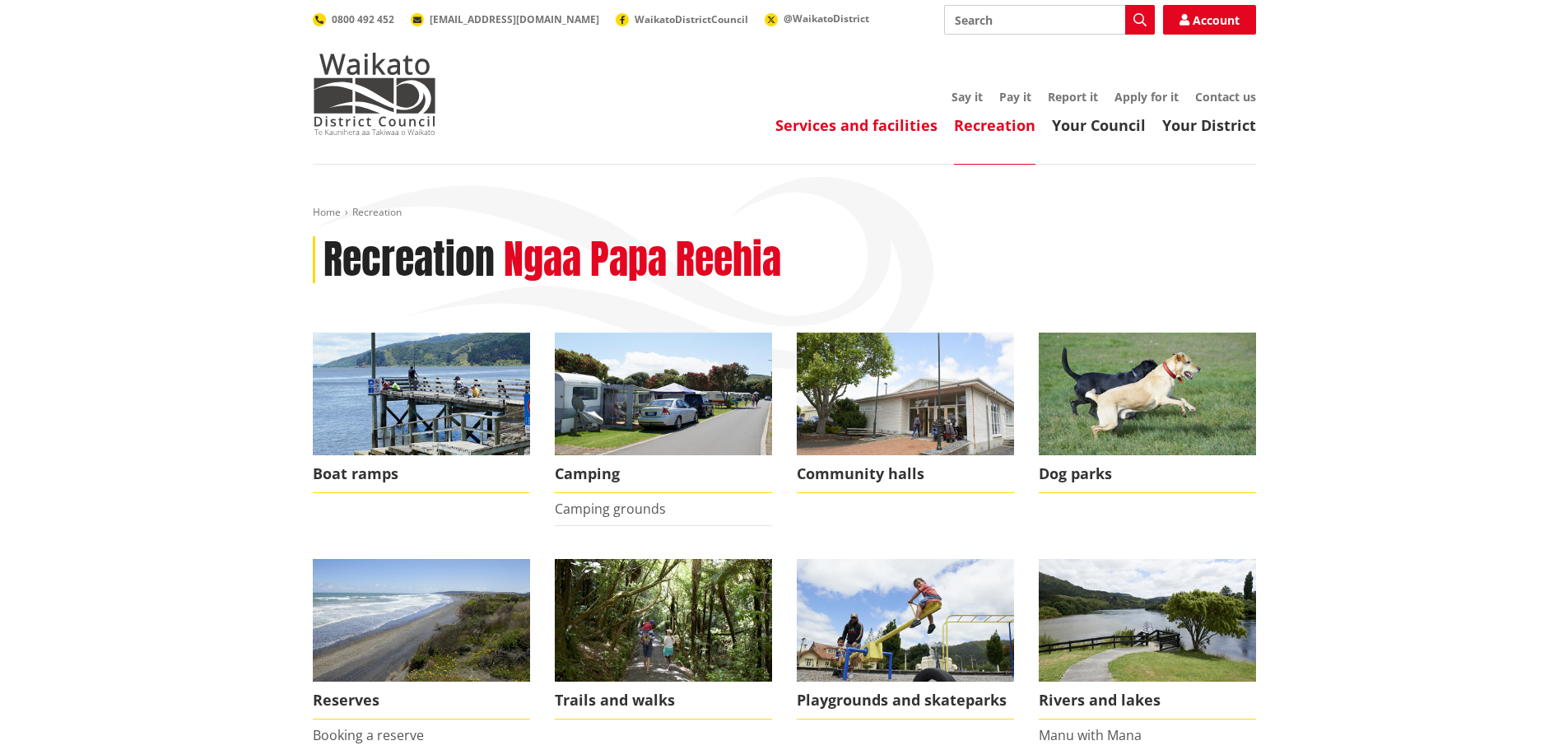
click at [885, 127] on link "Services and facilities" at bounding box center [856, 125] width 162 height 20
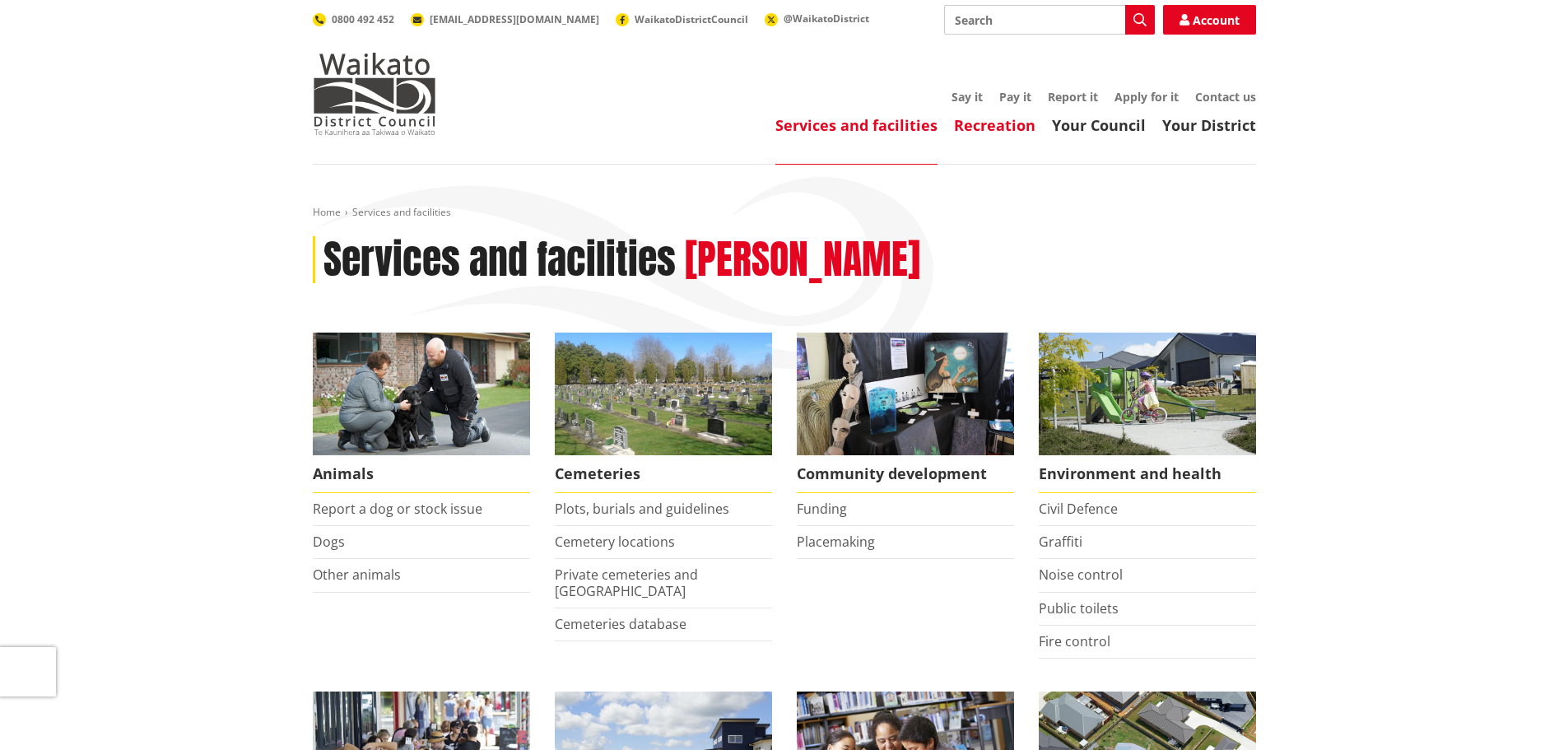
click at [1008, 130] on link "Recreation" at bounding box center [994, 125] width 81 height 20
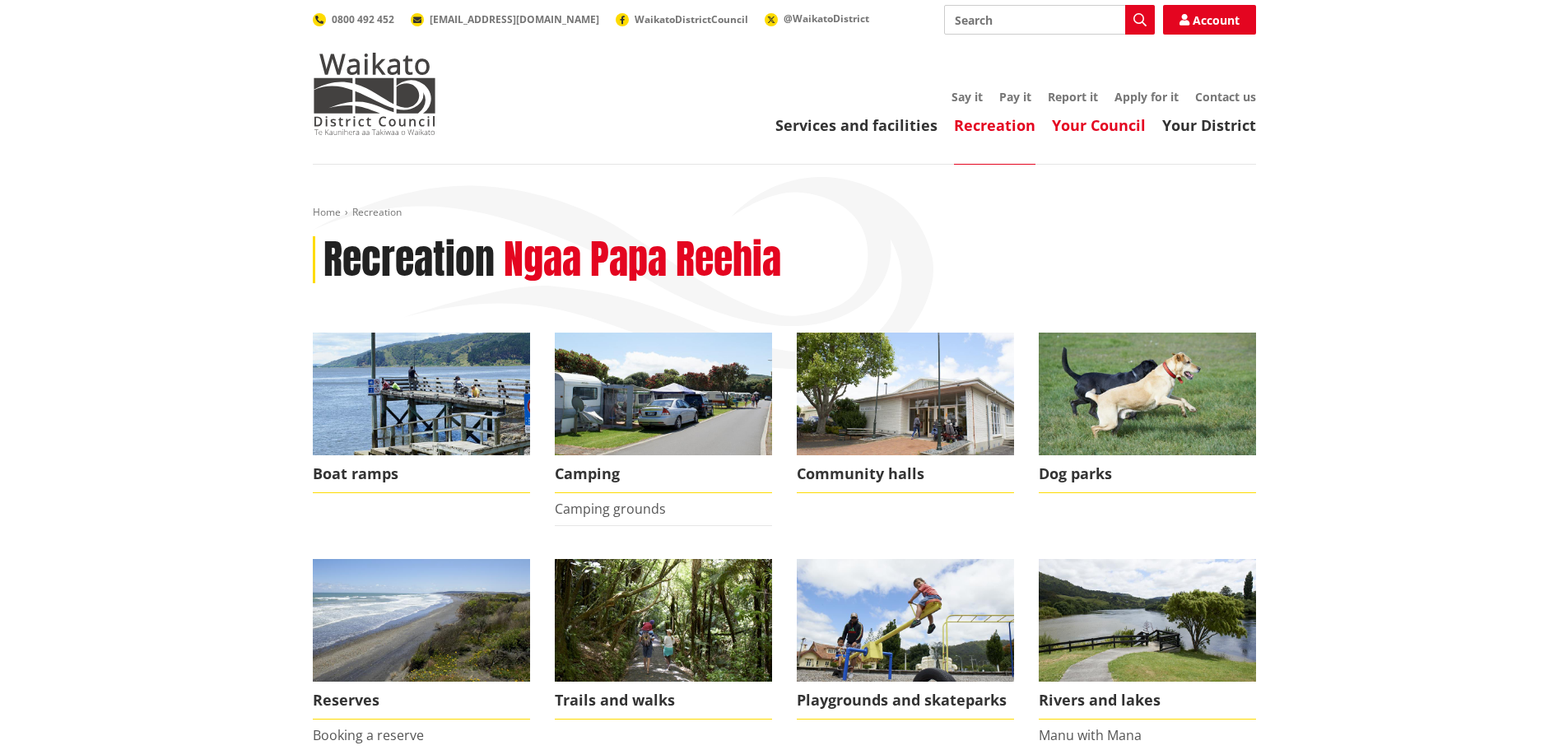
click at [1109, 119] on link "Your Council" at bounding box center [1098, 125] width 94 height 20
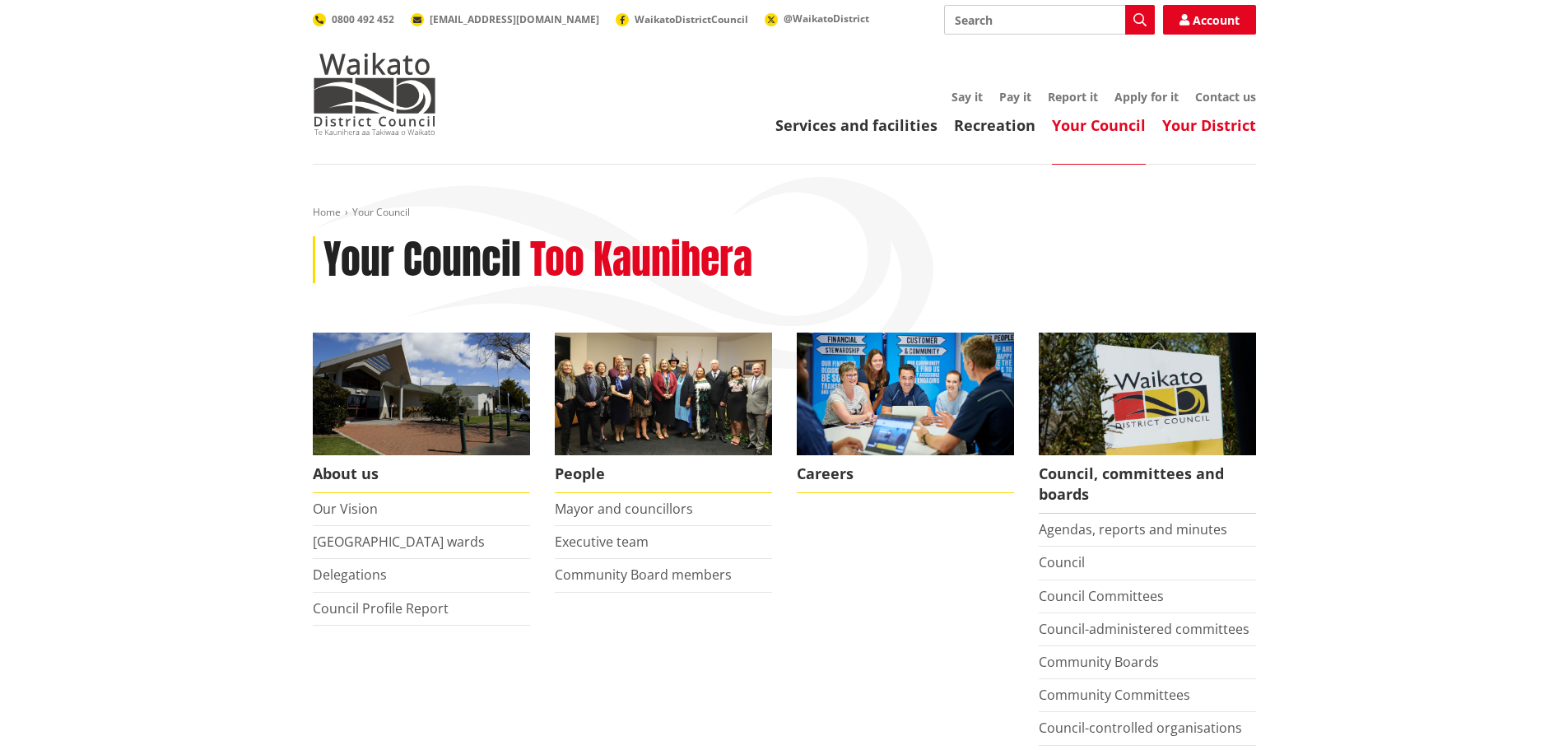
click at [1213, 119] on link "Your District" at bounding box center [1208, 125] width 94 height 20
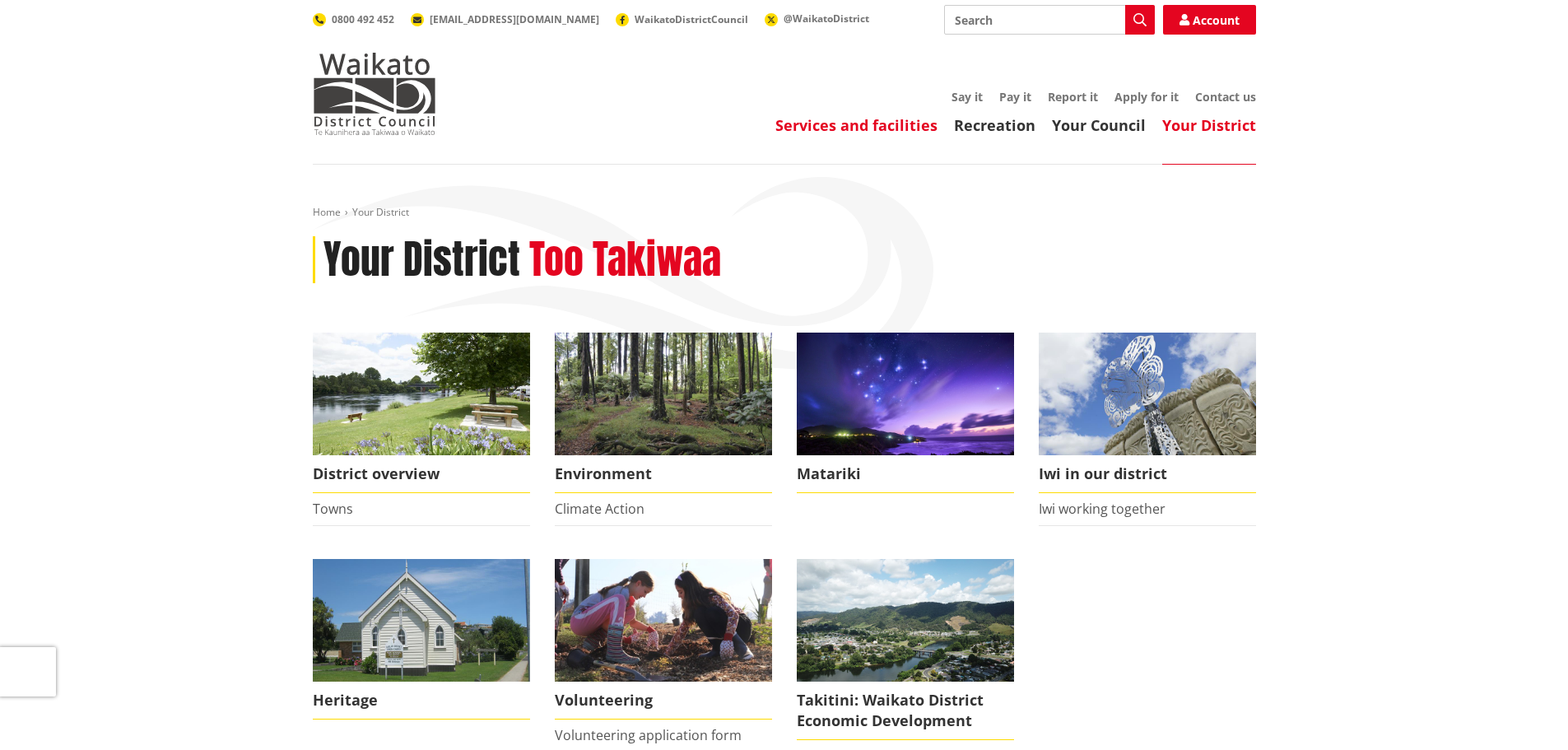
click at [897, 119] on link "Services and facilities" at bounding box center [856, 125] width 162 height 20
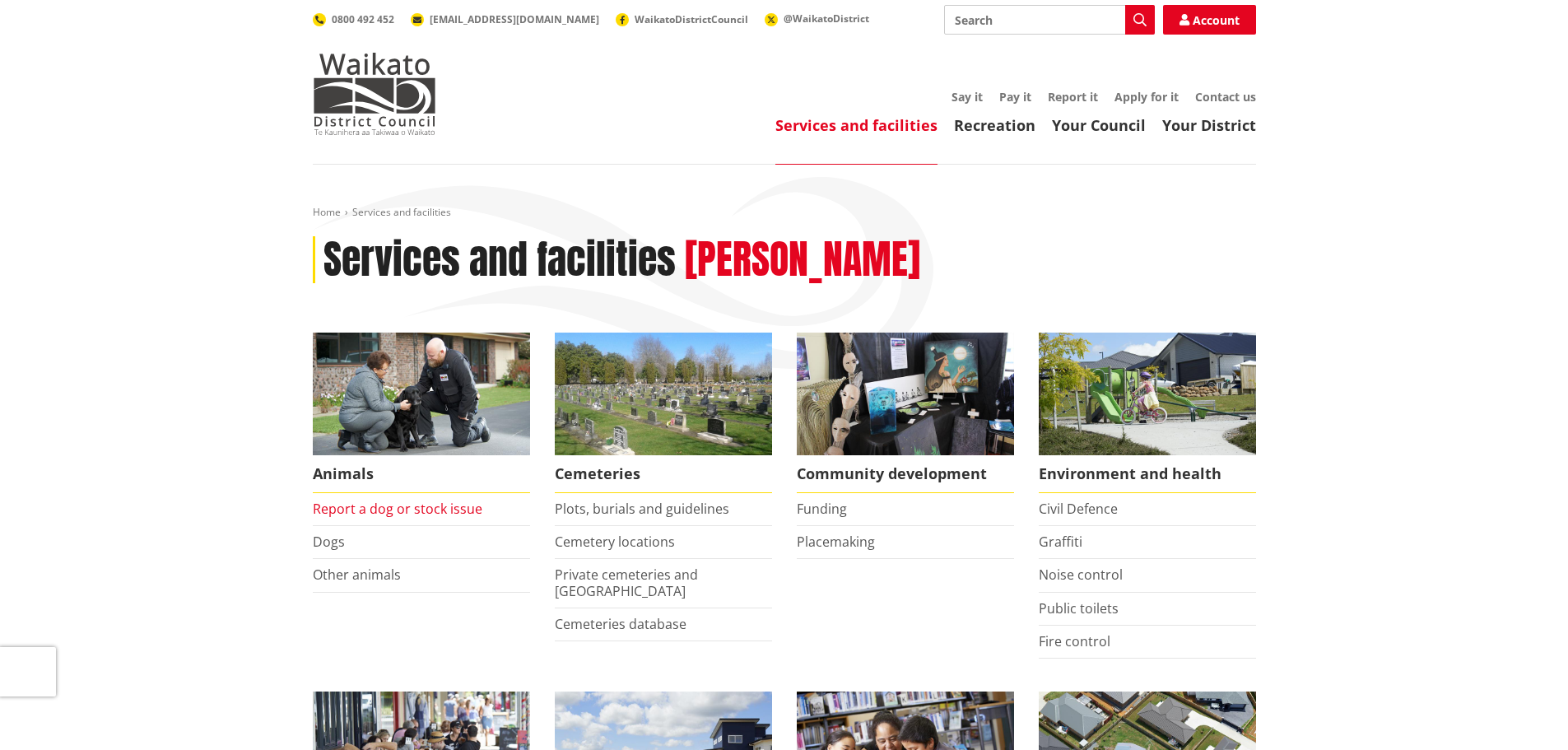
click at [420, 508] on link "Report a dog or stock issue" at bounding box center [397, 508] width 170 height 18
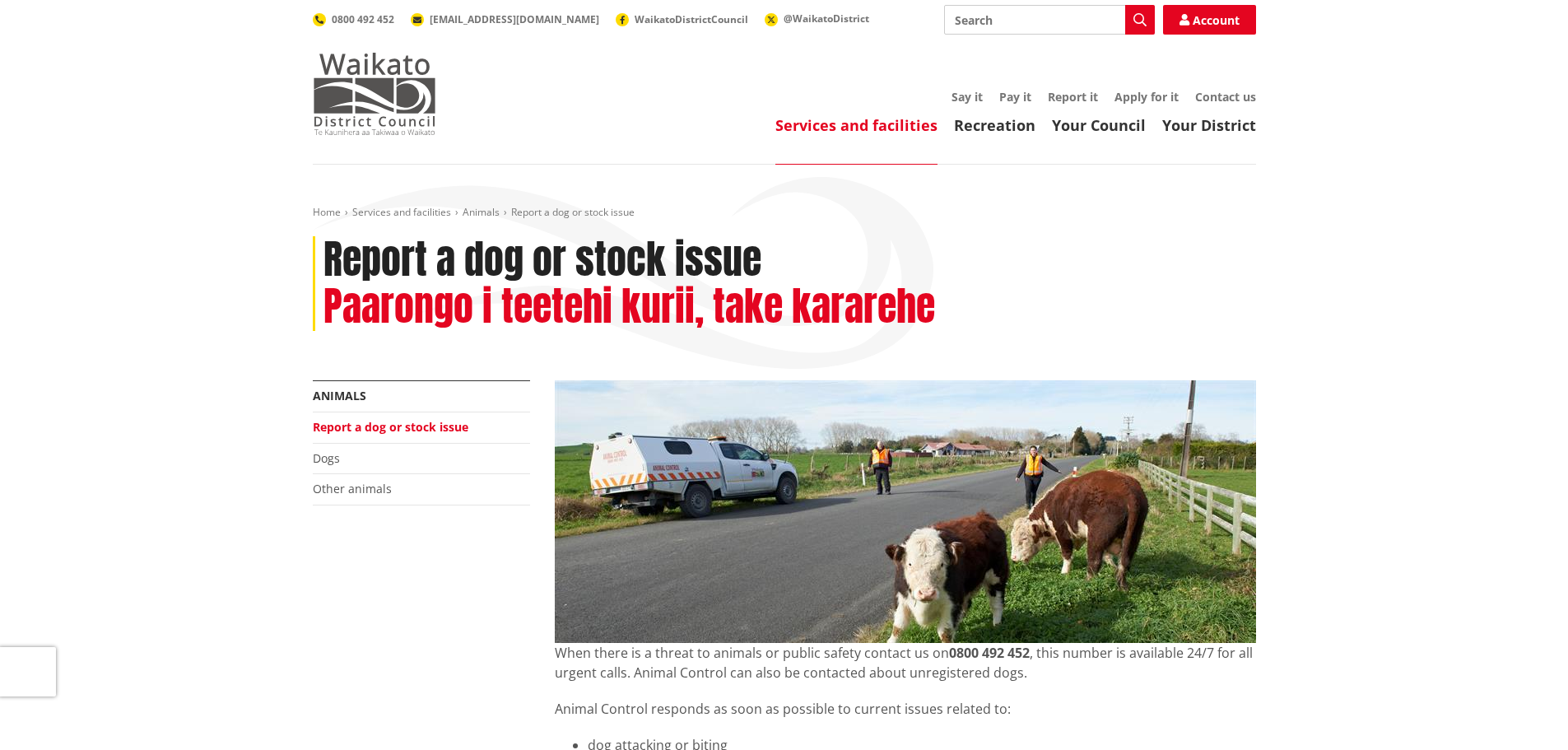
click at [357, 87] on img at bounding box center [374, 94] width 123 height 82
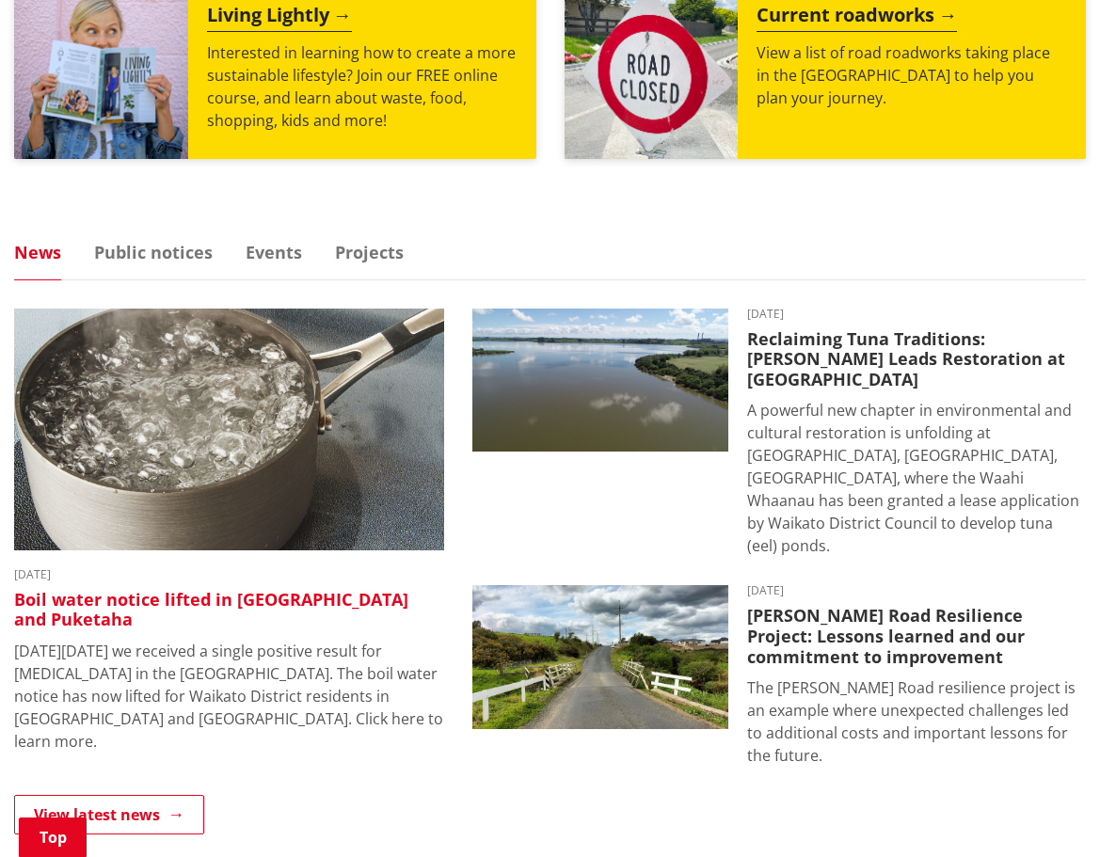
scroll to position [1035, 0]
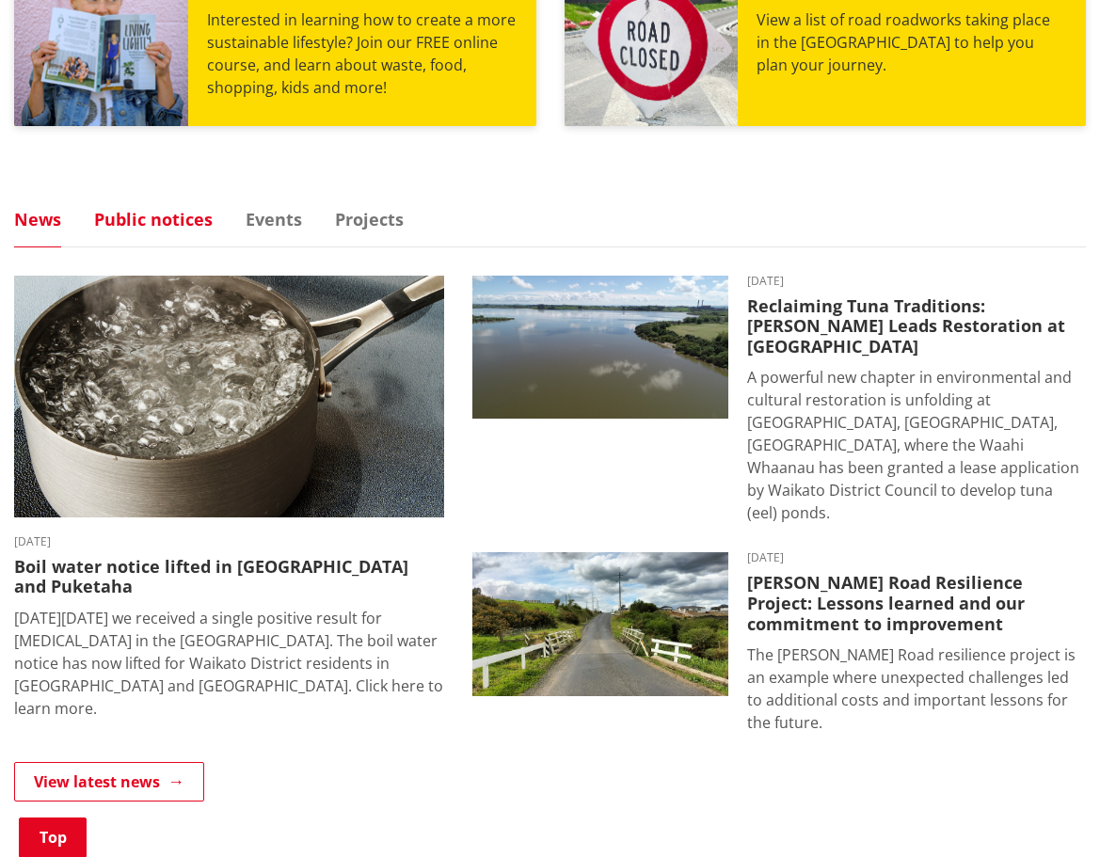
click at [130, 216] on link "Public notices" at bounding box center [153, 219] width 119 height 17
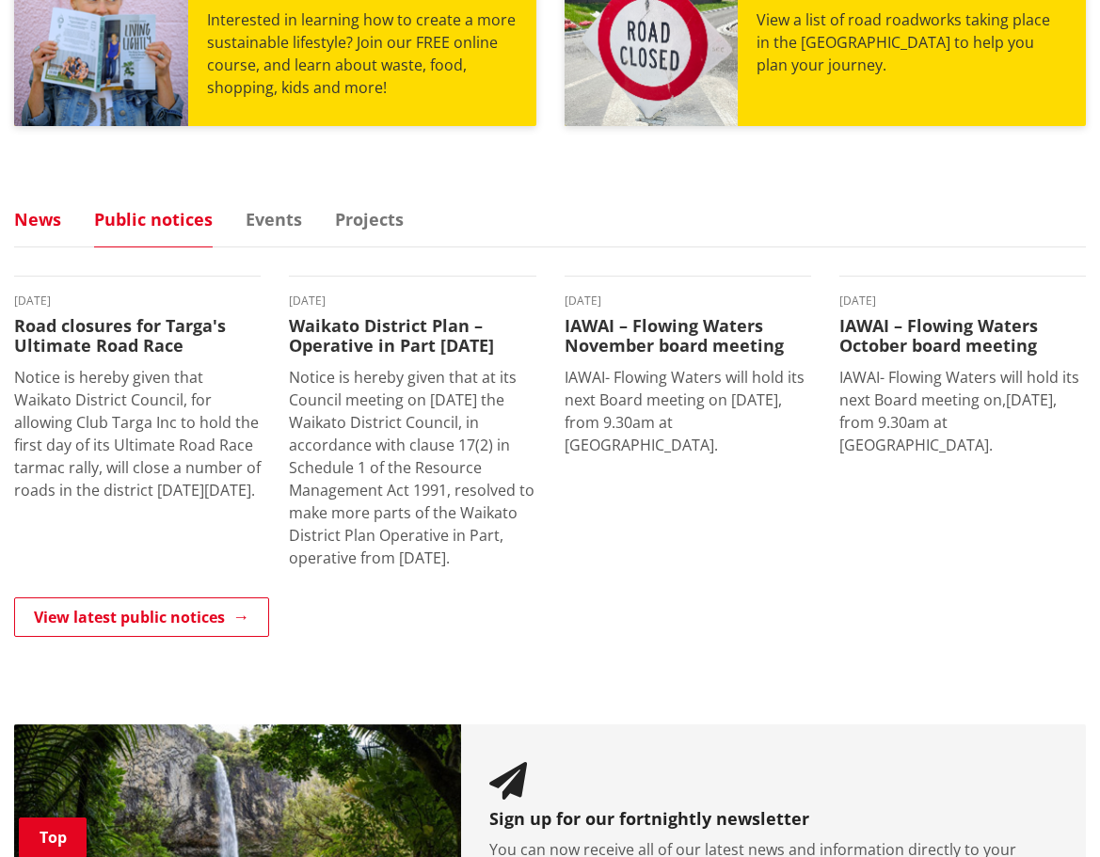
click at [40, 220] on link "News" at bounding box center [37, 219] width 47 height 17
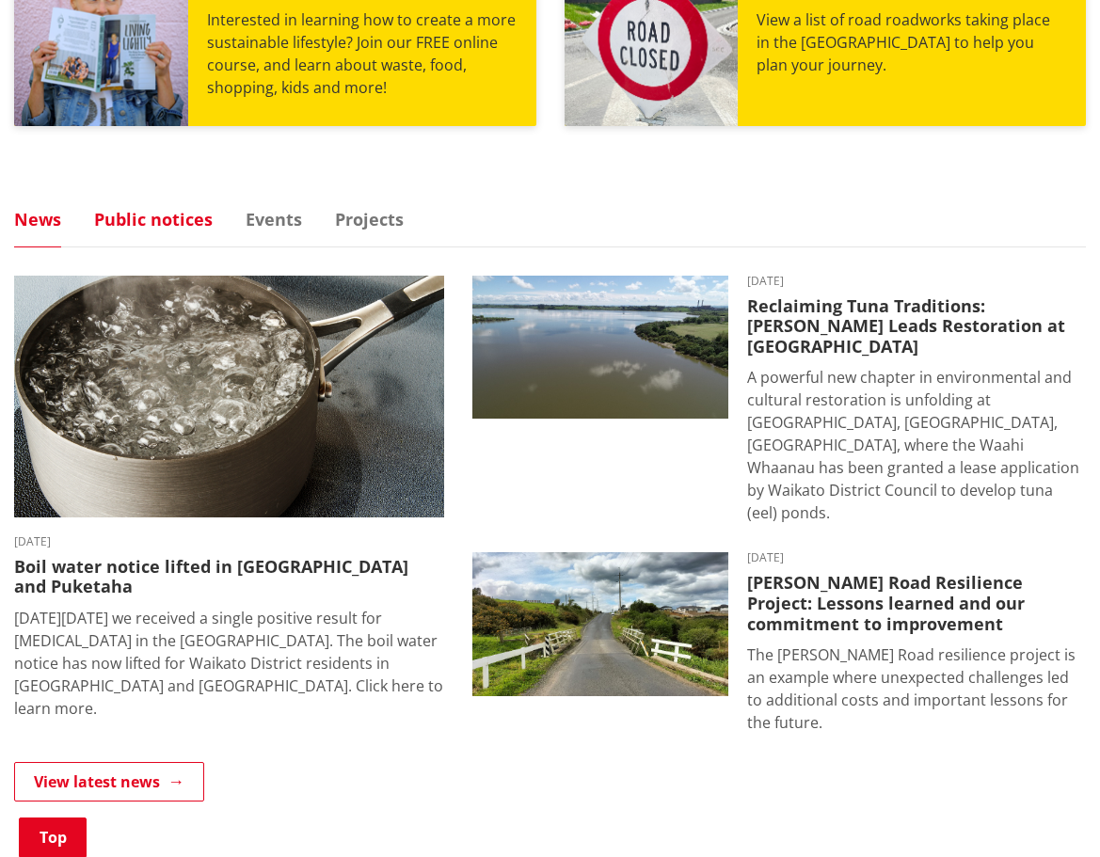
click at [144, 215] on link "Public notices" at bounding box center [153, 219] width 119 height 17
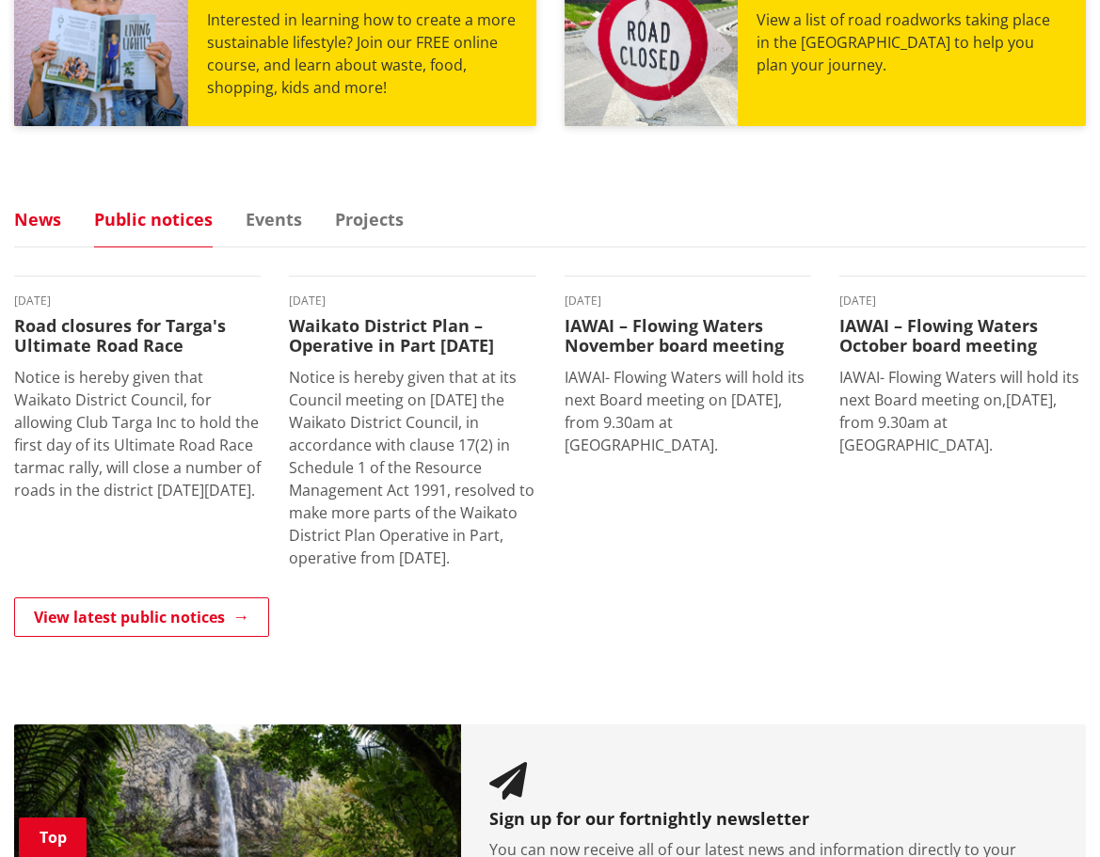
click at [45, 214] on link "News" at bounding box center [37, 219] width 47 height 17
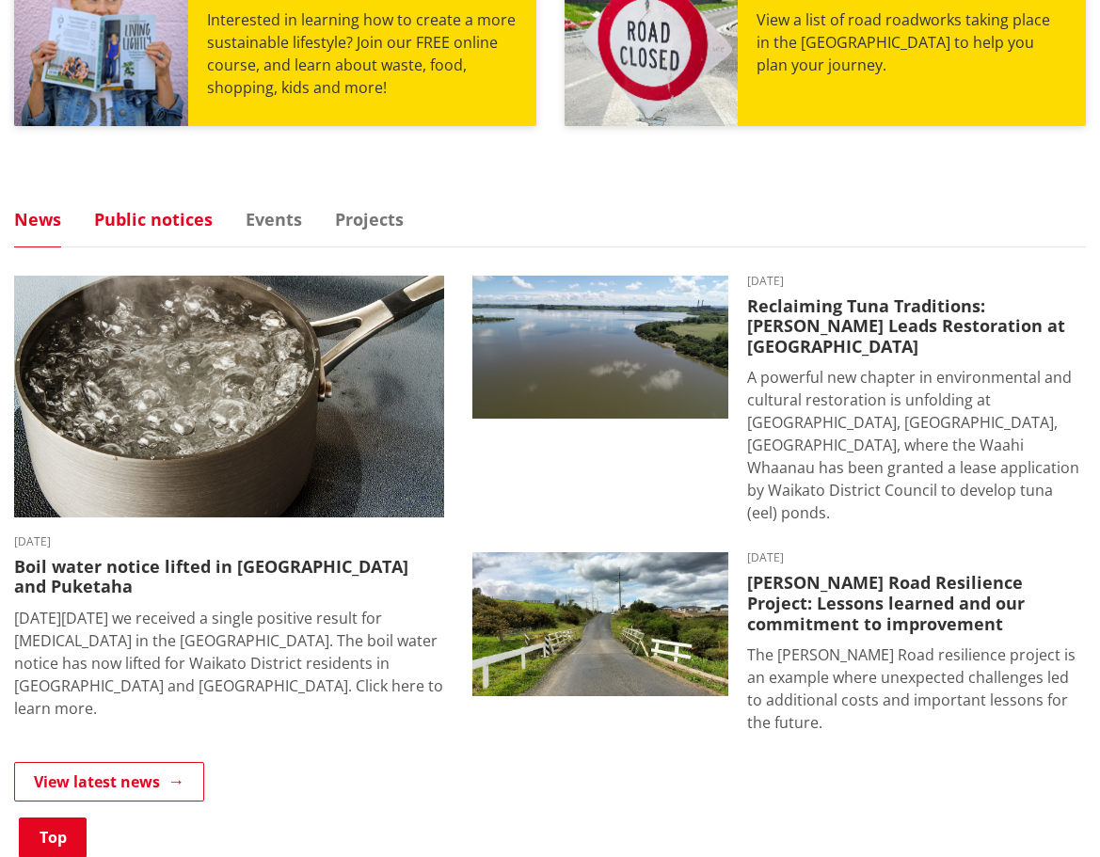
click at [157, 218] on link "Public notices" at bounding box center [153, 219] width 119 height 17
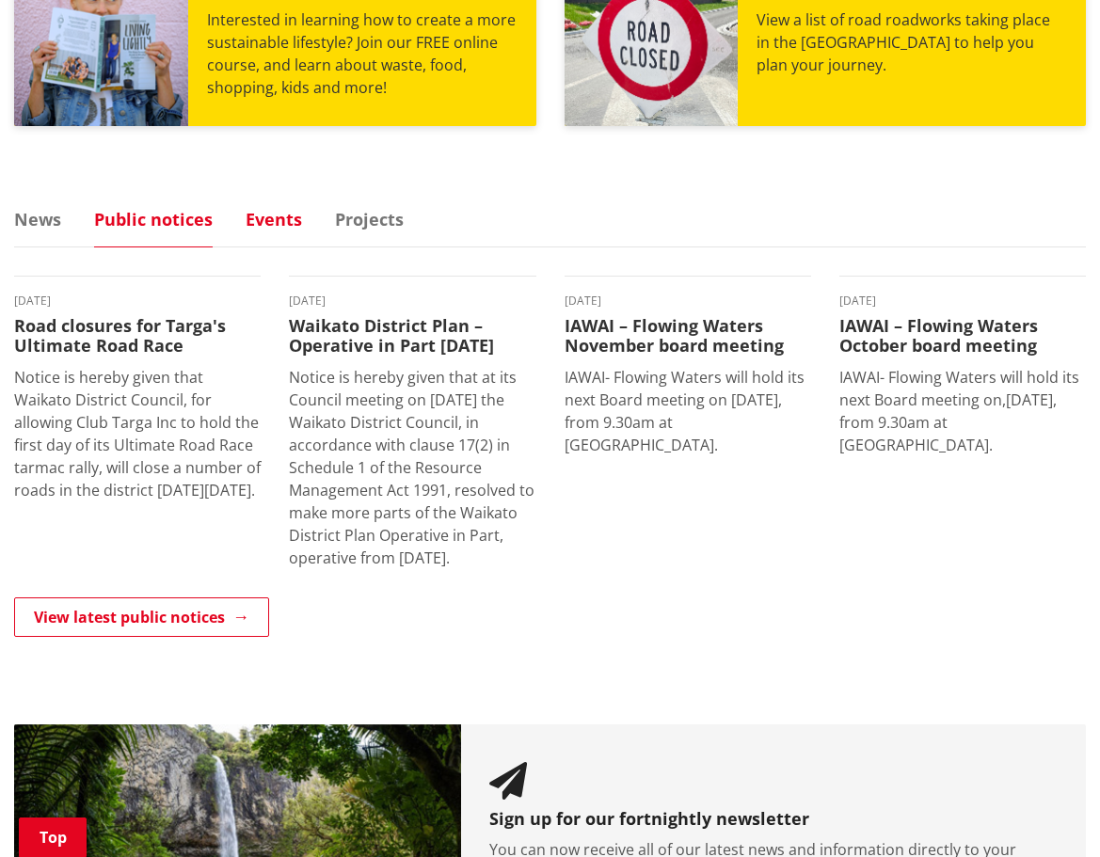
click at [269, 218] on link "Events" at bounding box center [274, 219] width 56 height 17
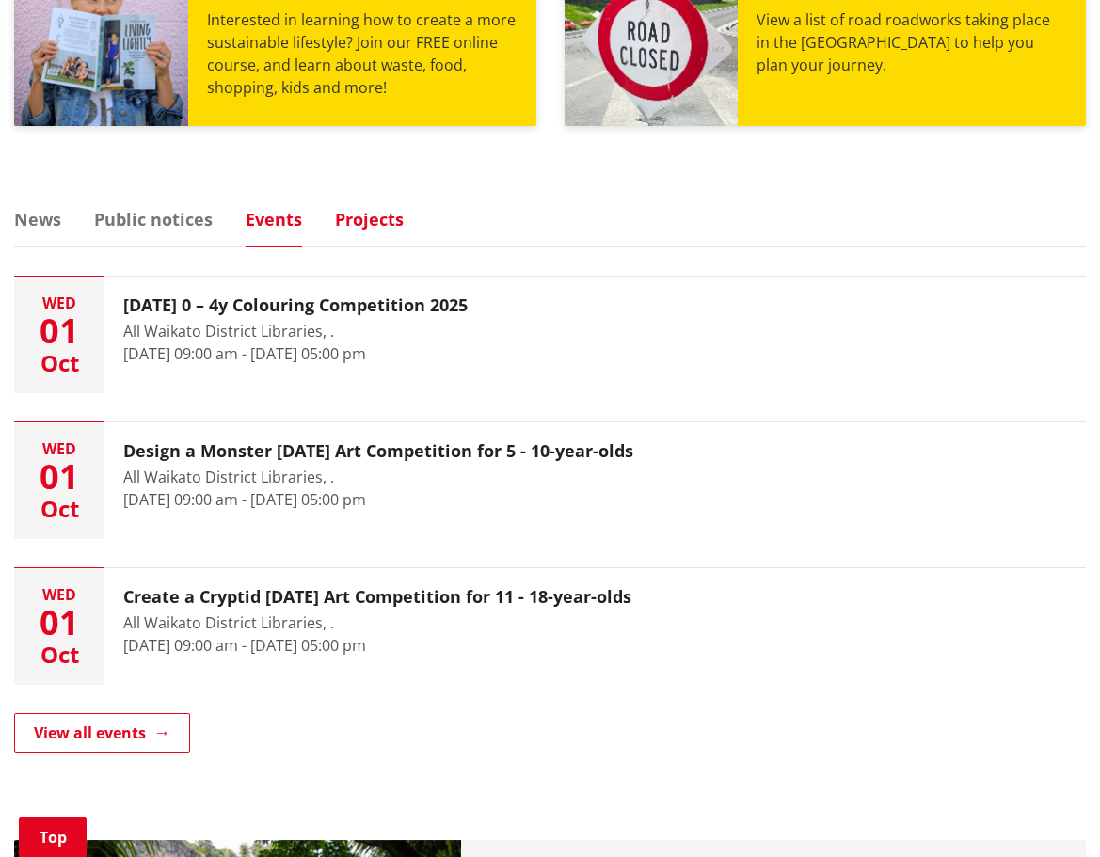
click at [381, 222] on link "Projects" at bounding box center [369, 219] width 69 height 17
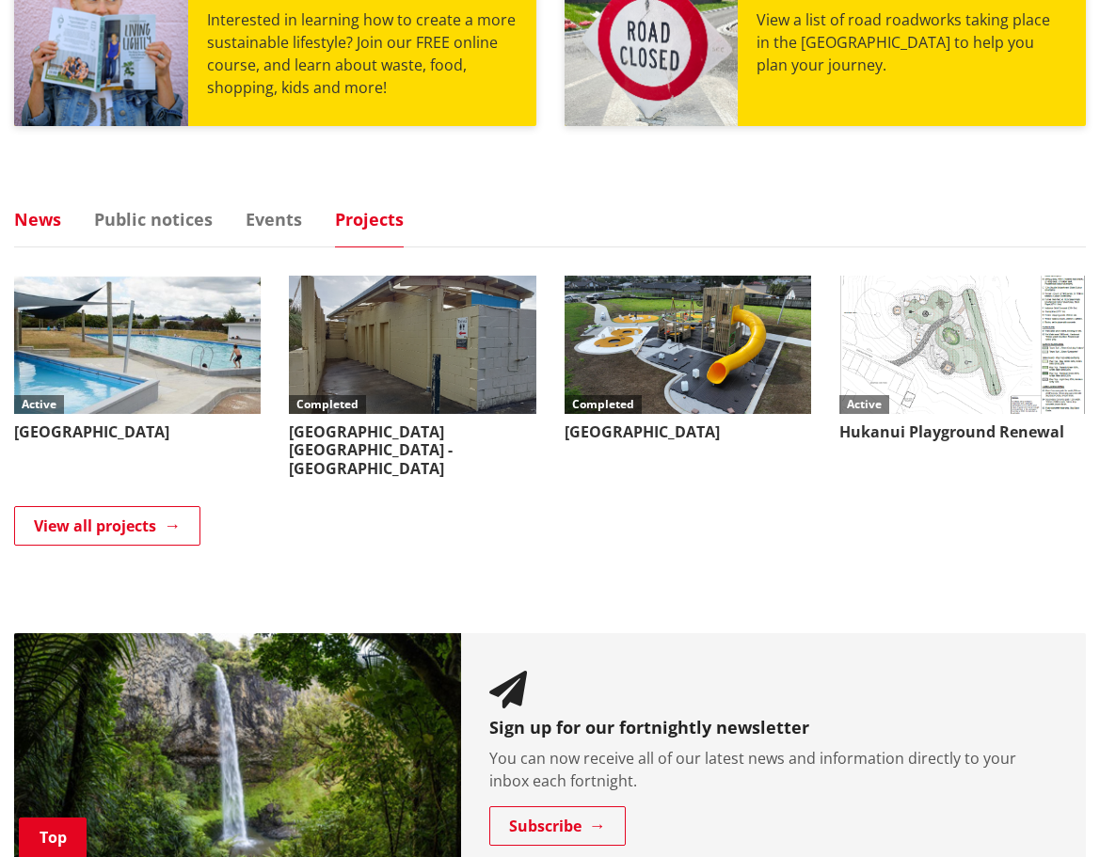
click at [44, 222] on link "News" at bounding box center [37, 219] width 47 height 17
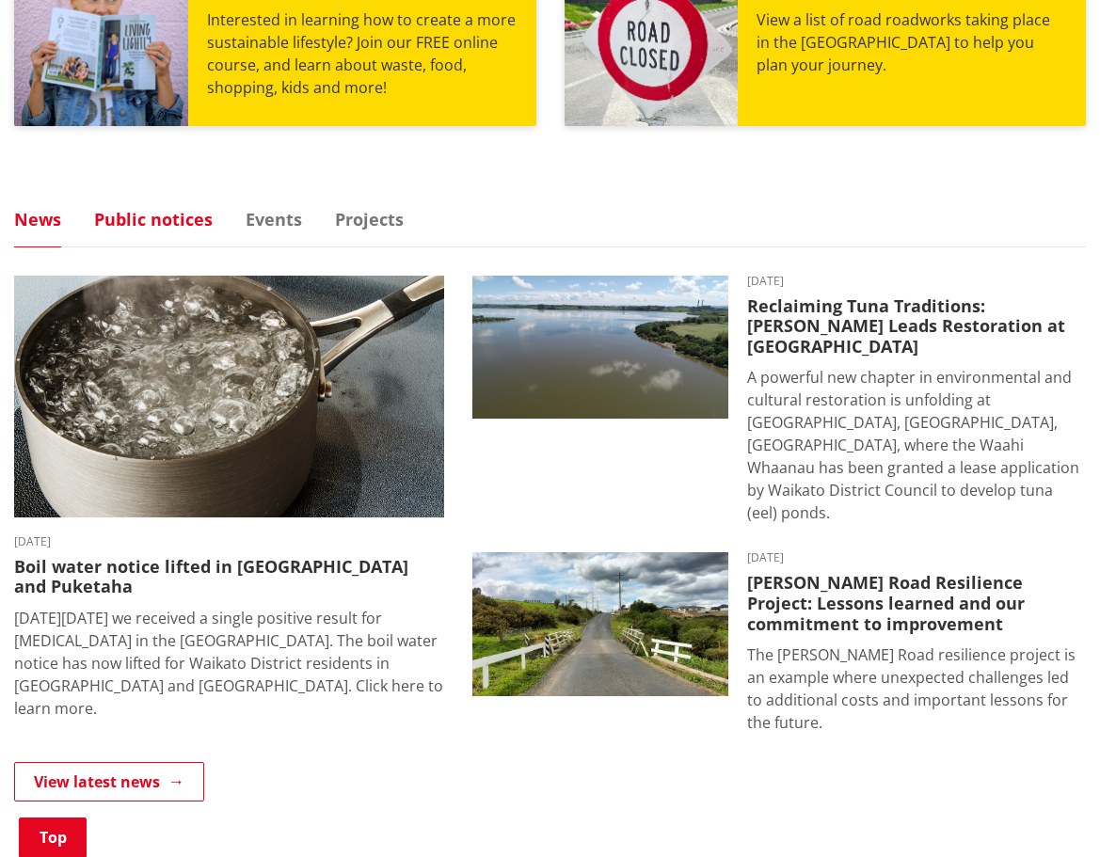
click at [153, 222] on link "Public notices" at bounding box center [153, 219] width 119 height 17
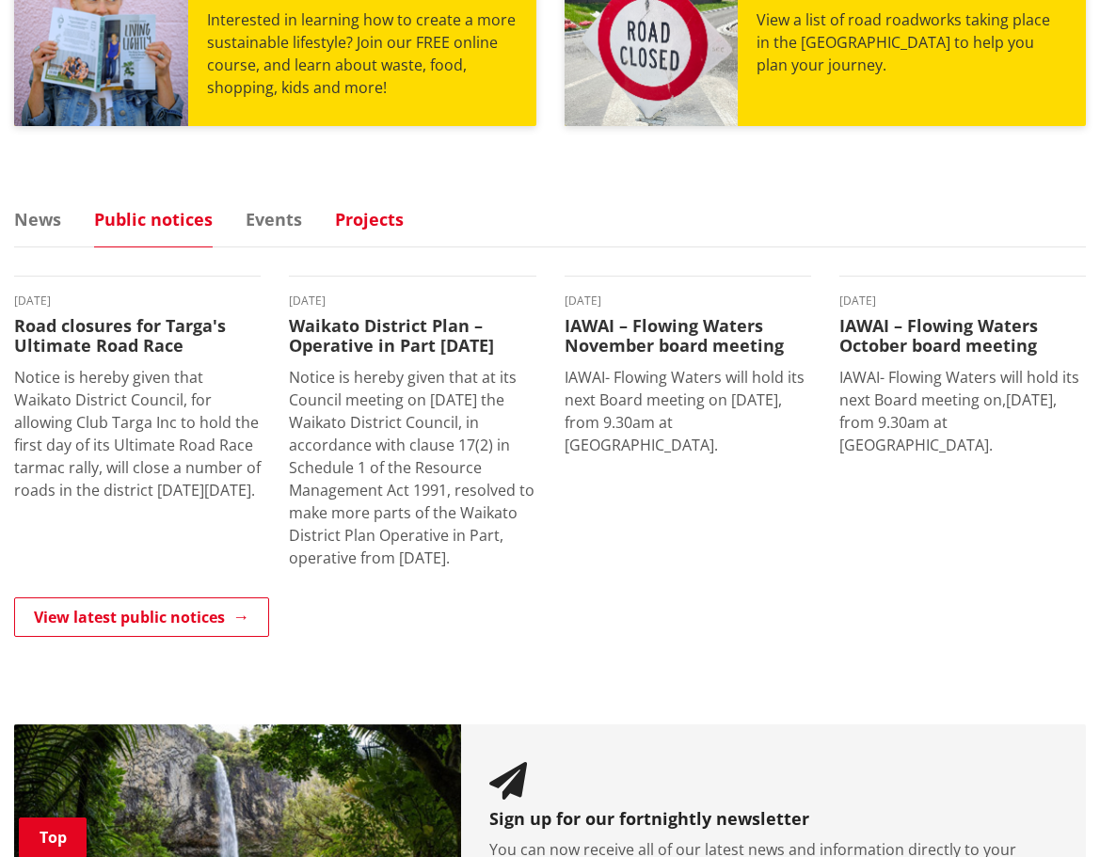
click at [368, 219] on link "Projects" at bounding box center [369, 219] width 69 height 17
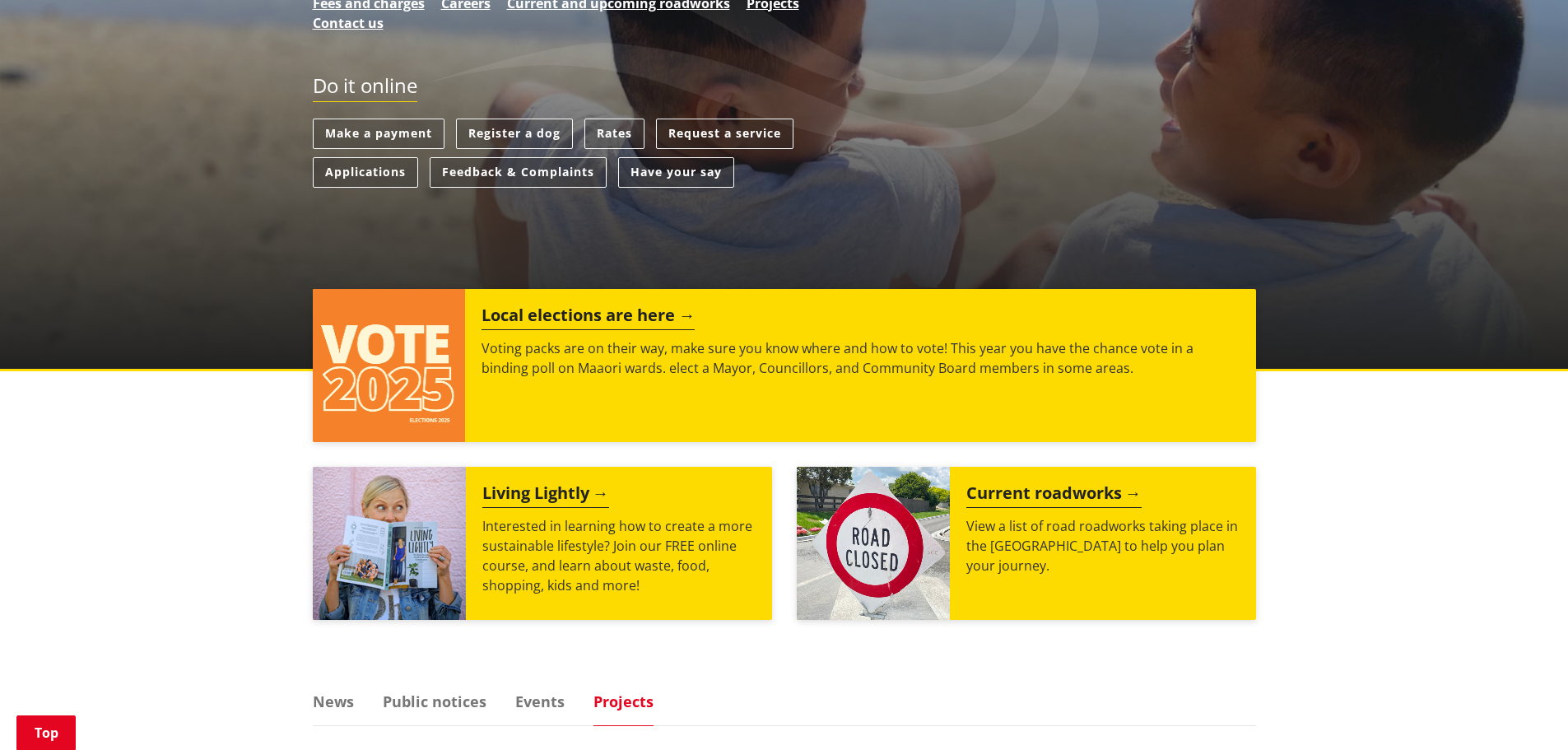
scroll to position [0, 0]
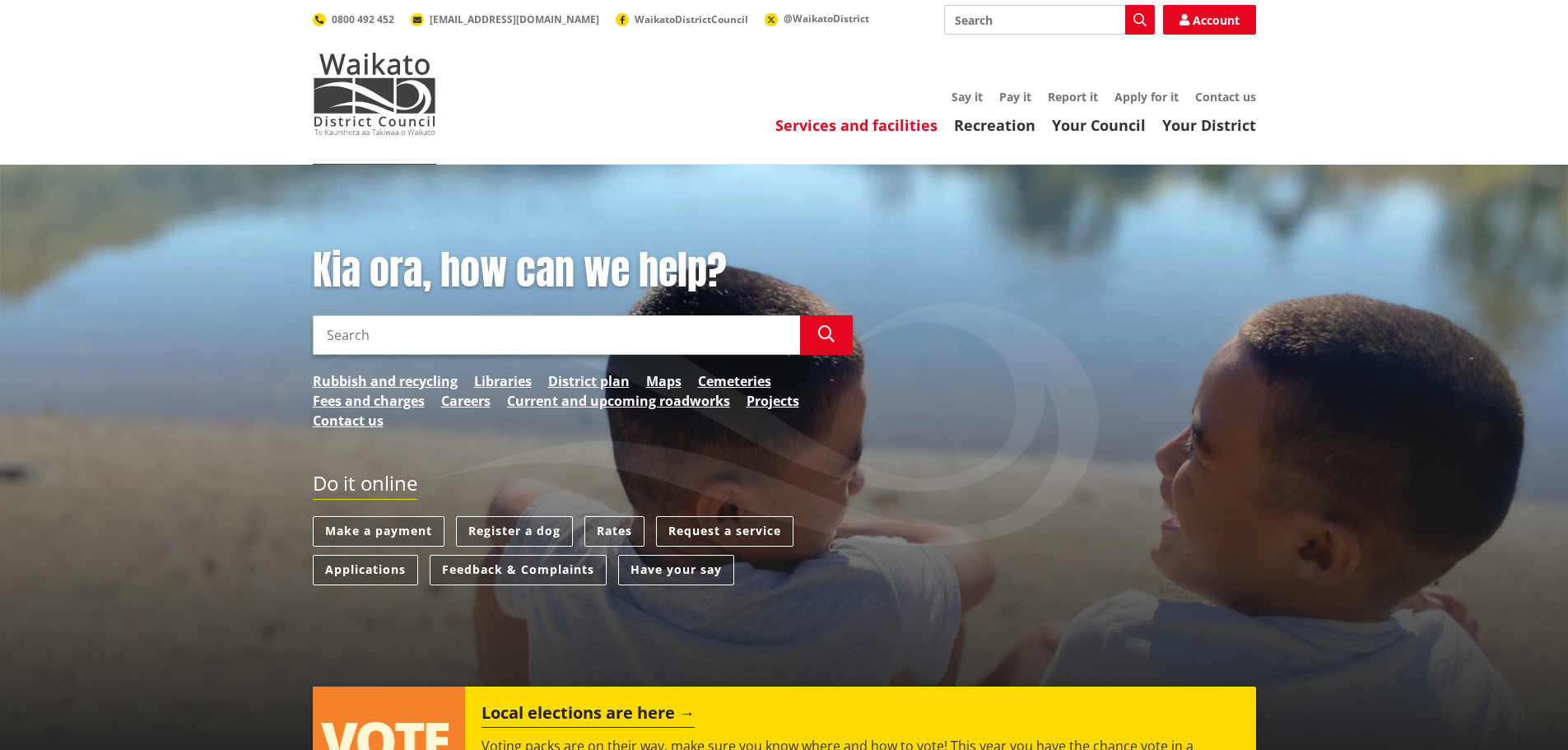
click at [852, 121] on link "Services and facilities" at bounding box center [856, 125] width 162 height 20
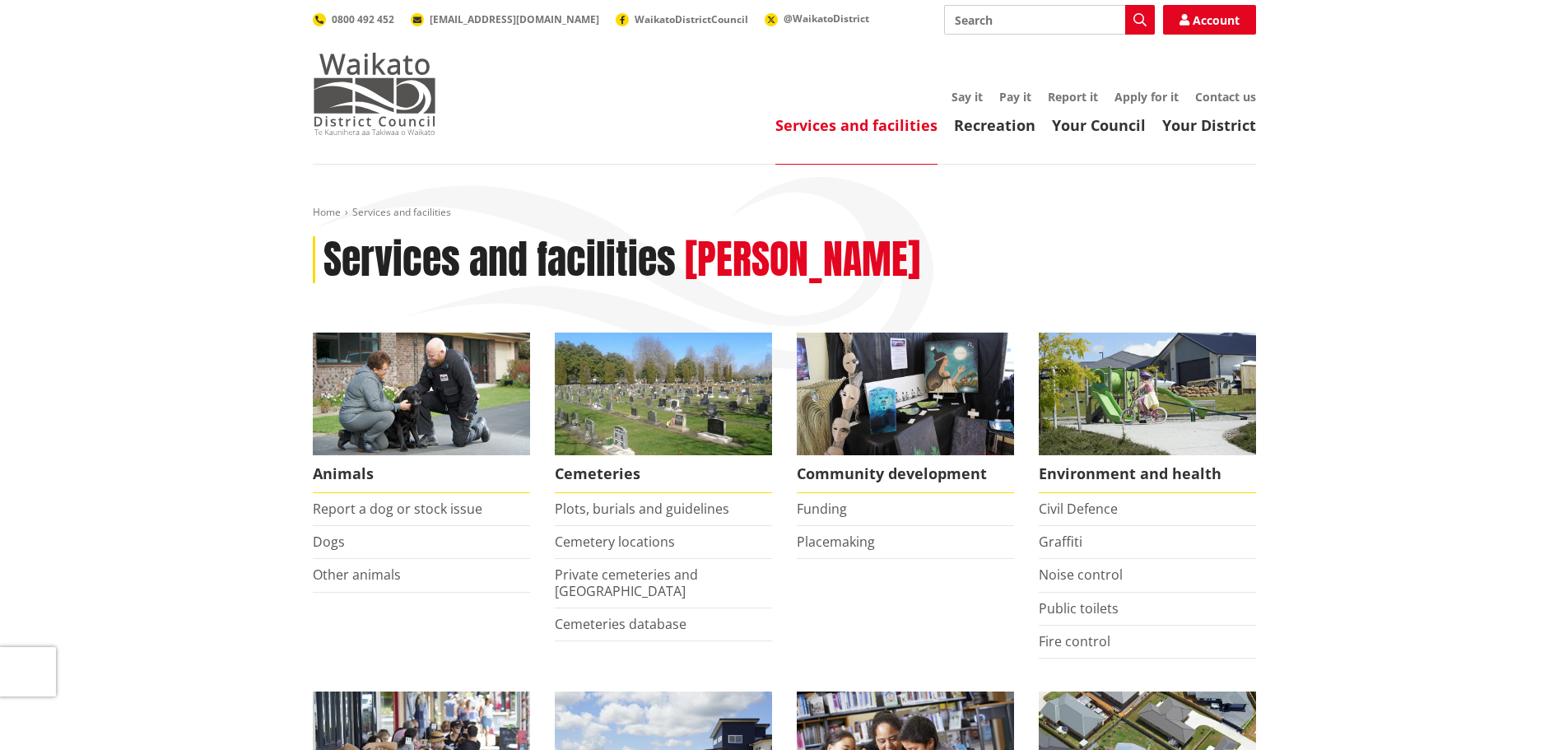
click at [358, 88] on img at bounding box center [374, 94] width 123 height 82
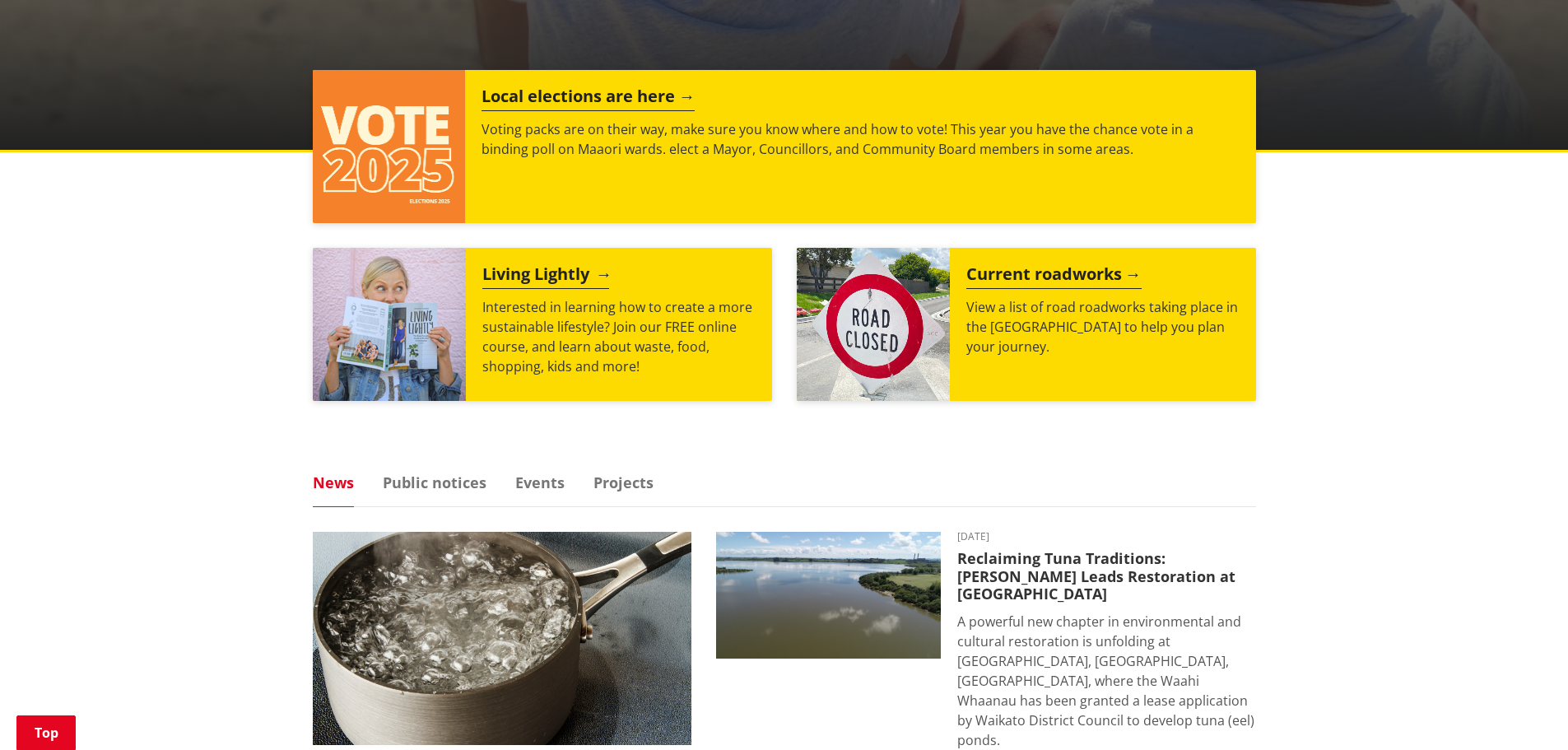
scroll to position [659, 0]
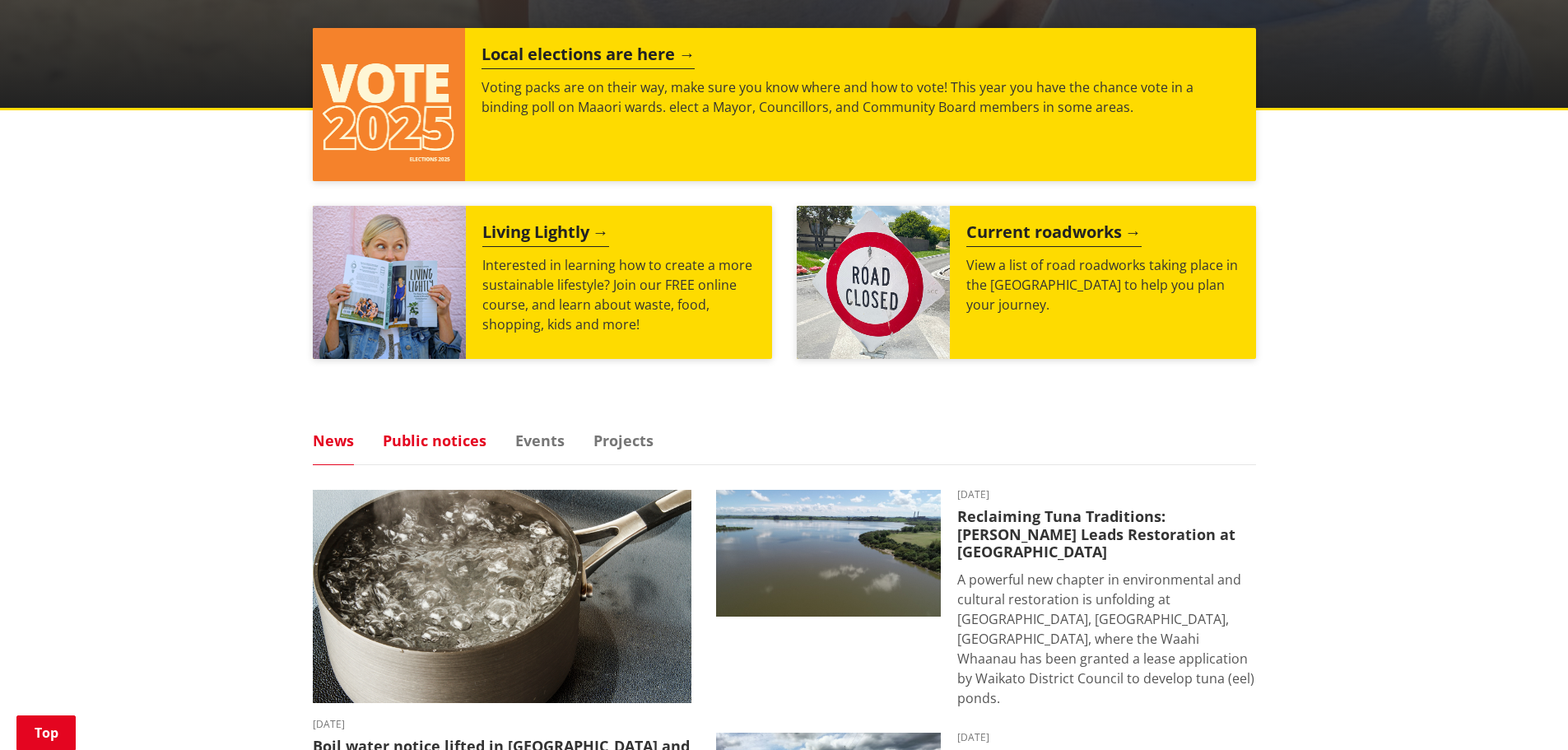
click at [452, 438] on link "Public notices" at bounding box center [434, 440] width 104 height 15
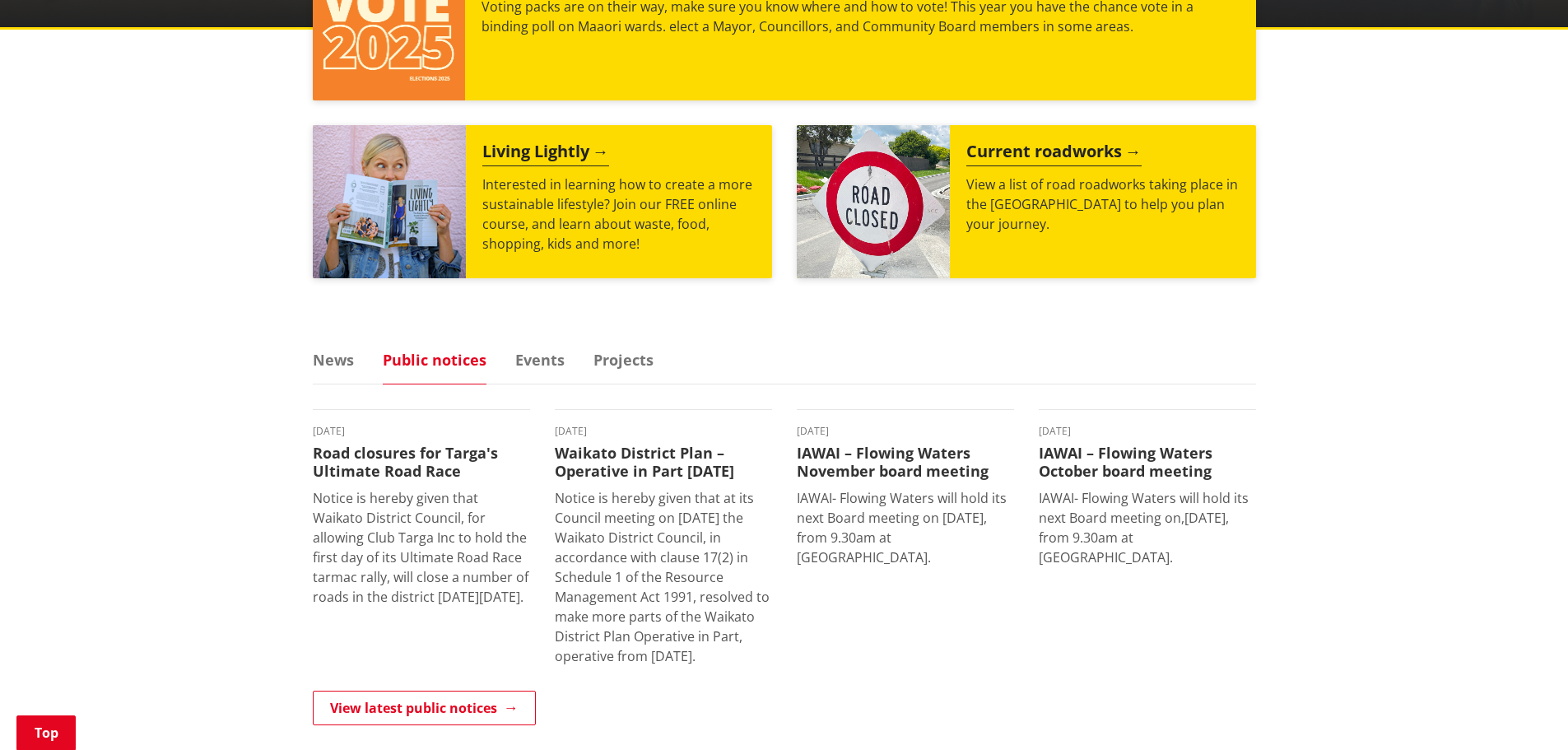
scroll to position [988, 0]
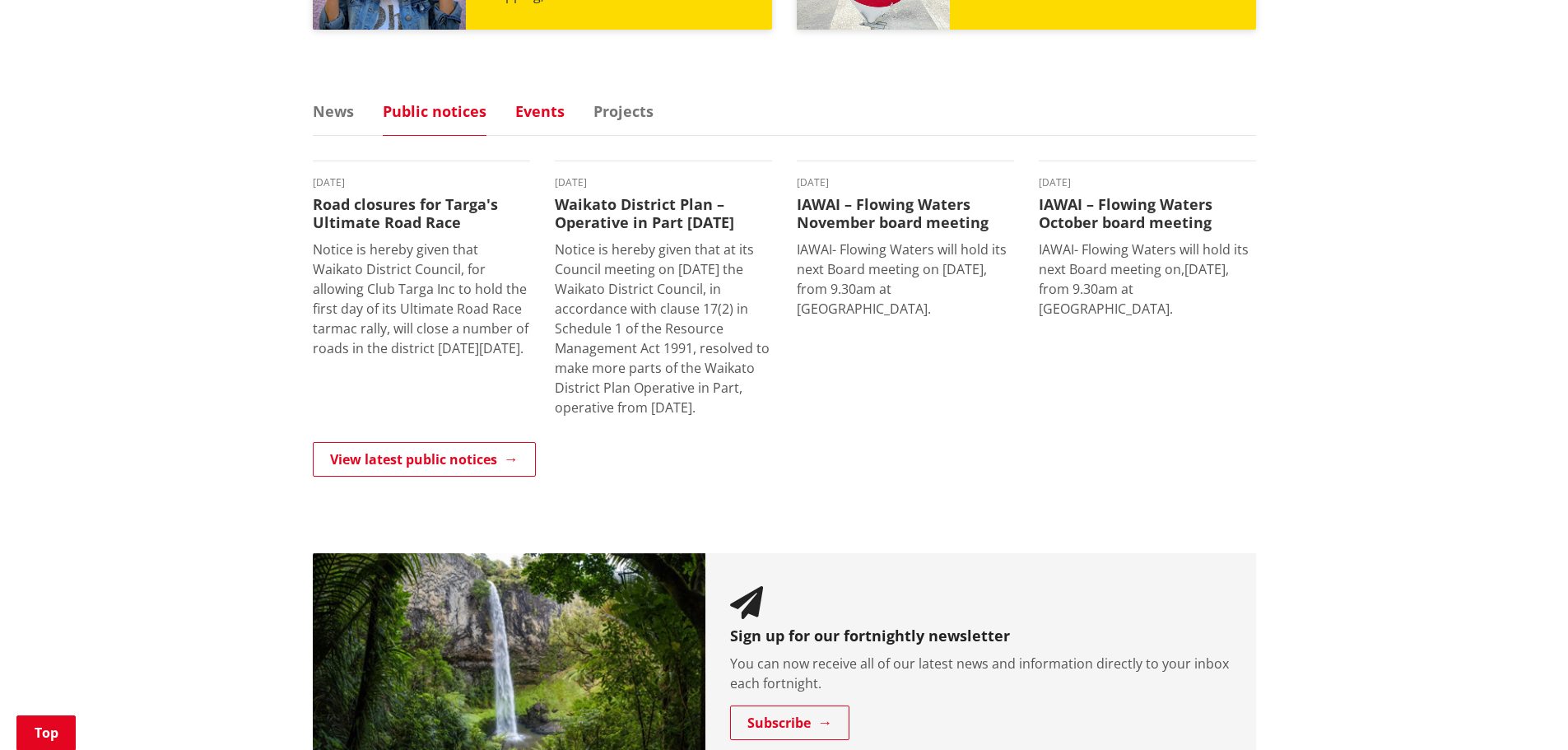
click at [536, 117] on link "Events" at bounding box center [540, 111] width 49 height 15
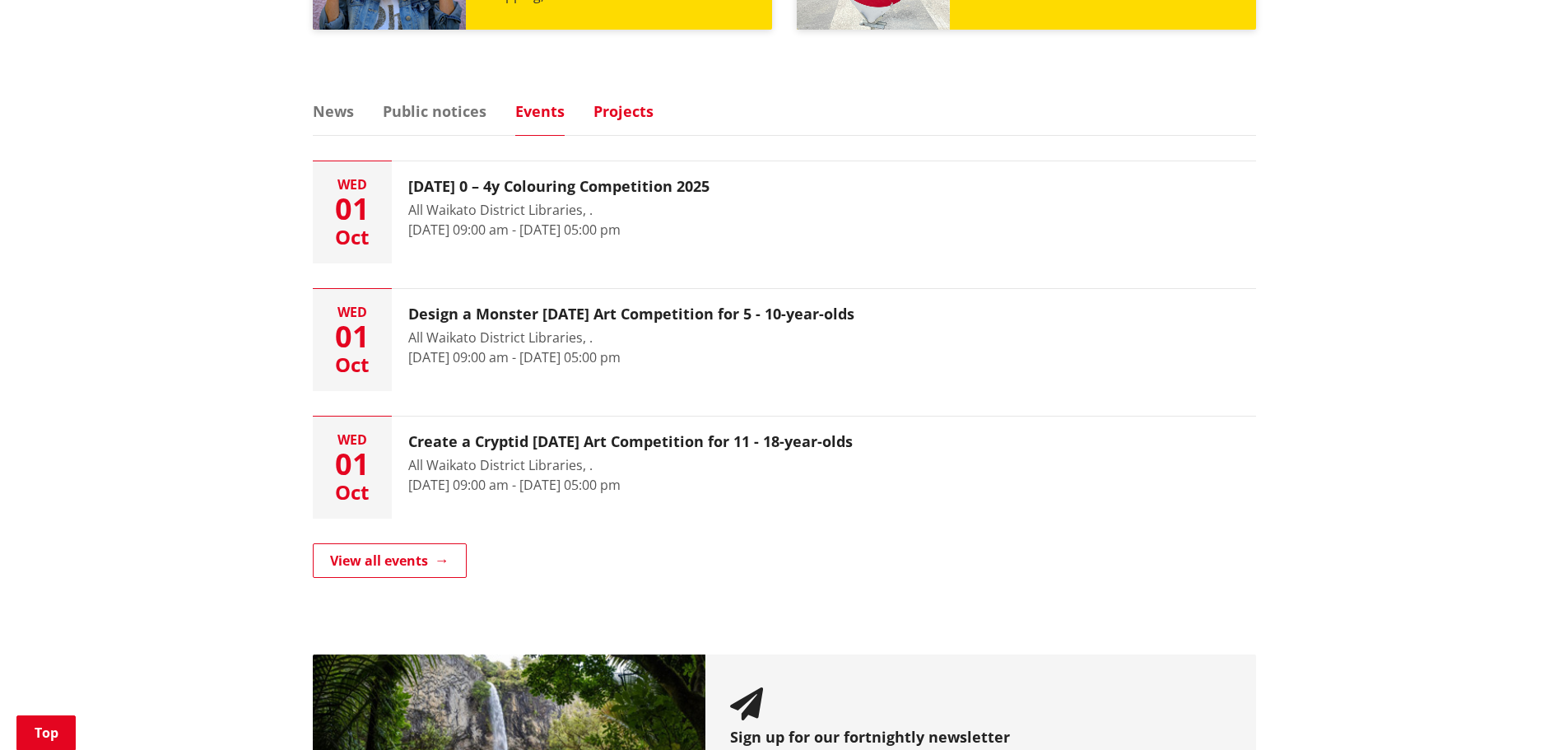
click at [595, 111] on link "Projects" at bounding box center [623, 111] width 60 height 15
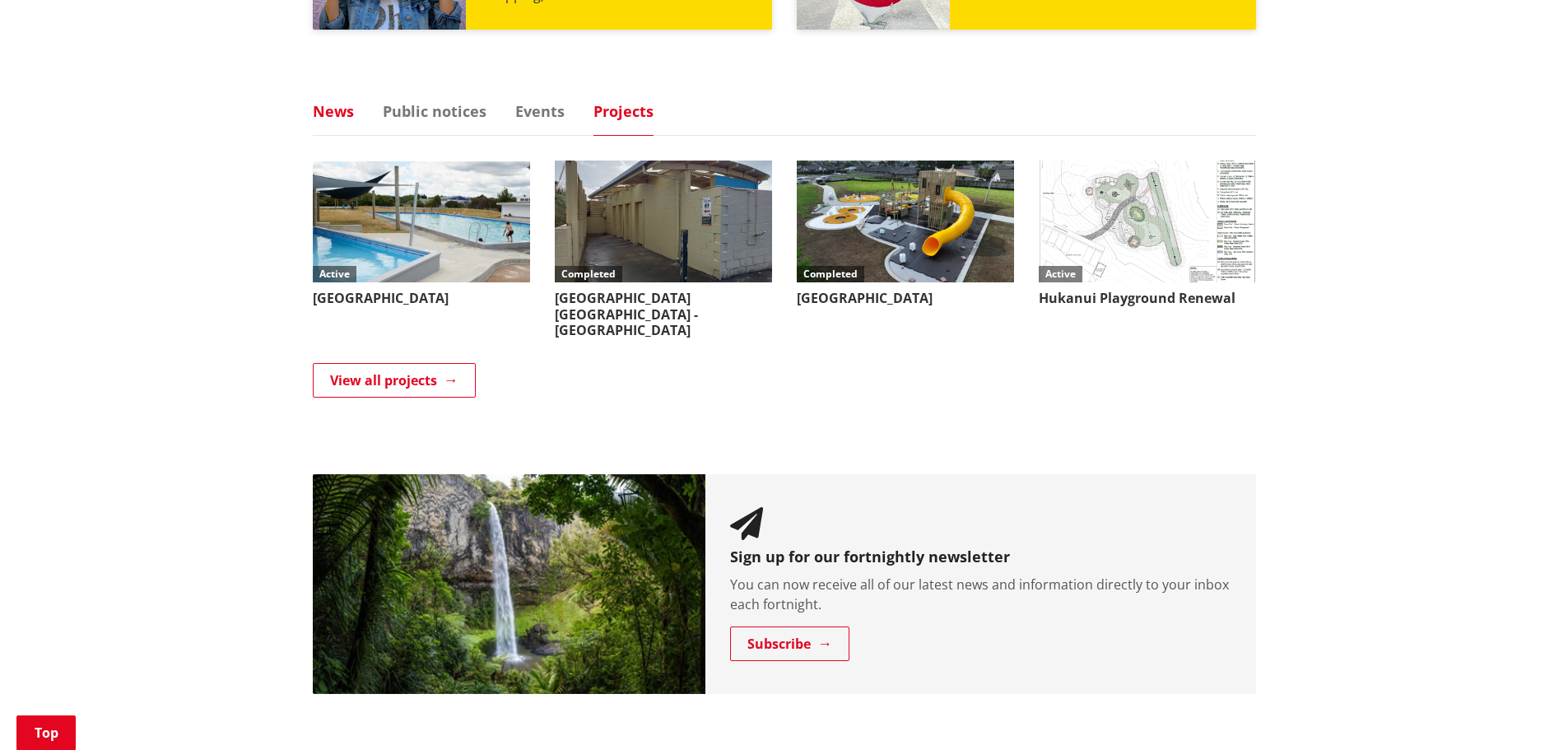
click at [325, 112] on link "News" at bounding box center [332, 111] width 41 height 15
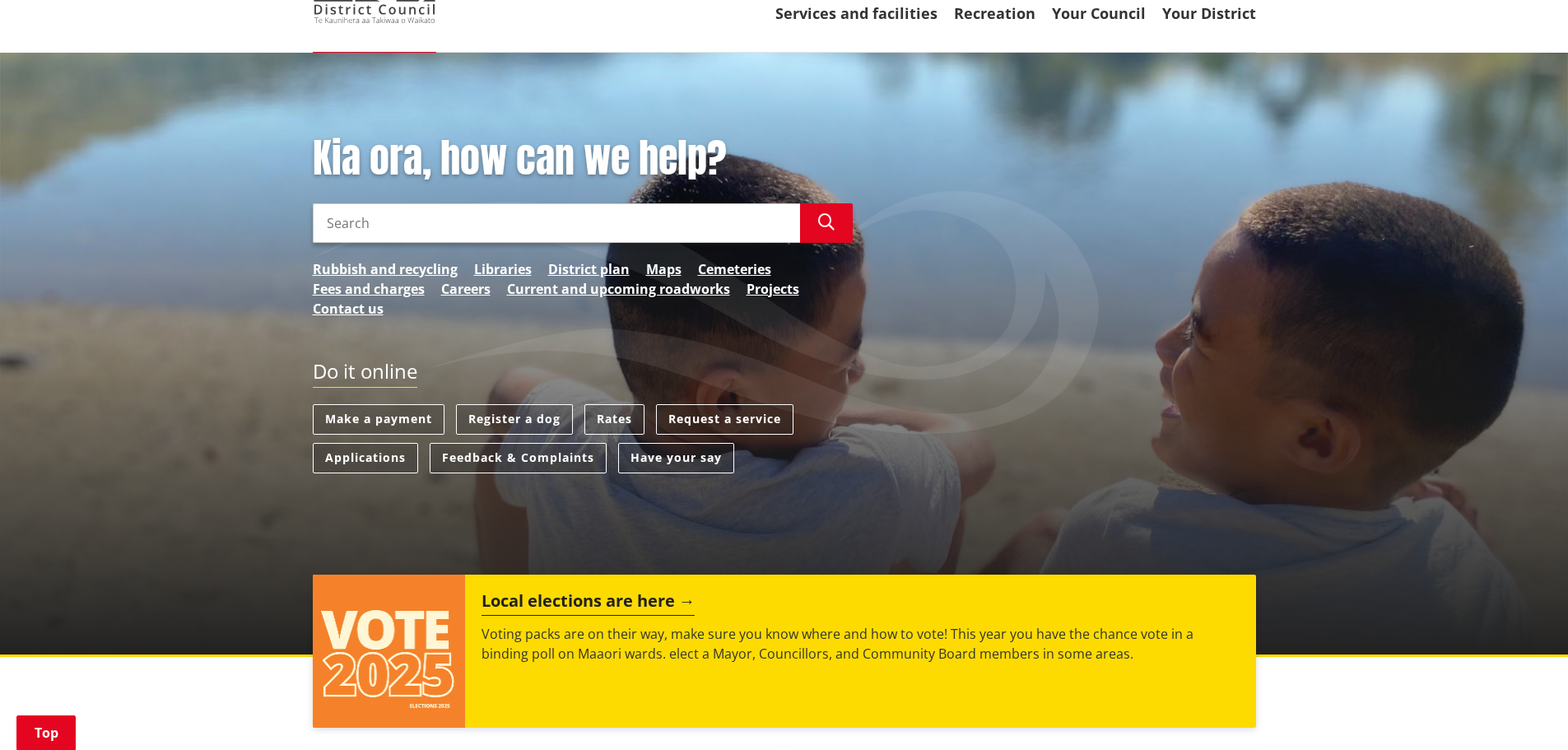
scroll to position [82, 0]
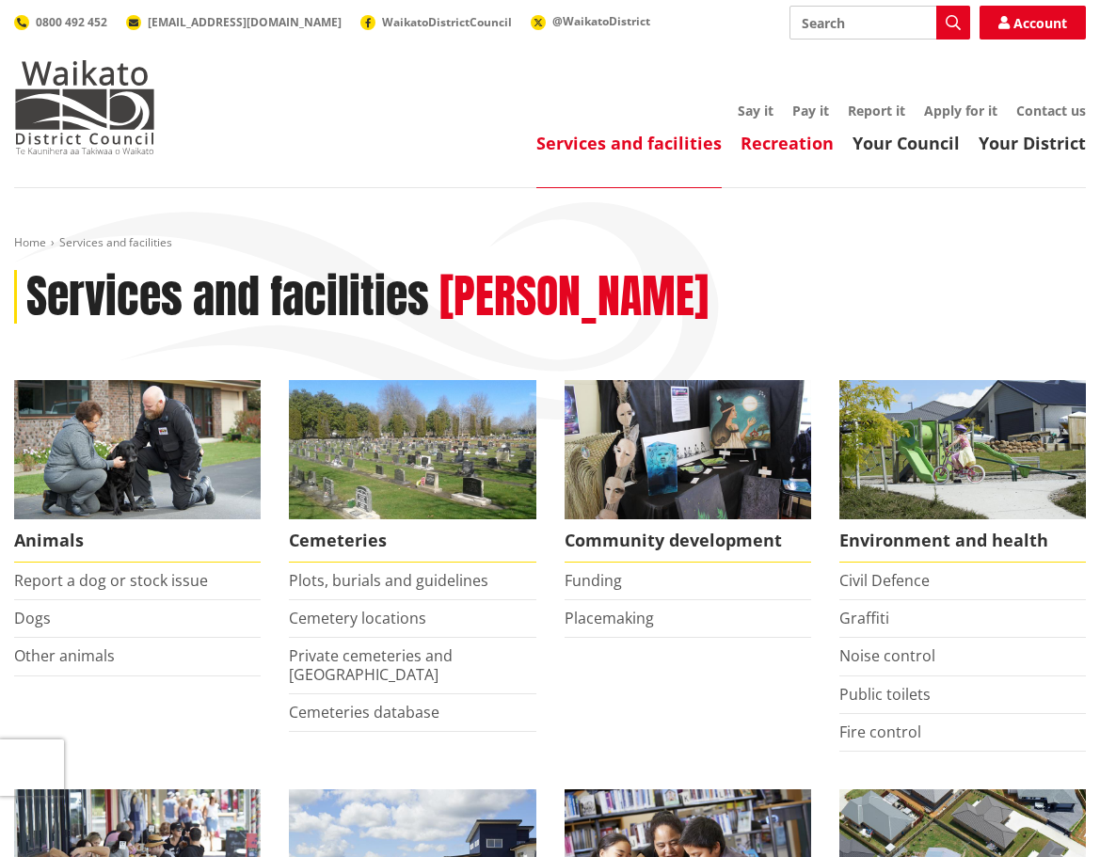
click at [803, 146] on link "Recreation" at bounding box center [786, 143] width 93 height 23
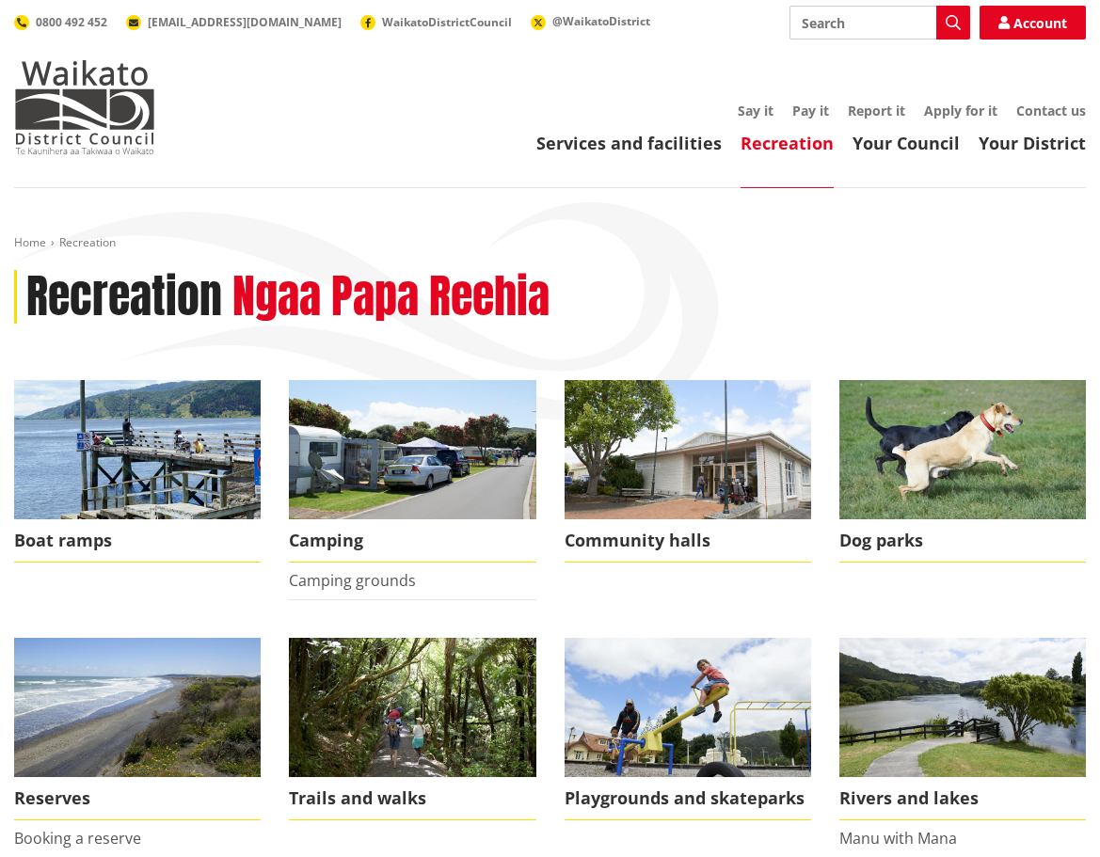
click at [324, 289] on h2 "Ngaa Papa Reehia" at bounding box center [390, 297] width 317 height 55
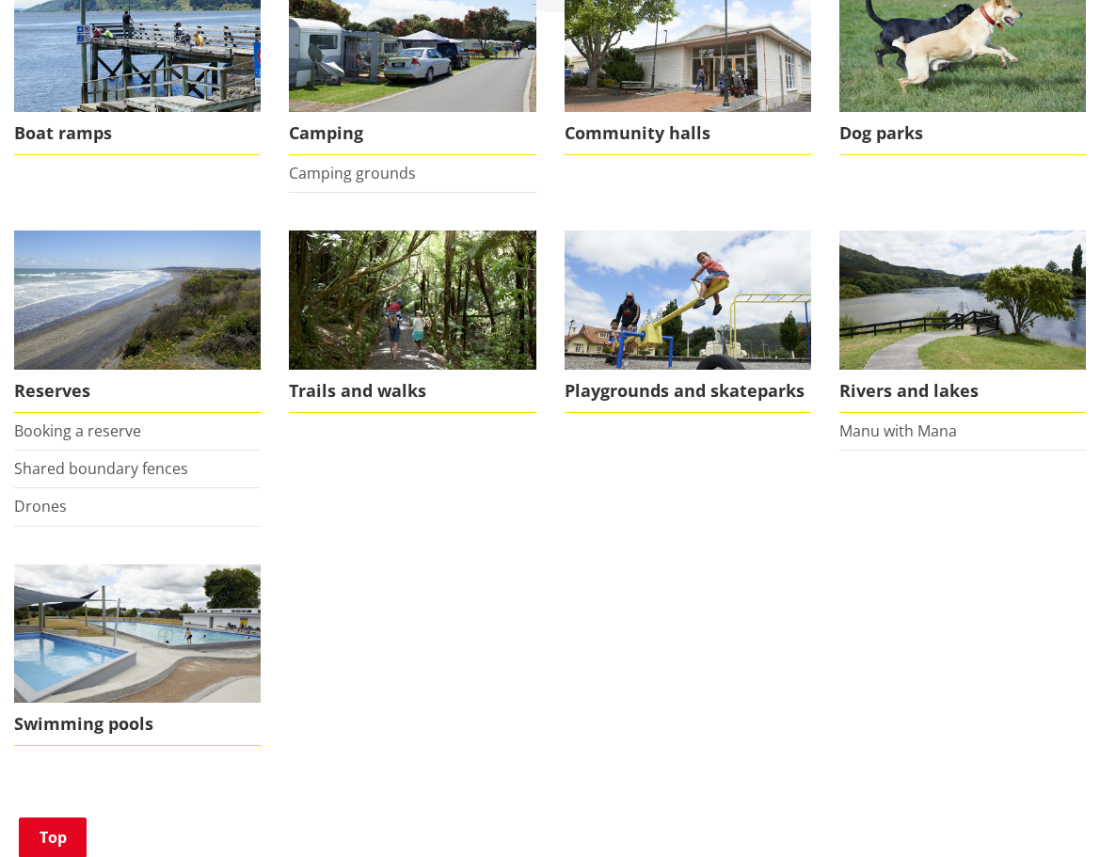
scroll to position [659, 0]
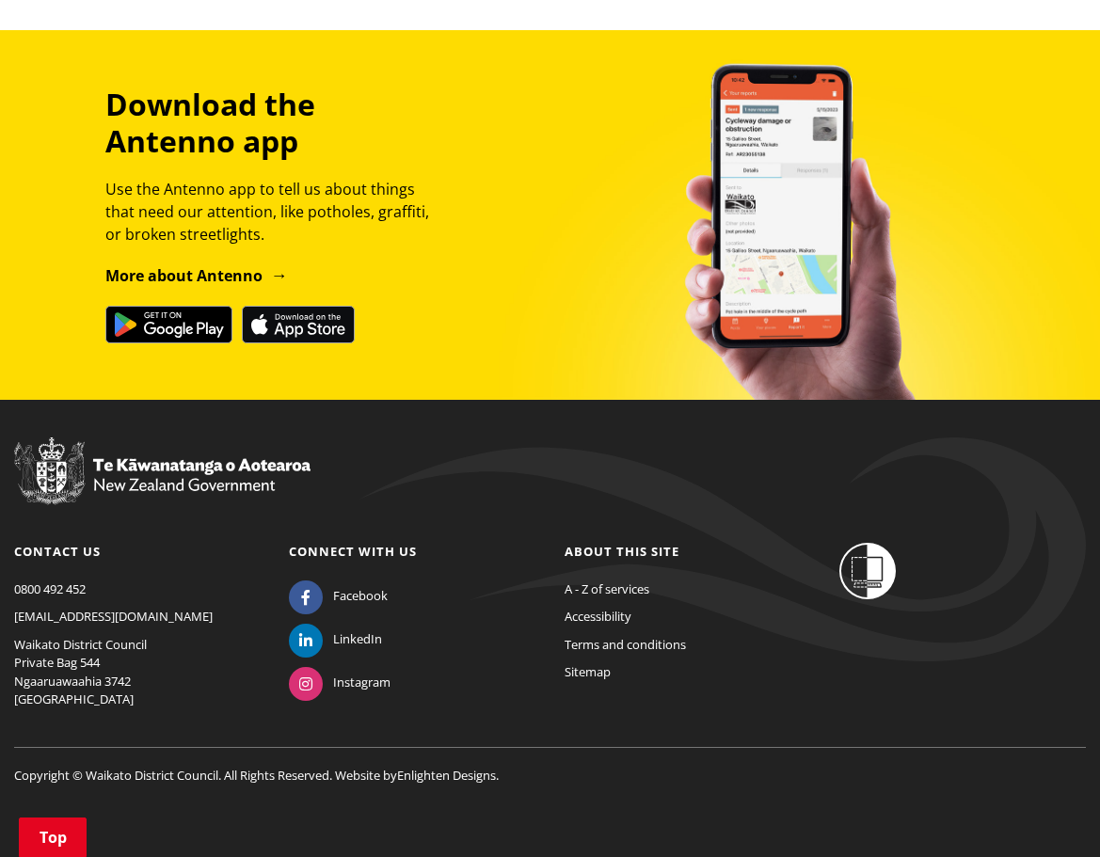
scroll to position [1239, 0]
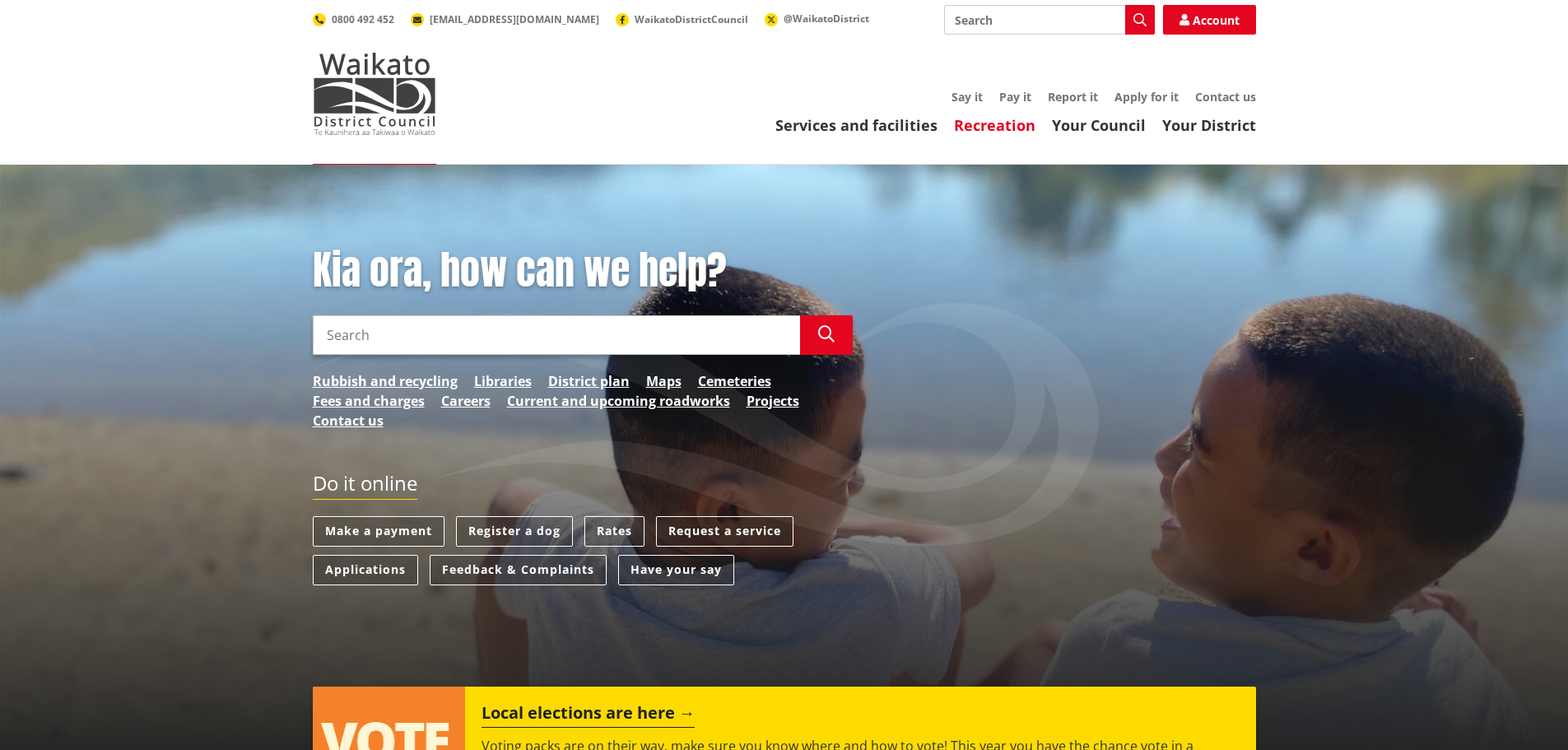
click at [998, 122] on link "Recreation" at bounding box center [994, 125] width 81 height 20
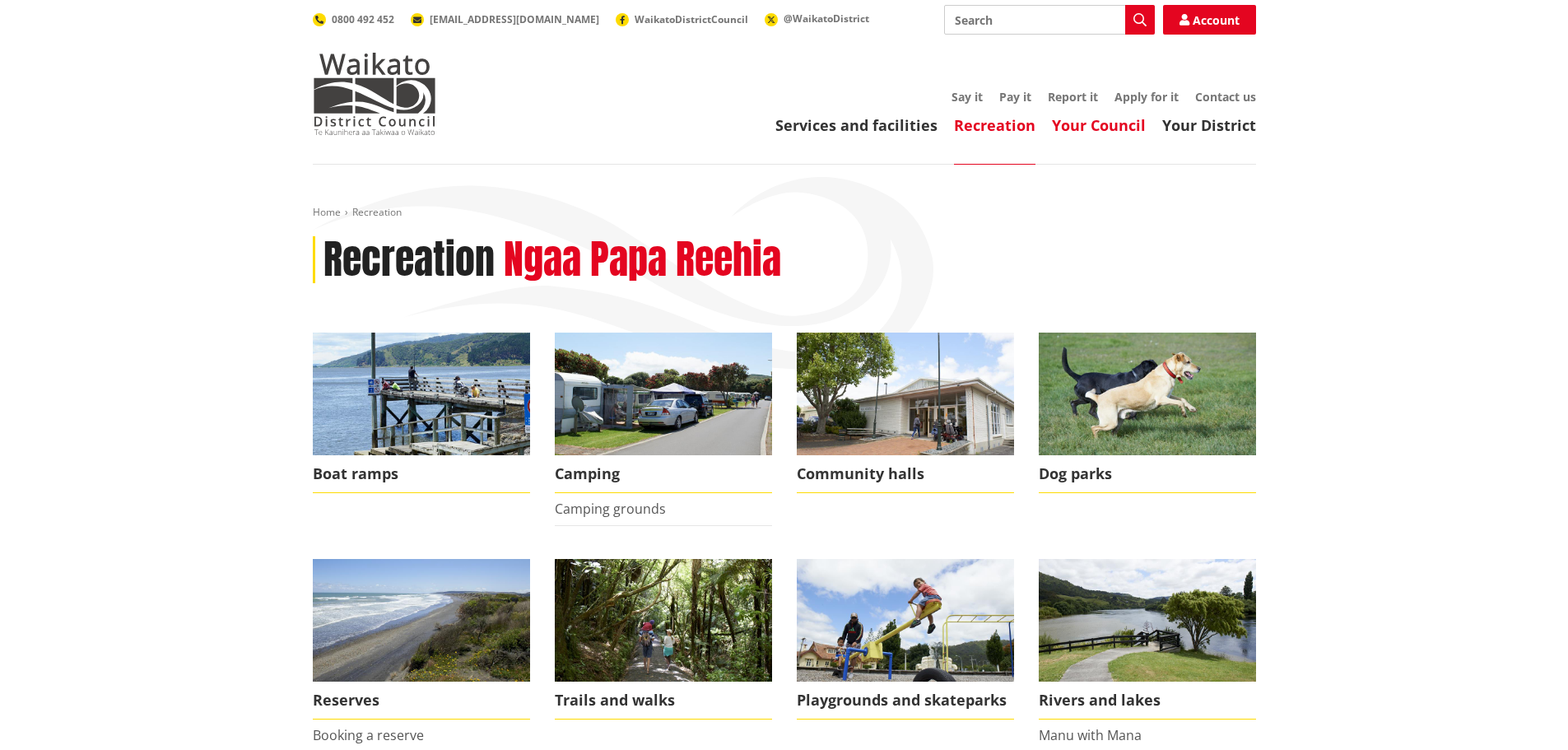
click at [1098, 121] on link "Your Council" at bounding box center [1098, 125] width 94 height 20
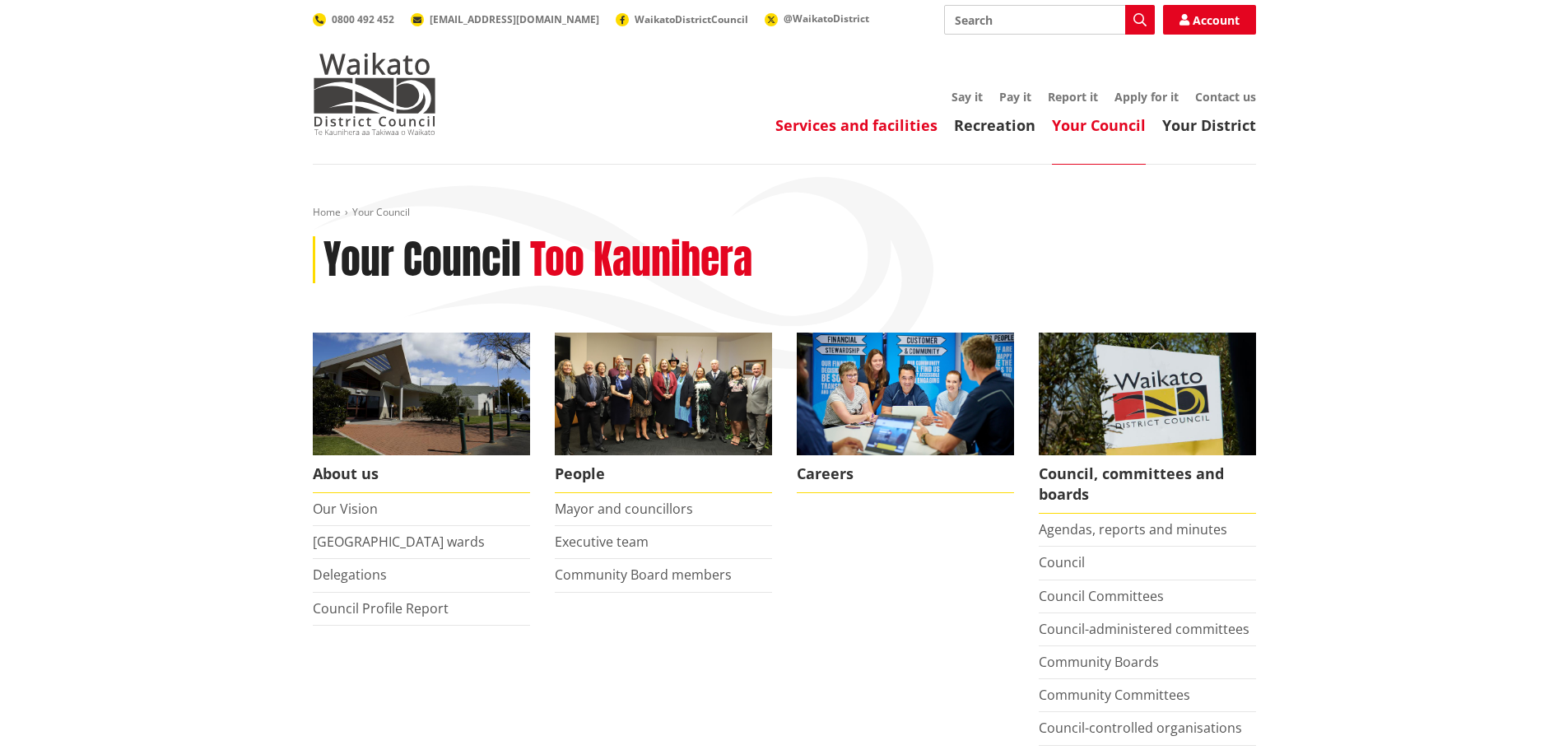
click at [882, 130] on link "Services and facilities" at bounding box center [856, 125] width 162 height 20
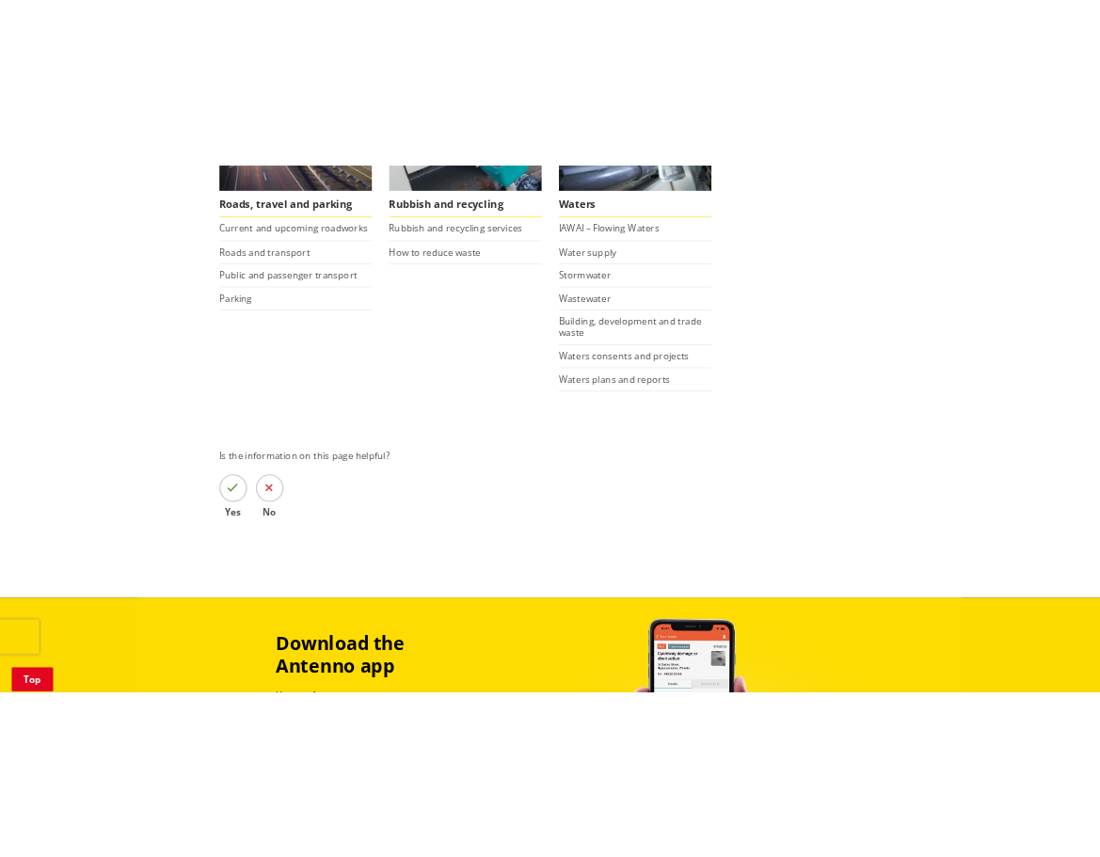
scroll to position [1503, 0]
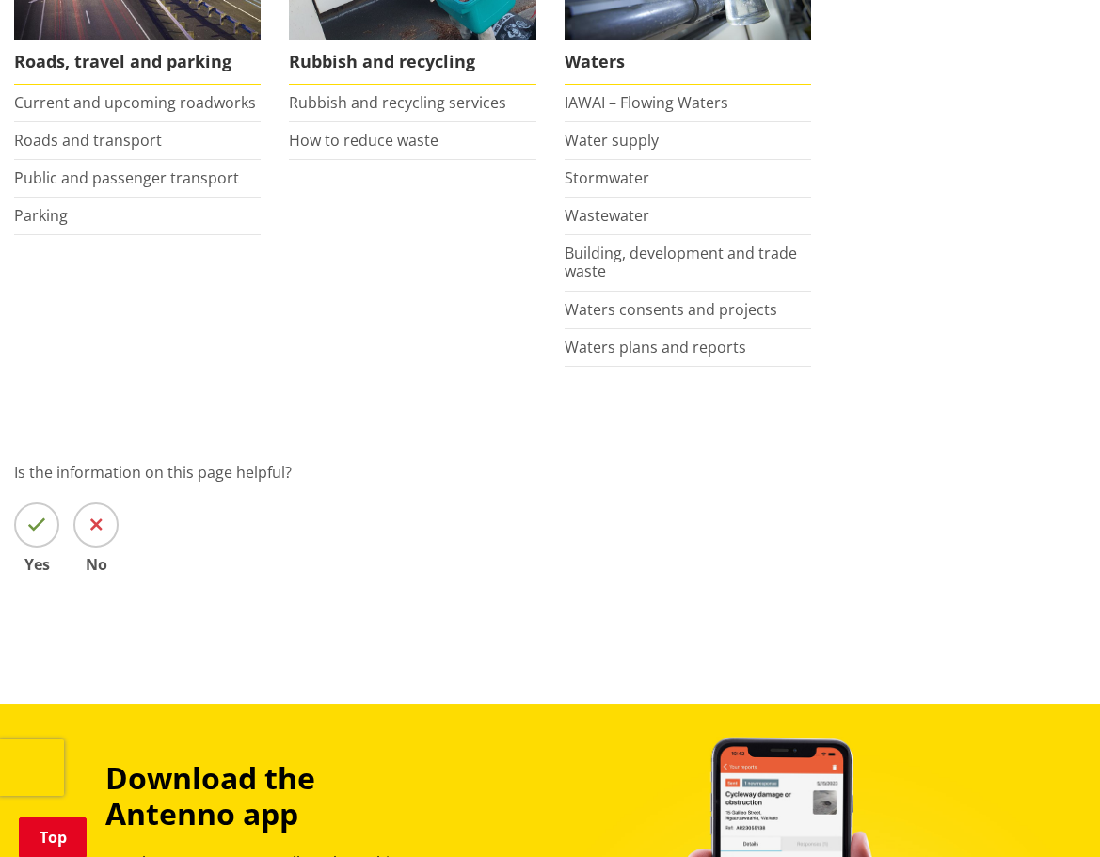
click at [335, 537] on div "Is the information on this page helpful? Yes No" at bounding box center [549, 516] width 1071 height 111
click at [294, 471] on p "Is the information on this page helpful?" at bounding box center [549, 472] width 1071 height 23
drag, startPoint x: 296, startPoint y: 470, endPoint x: 5, endPoint y: 474, distance: 291.7
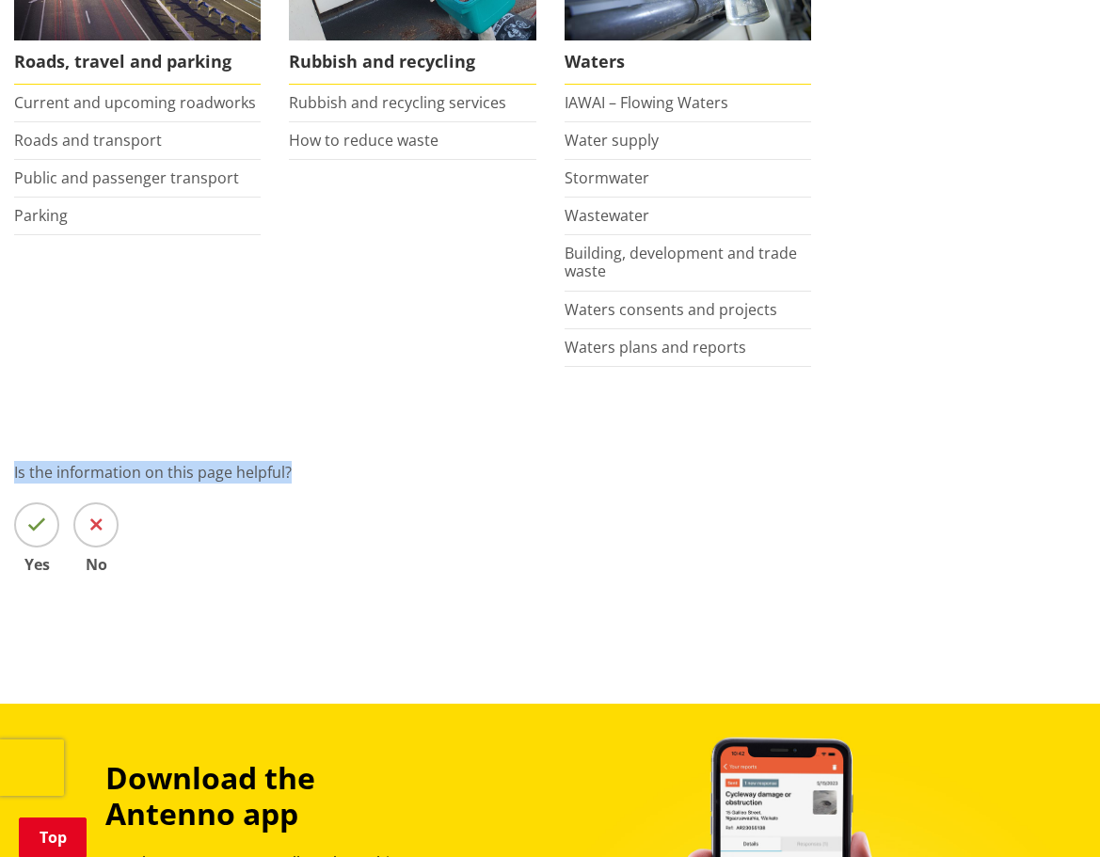
copy p "Is the information on this page helpful?"
click at [33, 520] on icon at bounding box center [36, 525] width 19 height 19
click at [0, 0] on input "Yes" at bounding box center [0, 0] width 0 height 0
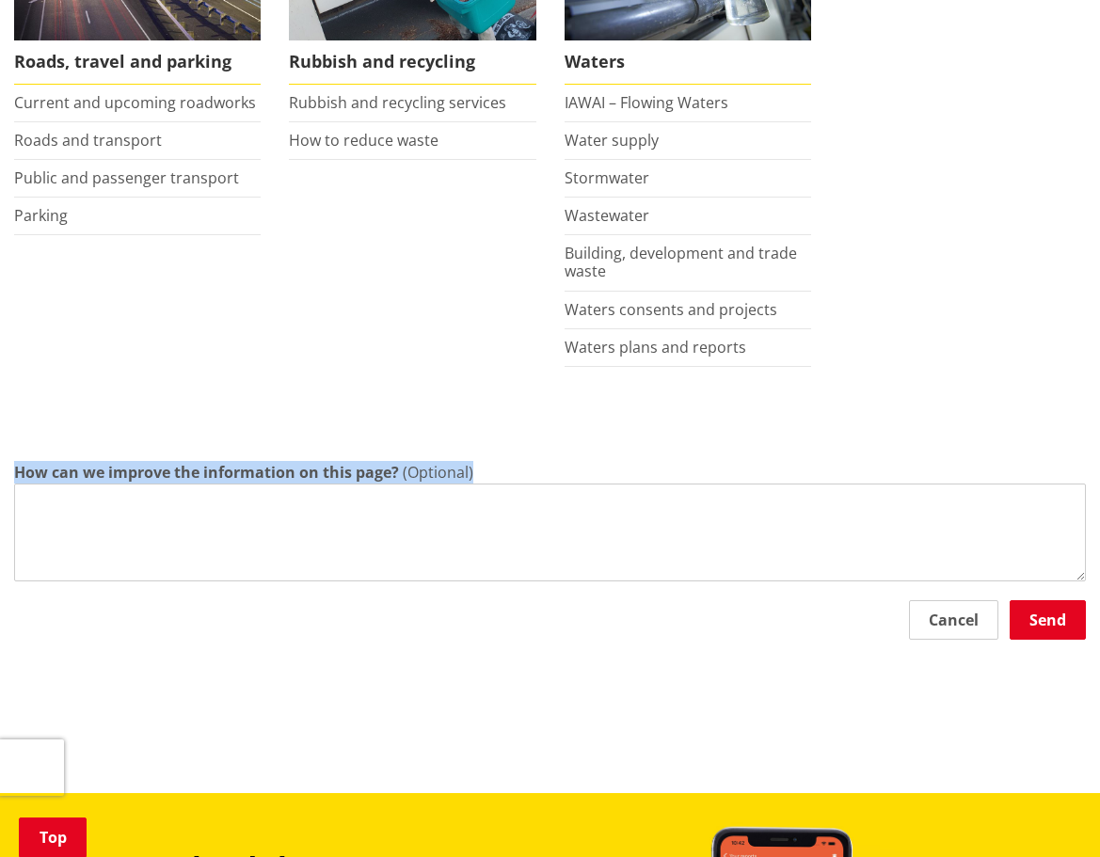
drag, startPoint x: 16, startPoint y: 471, endPoint x: 487, endPoint y: 463, distance: 471.4
click at [487, 463] on div "How can we improve the information on this page? (Optional)" at bounding box center [549, 521] width 1071 height 120
copy div "How can we improve the information on this page? (Optional)"
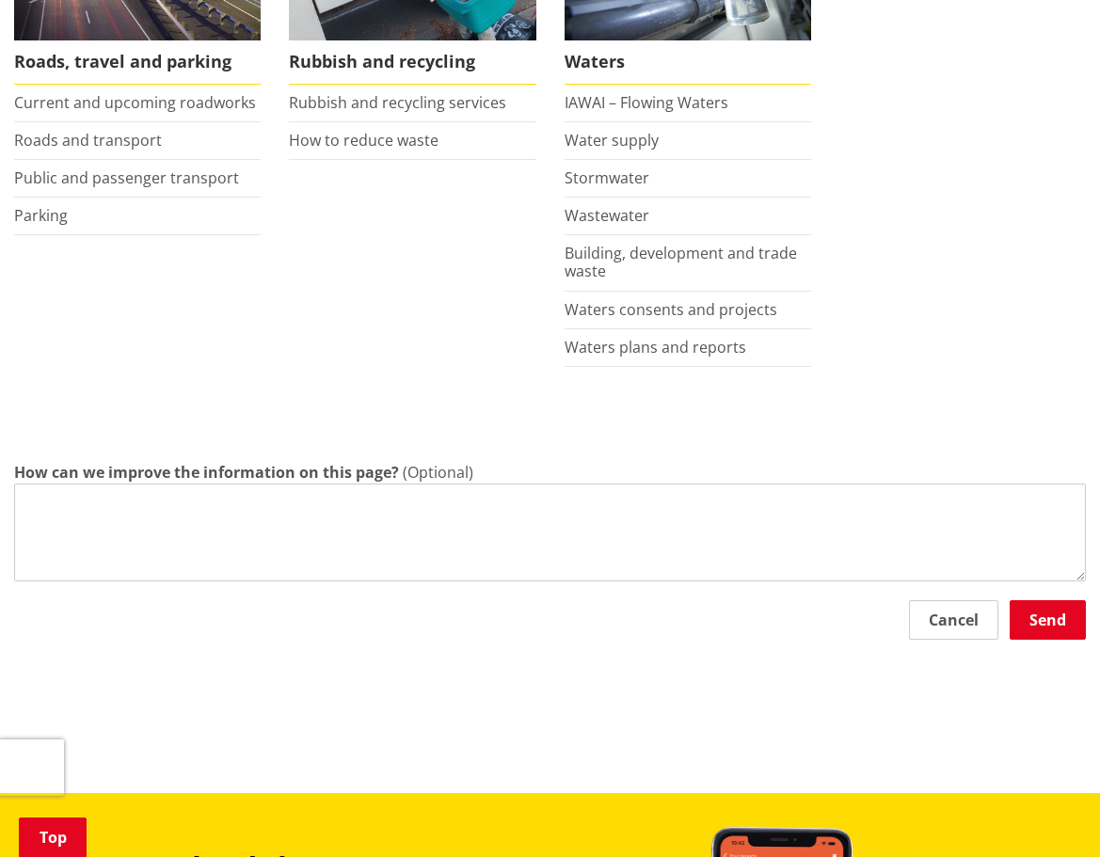
click at [533, 533] on textarea "How can we improve the information on this page?" at bounding box center [549, 533] width 1071 height 98
type textarea "sample test data"
click at [1040, 616] on button "Send" at bounding box center [1047, 620] width 76 height 40
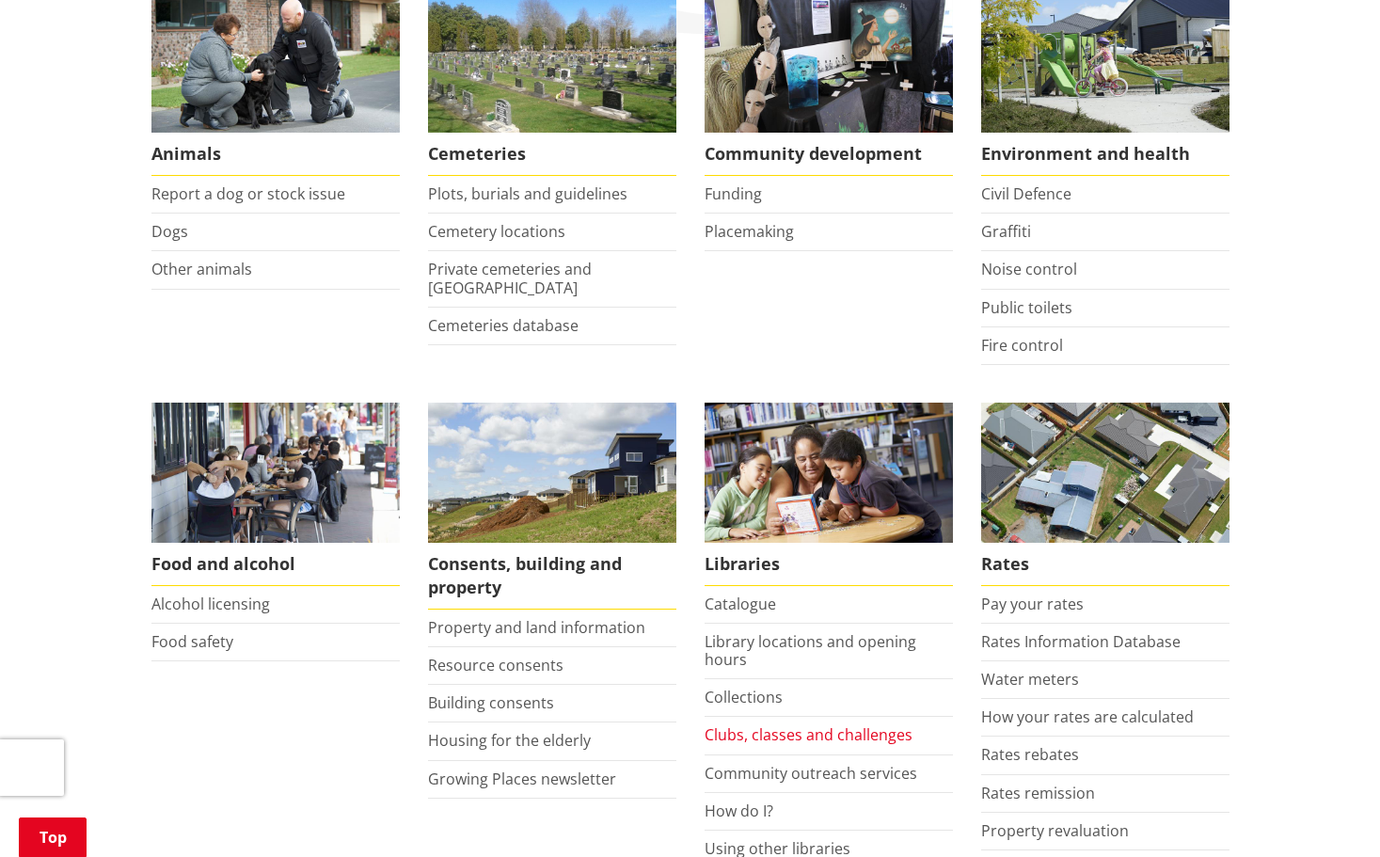
scroll to position [659, 0]
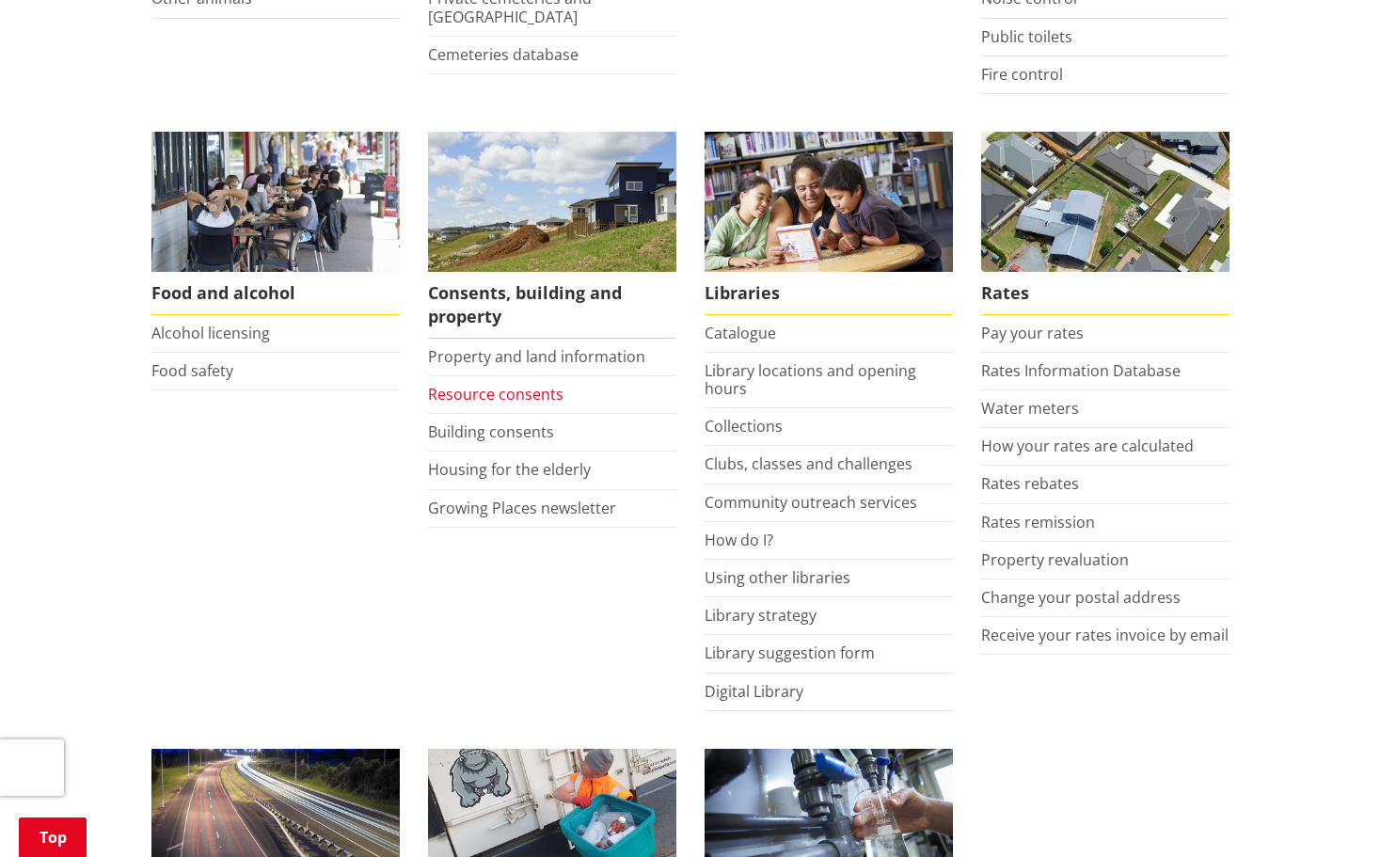
click at [489, 396] on link "Resource consents" at bounding box center [495, 394] width 135 height 21
